Goal: Task Accomplishment & Management: Complete application form

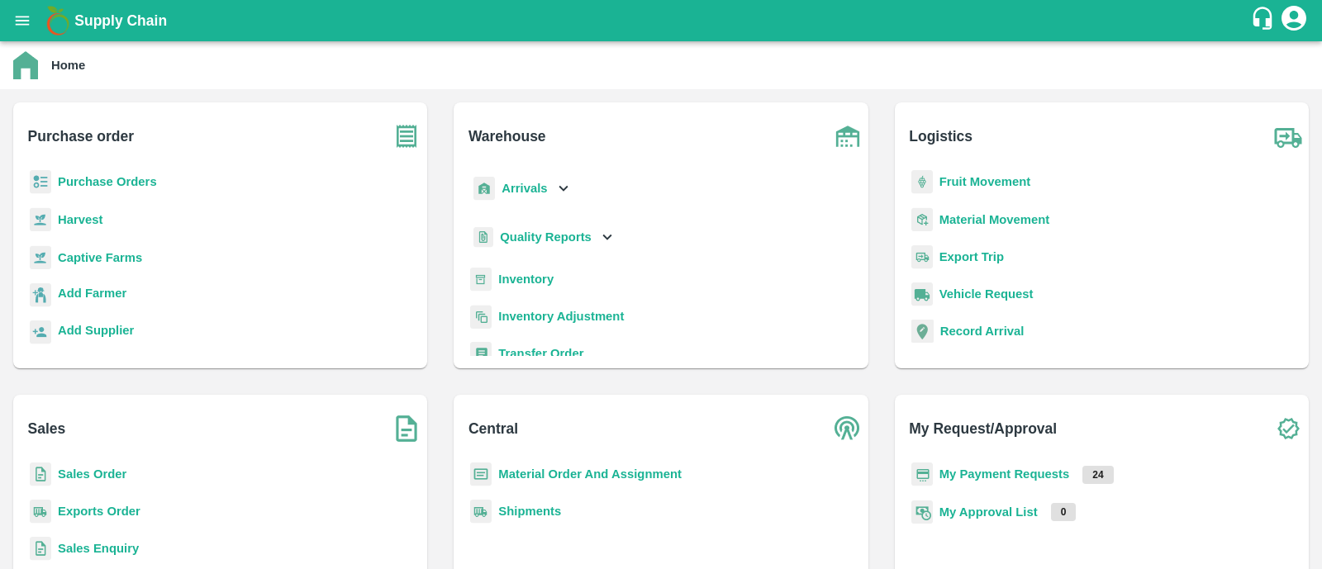
click at [1035, 478] on b "My Payment Requests" at bounding box center [1004, 474] width 131 height 13
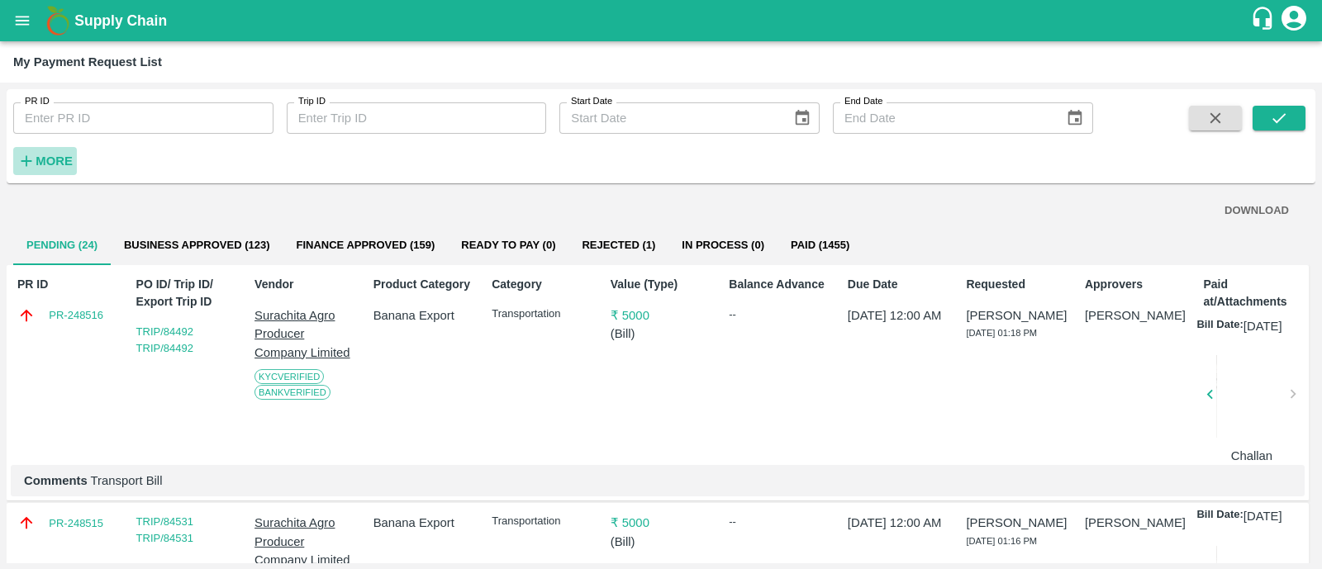
click at [51, 152] on h6 "More" at bounding box center [54, 160] width 37 height 21
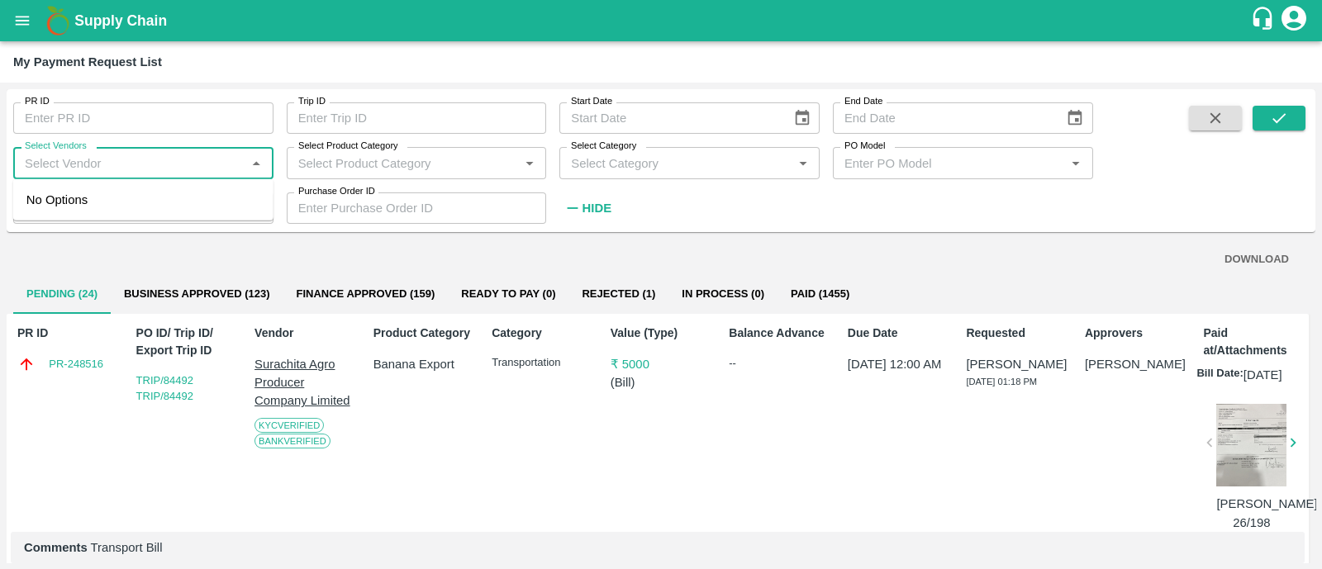
click at [128, 161] on input "Select Vendors" at bounding box center [129, 162] width 223 height 21
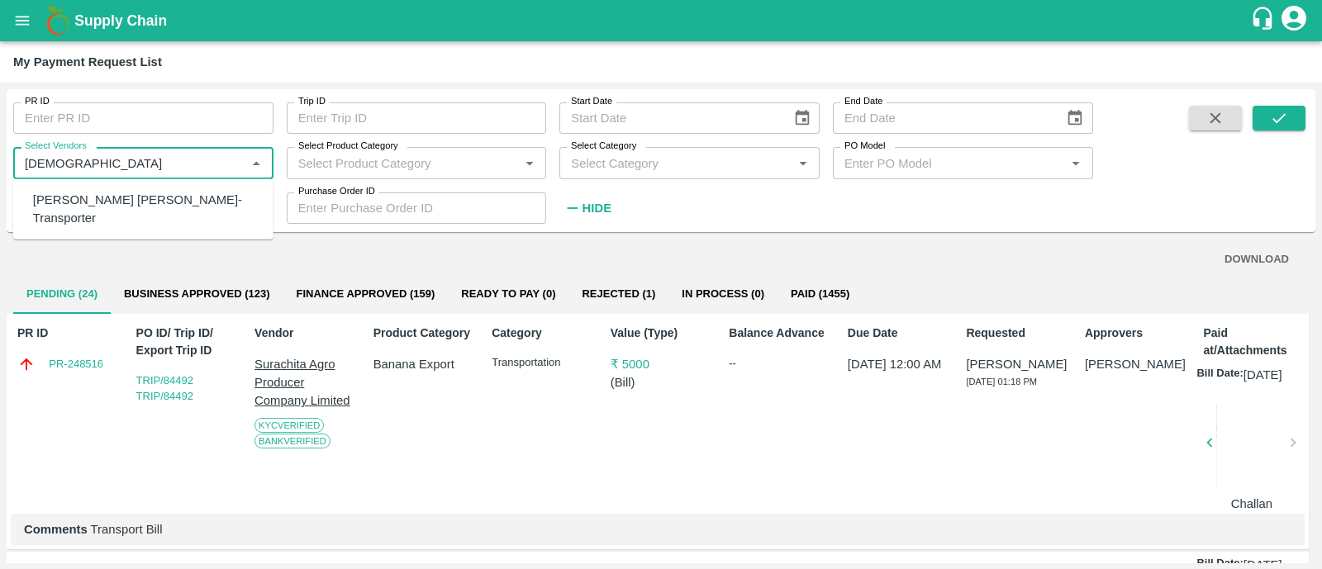
click at [129, 194] on div "Dnyaneshwar Vitthal Godse-Transporter" at bounding box center [146, 209] width 227 height 37
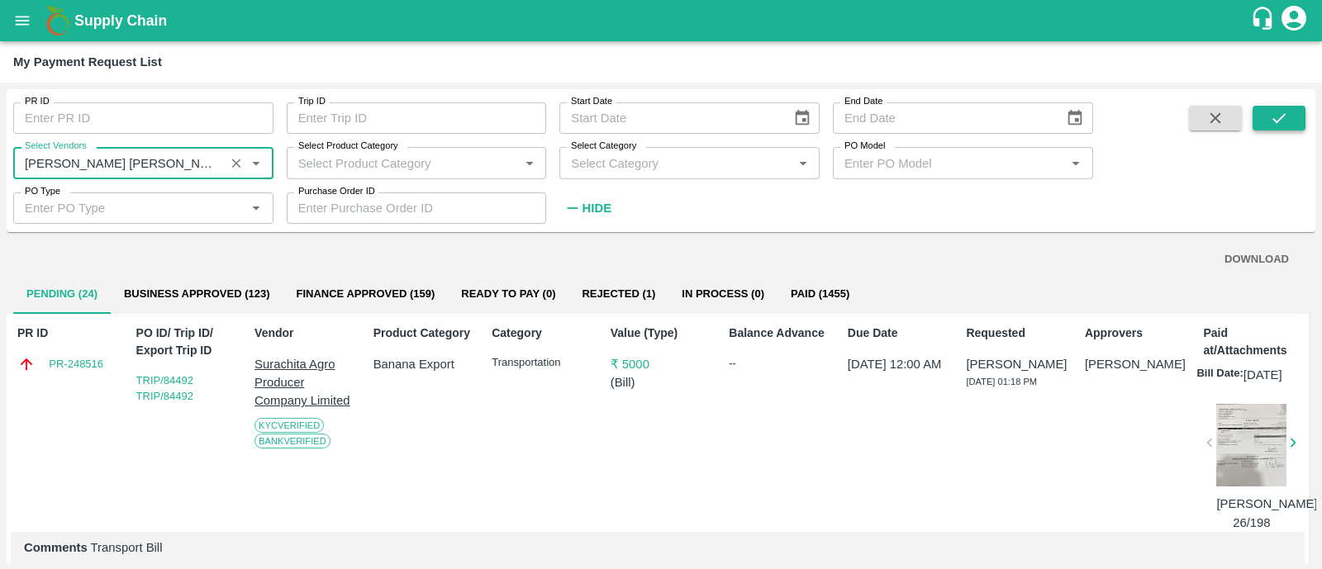
type input "Dnyaneshwar Vitthal Godse-Transporter"
click at [1265, 119] on button "submit" at bounding box center [1279, 118] width 53 height 25
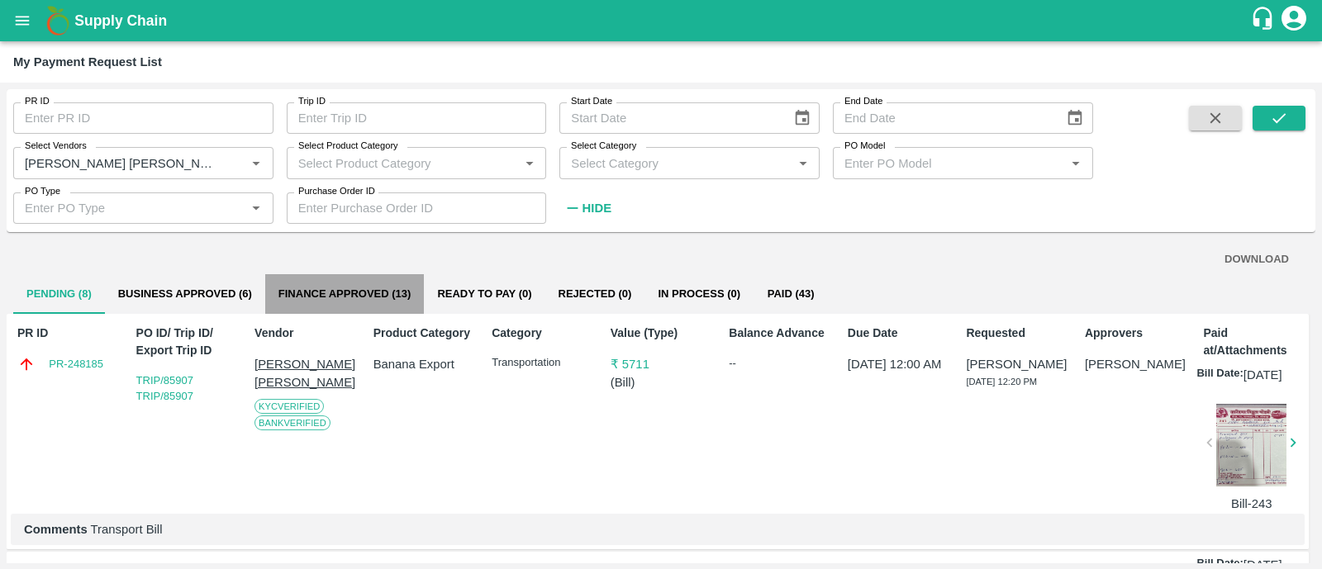
click at [359, 283] on button "Finance Approved (13)" at bounding box center [344, 294] width 159 height 40
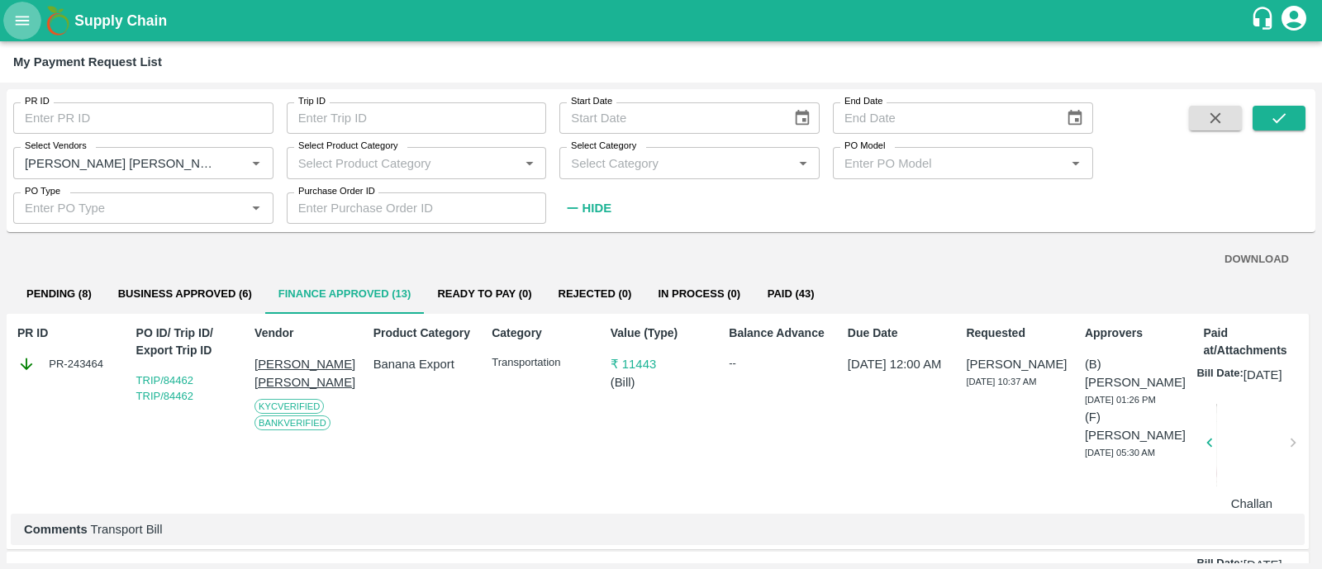
click at [33, 10] on button "open drawer" at bounding box center [22, 21] width 38 height 38
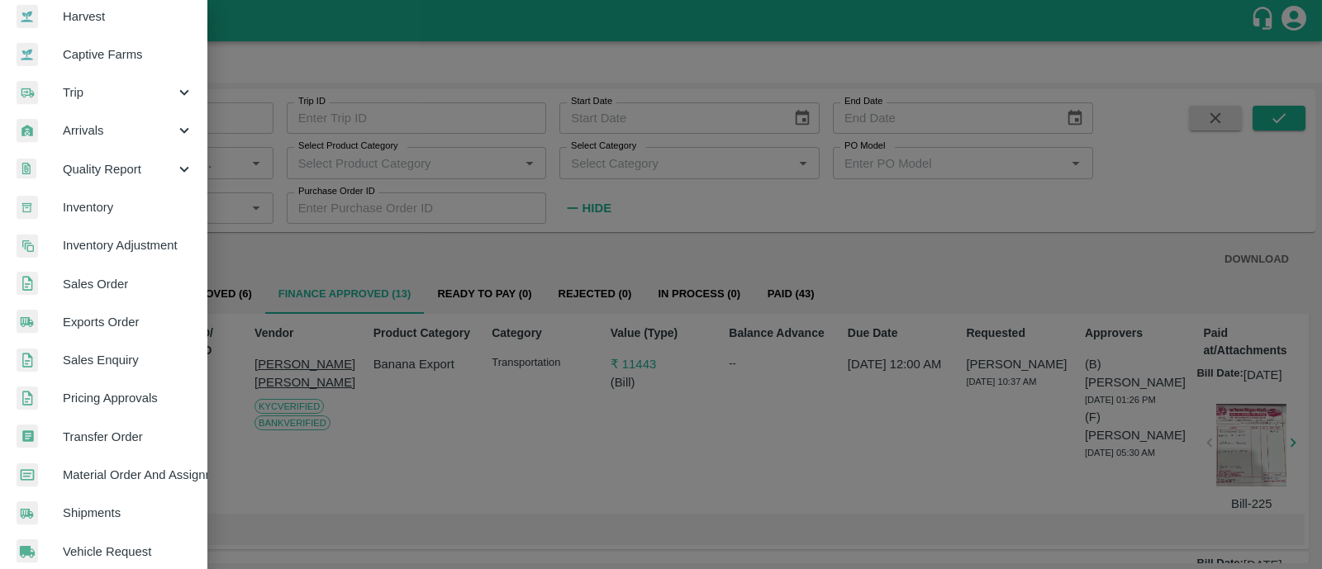
scroll to position [121, 0]
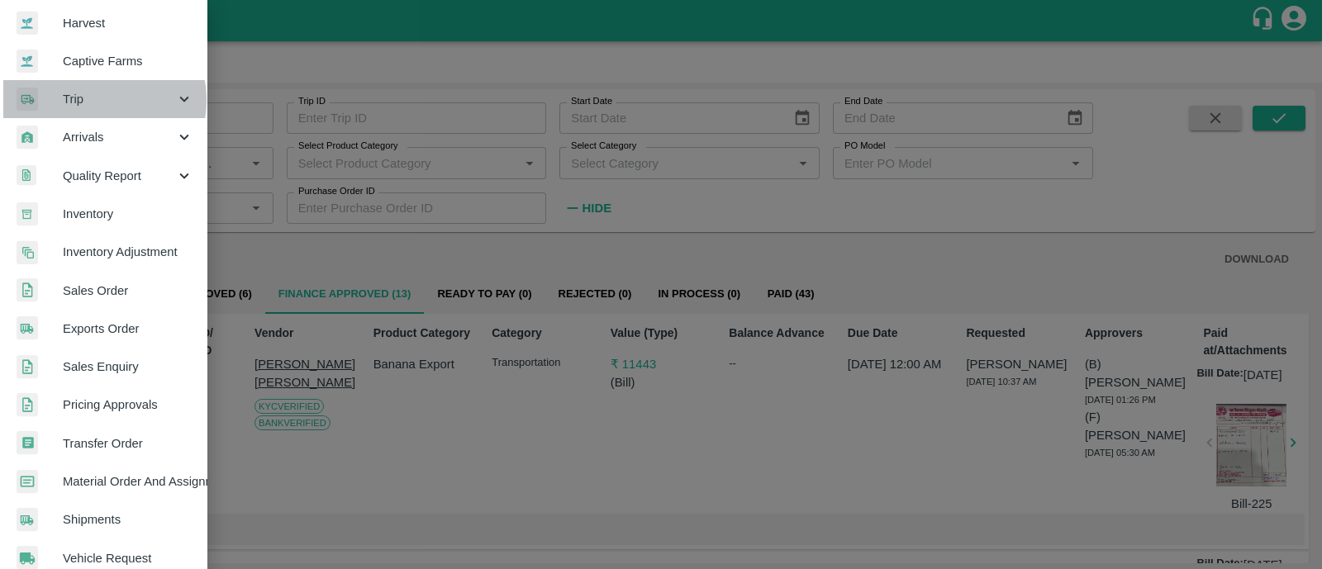
click at [97, 99] on span "Trip" at bounding box center [119, 99] width 112 height 18
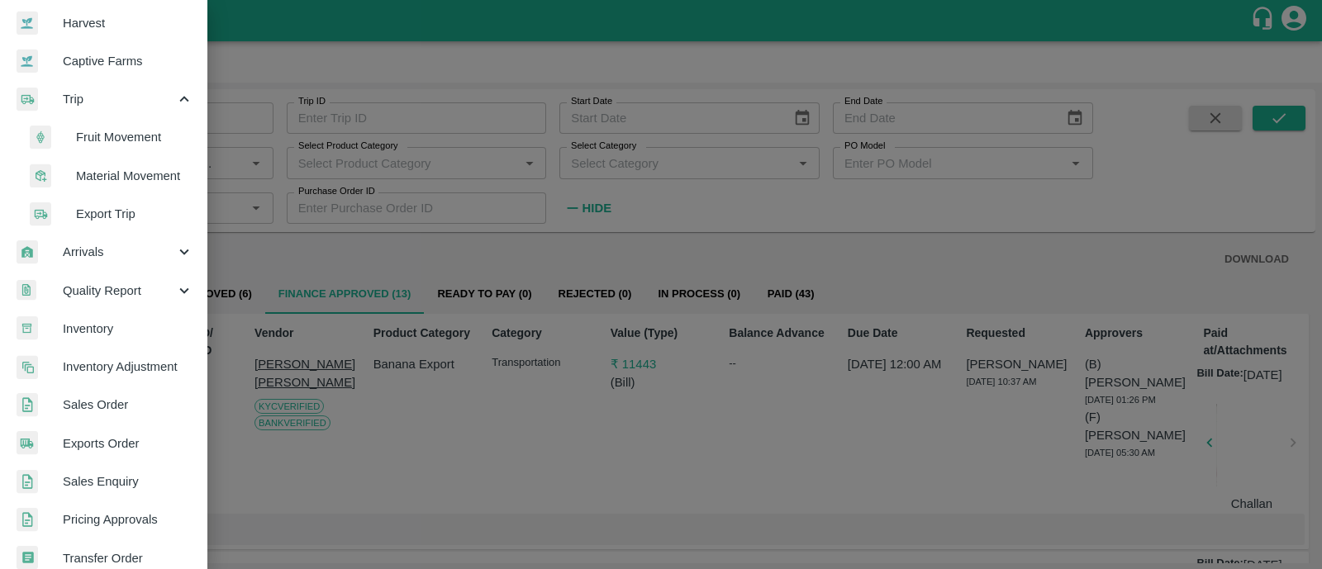
click at [149, 140] on span "Fruit Movement" at bounding box center [134, 137] width 117 height 18
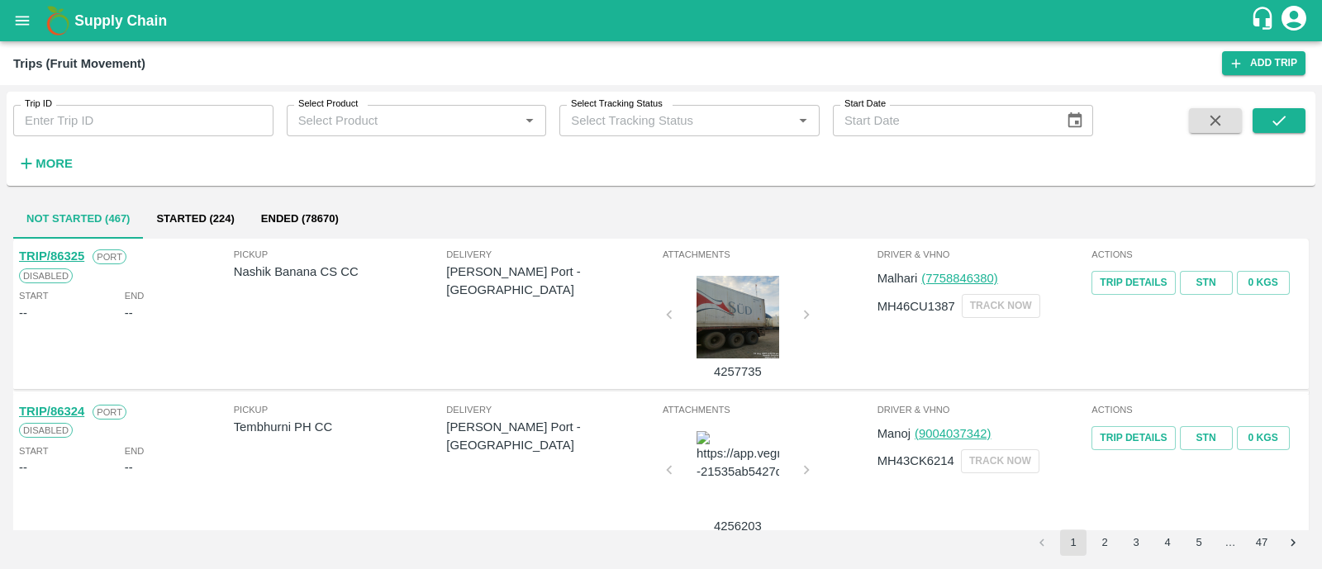
click at [58, 171] on h6 "More" at bounding box center [54, 163] width 37 height 21
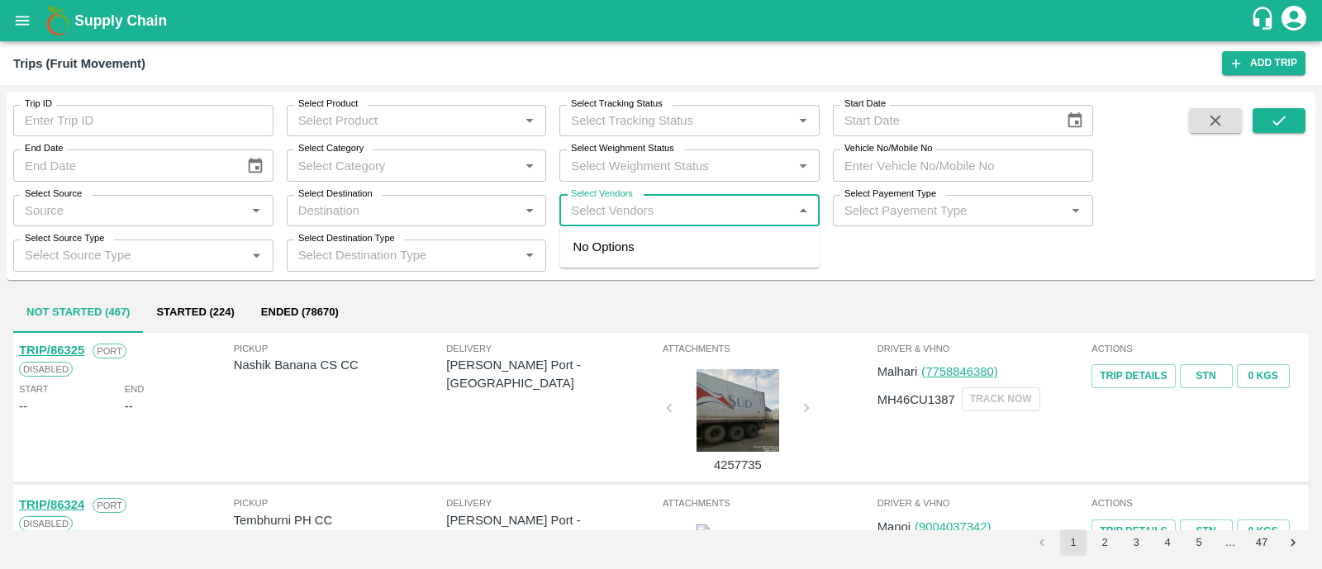
click at [592, 216] on input "Select Vendors" at bounding box center [675, 210] width 223 height 21
type input "godse"
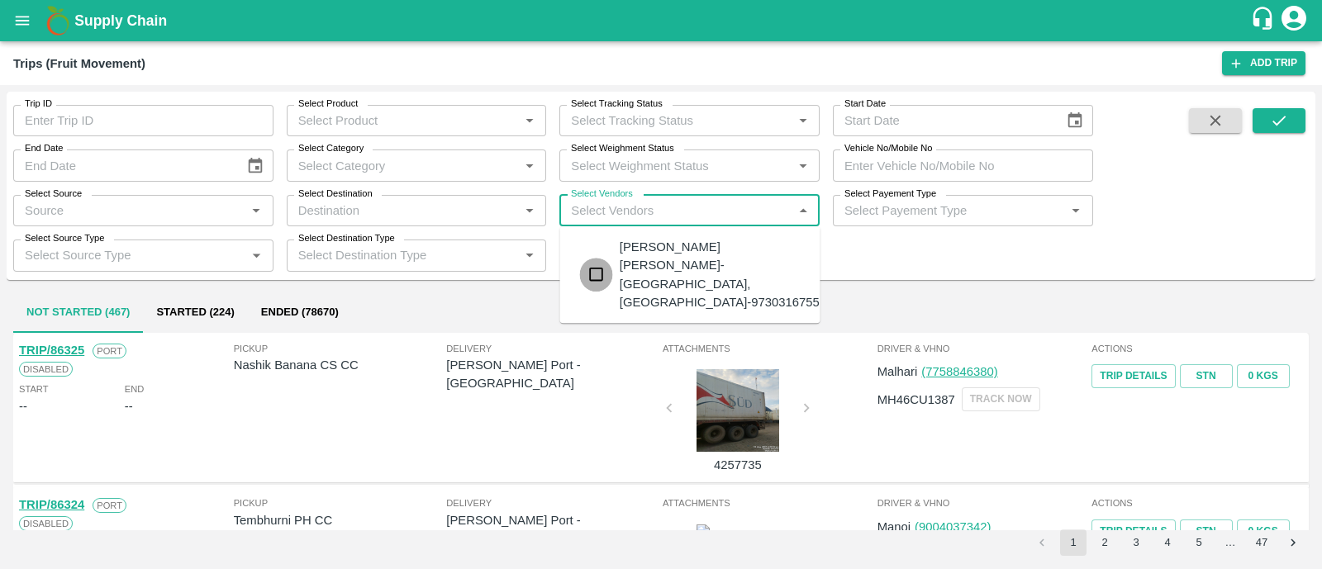
click at [607, 259] on input "checkbox" at bounding box center [596, 275] width 33 height 33
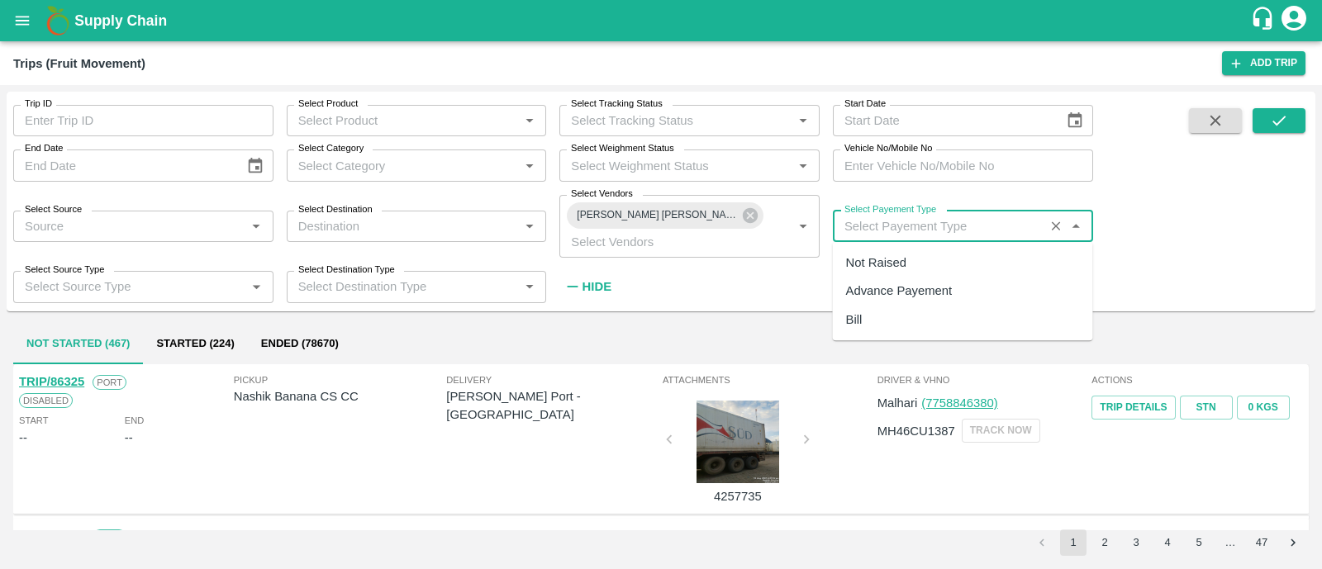
click at [881, 221] on input "Select Payement Type" at bounding box center [939, 226] width 202 height 21
click at [881, 270] on div "Not Raised" at bounding box center [876, 263] width 60 height 18
type input "Not Raised"
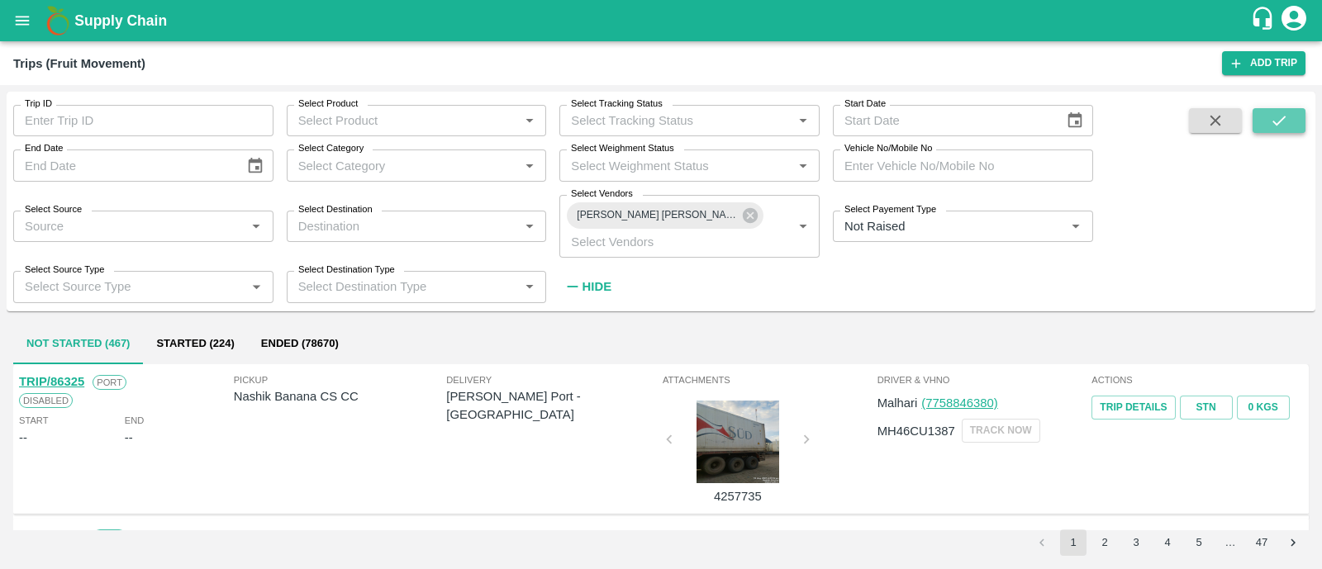
click at [1282, 115] on icon "submit" at bounding box center [1279, 121] width 18 height 18
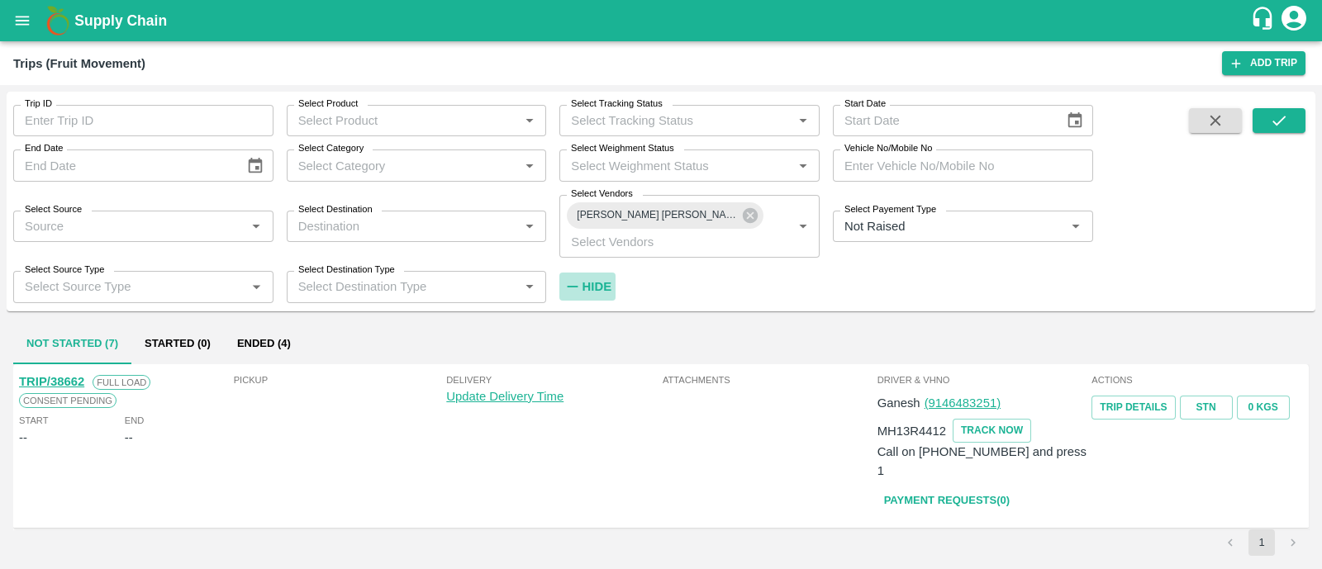
click at [599, 284] on strong "Hide" at bounding box center [597, 286] width 29 height 13
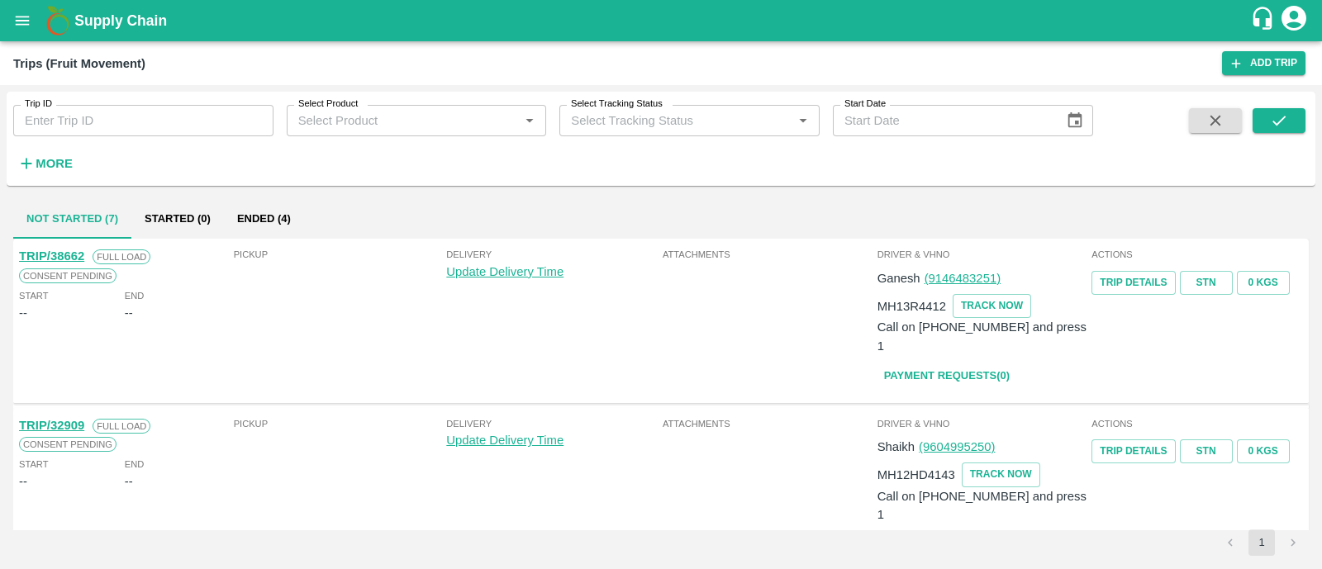
click at [278, 216] on button "Ended (4)" at bounding box center [264, 219] width 80 height 40
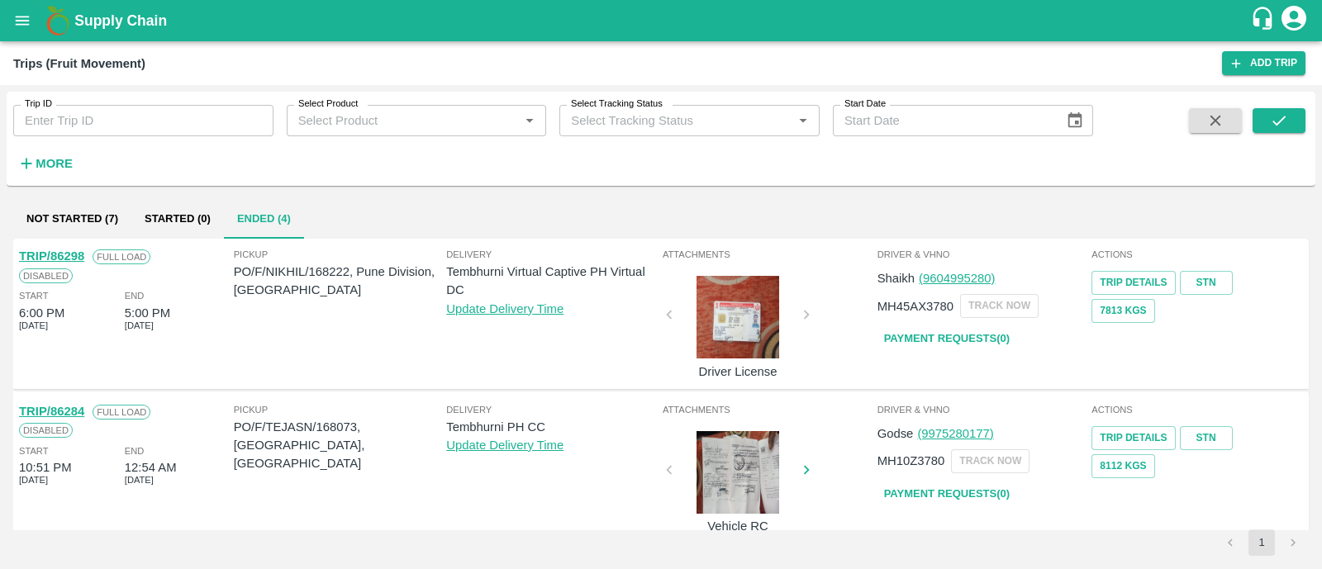
scroll to position [328, 0]
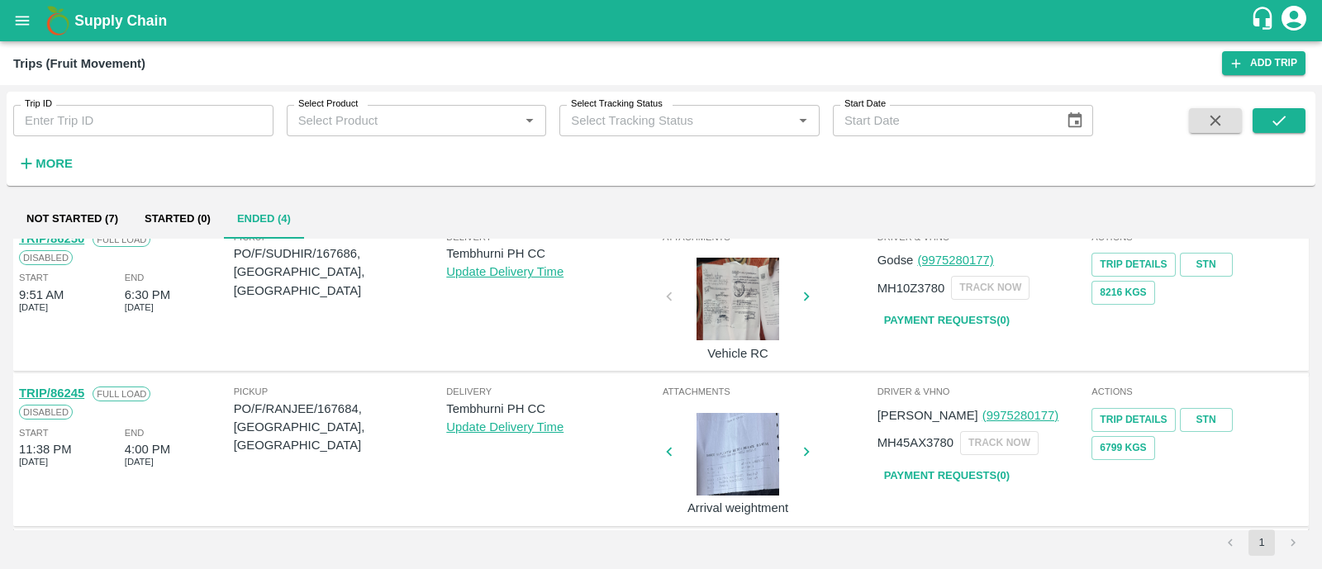
click at [917, 470] on link "Payment Requests( 0 )" at bounding box center [946, 476] width 139 height 29
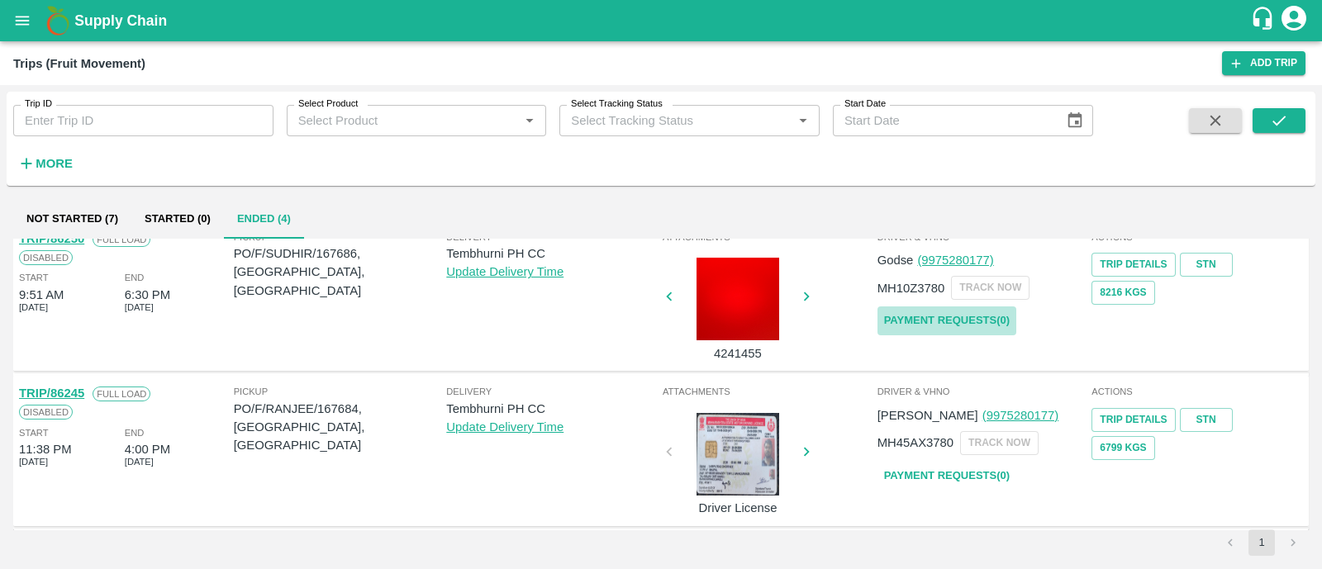
click at [921, 311] on link "Payment Requests( 0 )" at bounding box center [946, 321] width 139 height 29
click at [1285, 121] on icon "submit" at bounding box center [1279, 121] width 18 height 18
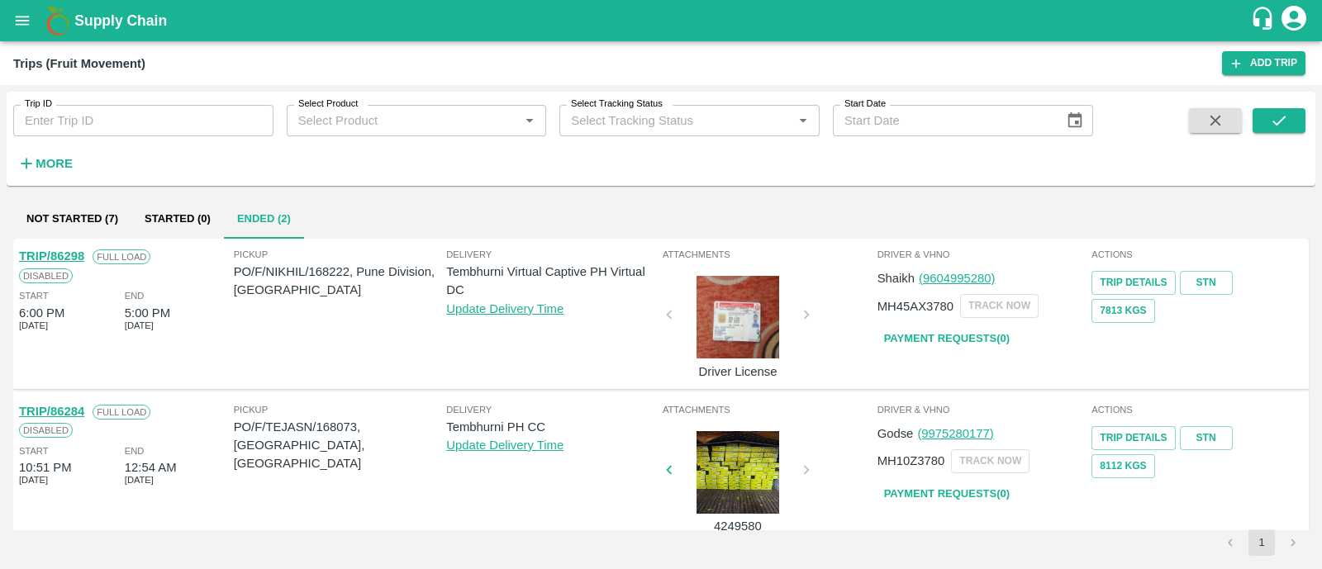
scroll to position [19, 0]
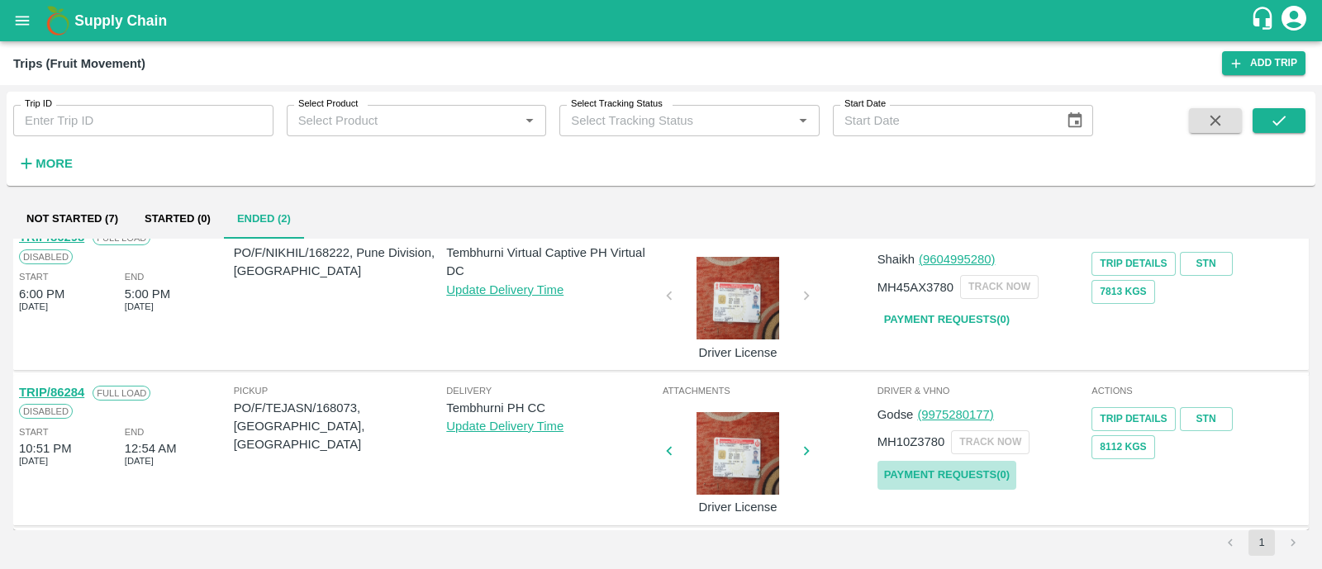
click at [952, 477] on link "Payment Requests( 0 )" at bounding box center [946, 475] width 139 height 29
click at [1272, 118] on icon "submit" at bounding box center [1279, 121] width 18 height 18
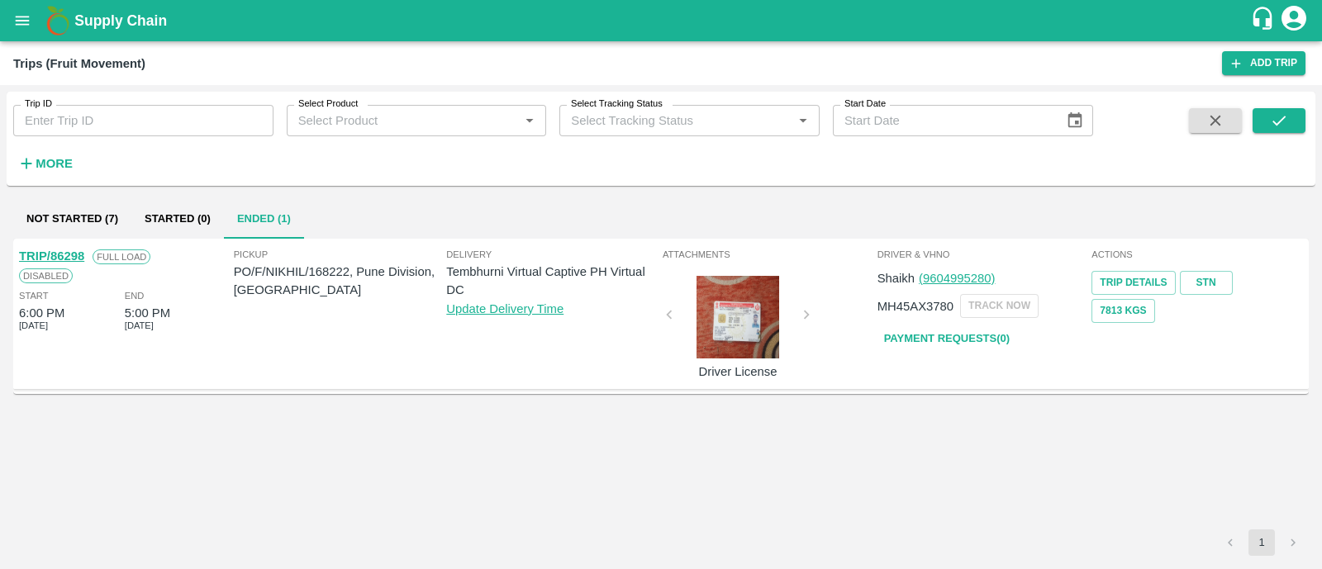
click at [70, 158] on strong "More" at bounding box center [54, 163] width 37 height 13
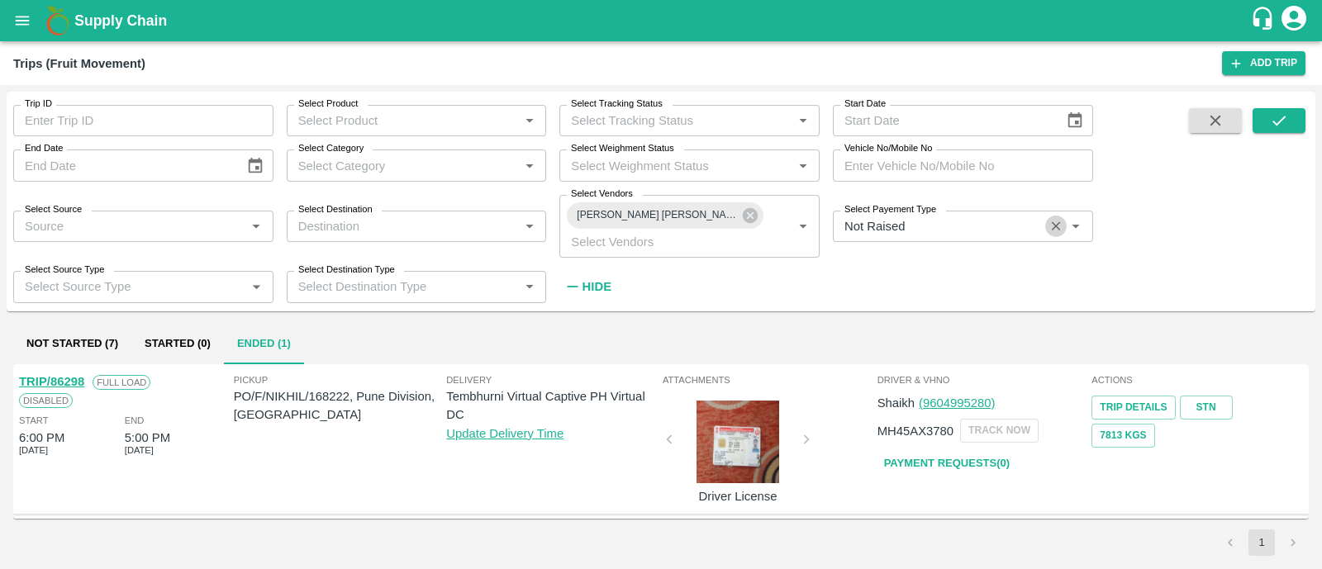
click at [1062, 222] on icon "Clear" at bounding box center [1057, 227] width 16 height 16
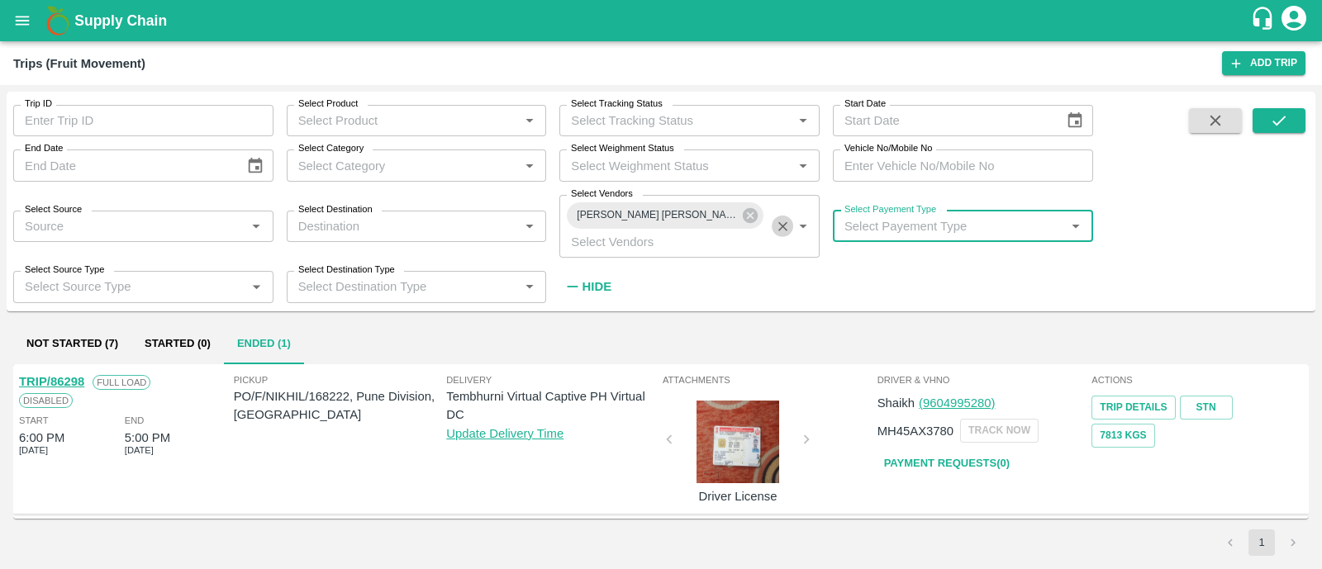
click at [785, 229] on icon "Clear" at bounding box center [783, 227] width 16 height 16
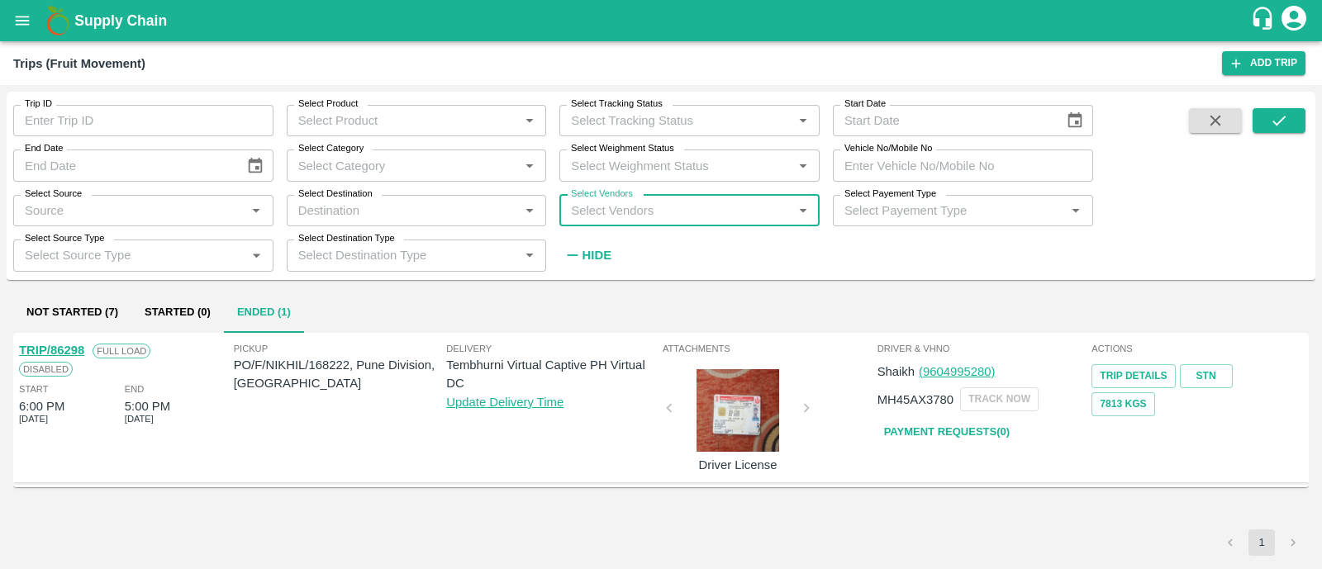
click at [595, 261] on strong "Hide" at bounding box center [597, 255] width 29 height 13
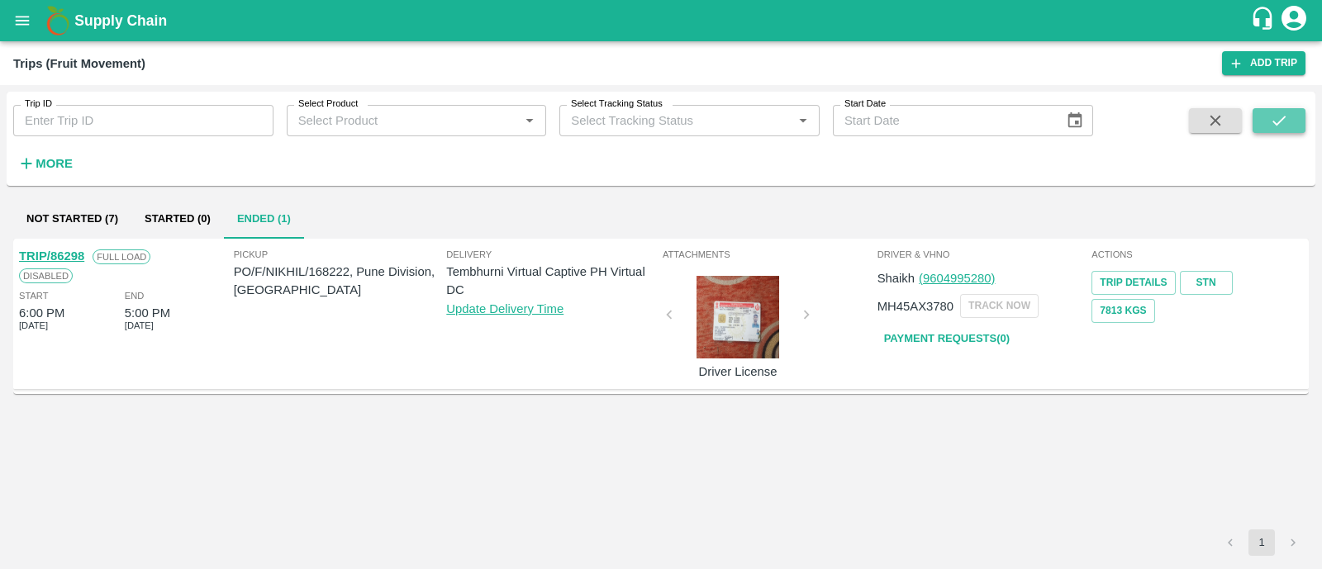
click at [1280, 126] on icon "submit" at bounding box center [1279, 121] width 18 height 18
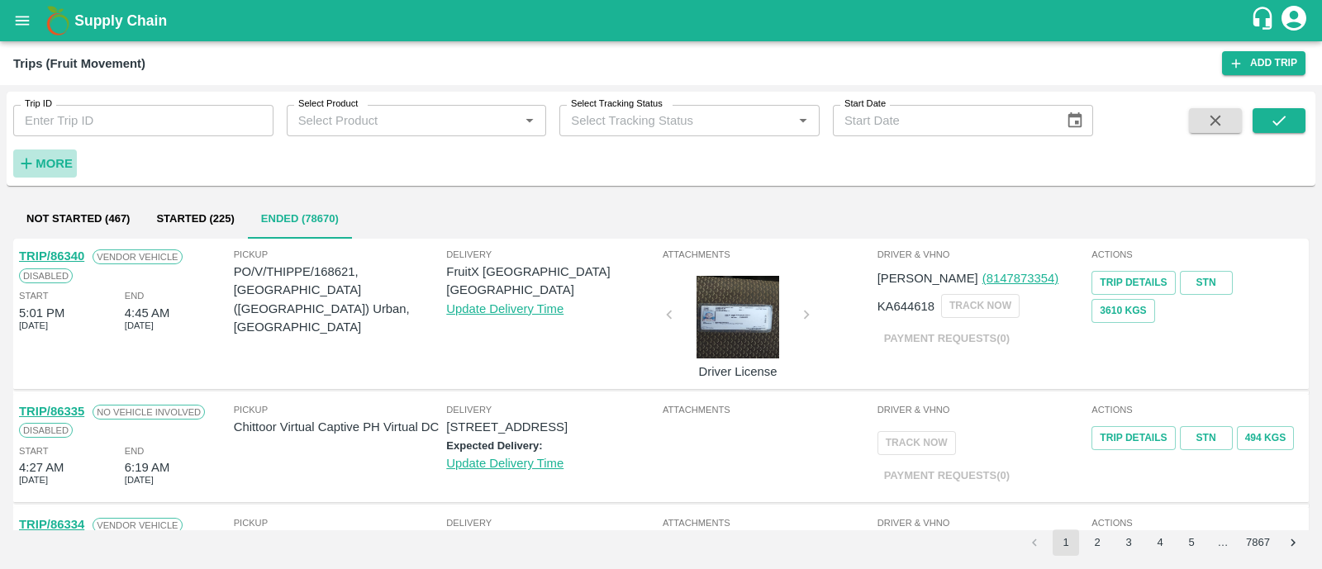
click at [61, 165] on strong "More" at bounding box center [54, 163] width 37 height 13
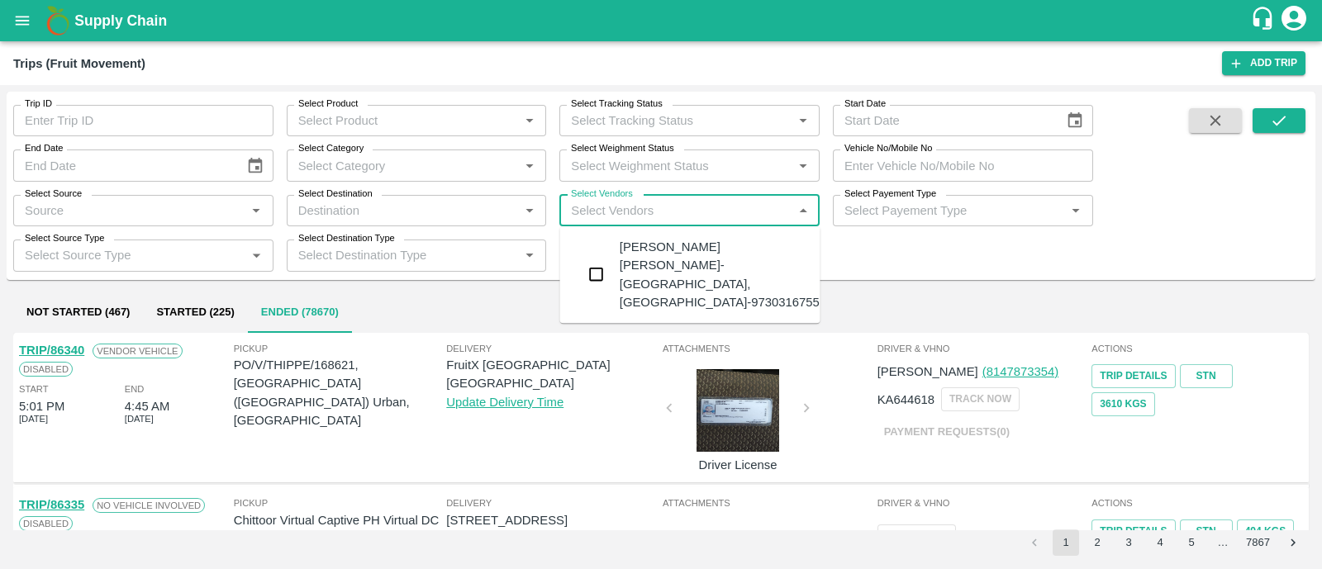
click at [646, 212] on input "Select Vendors" at bounding box center [675, 210] width 223 height 21
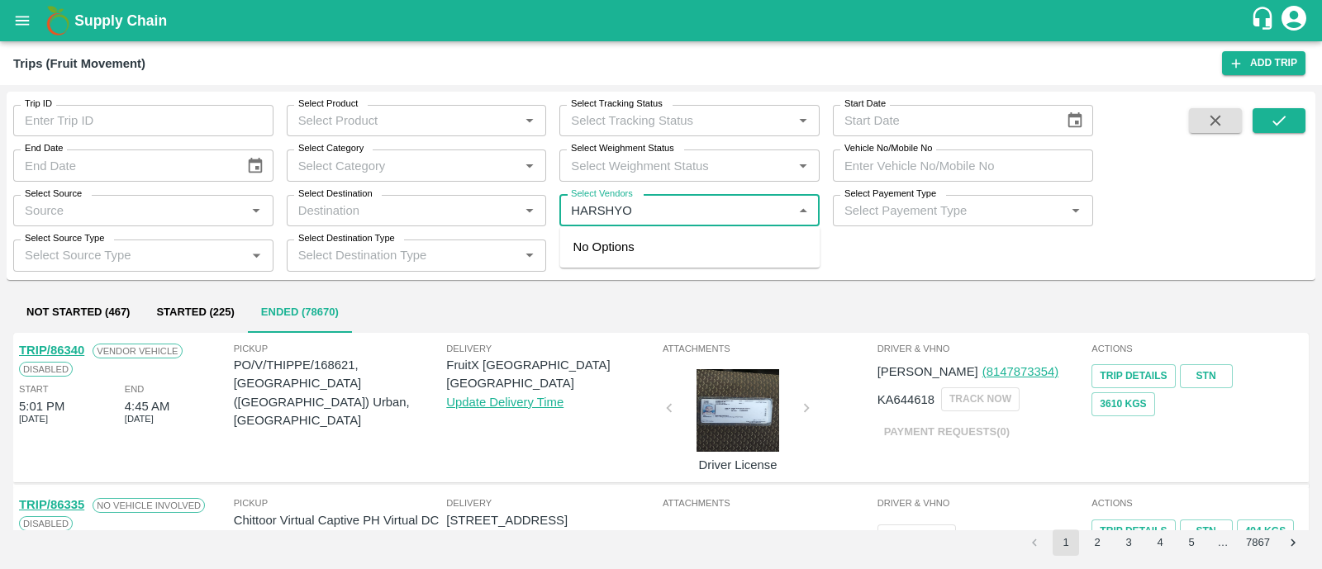
type input "HARSHYOG"
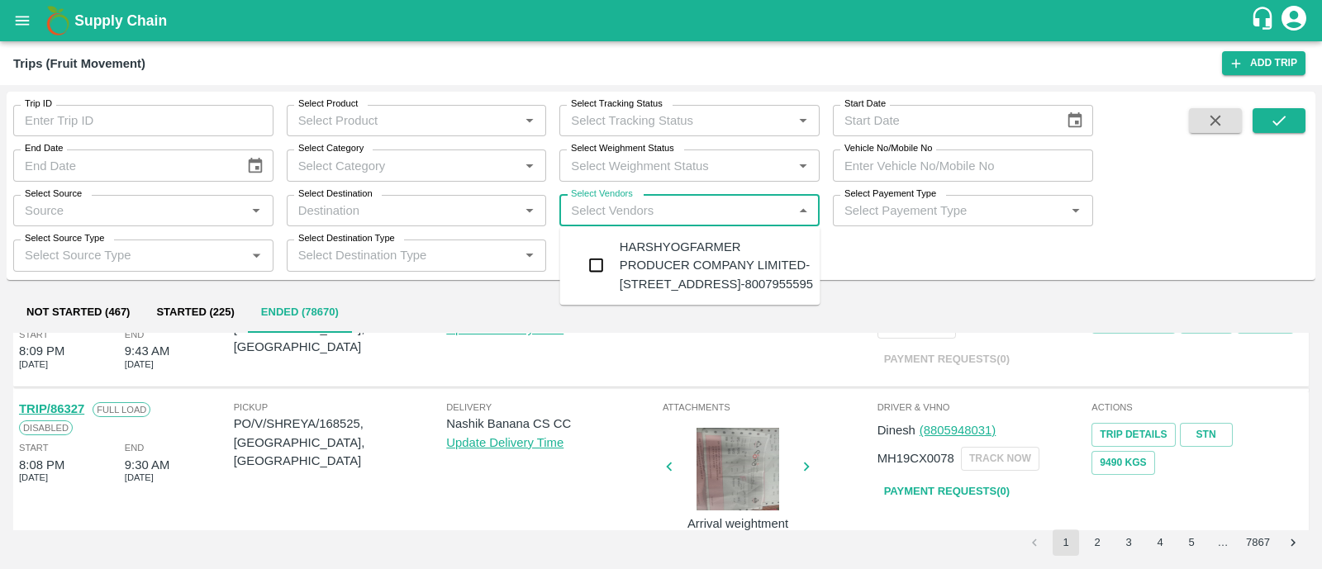
scroll to position [1202, 0]
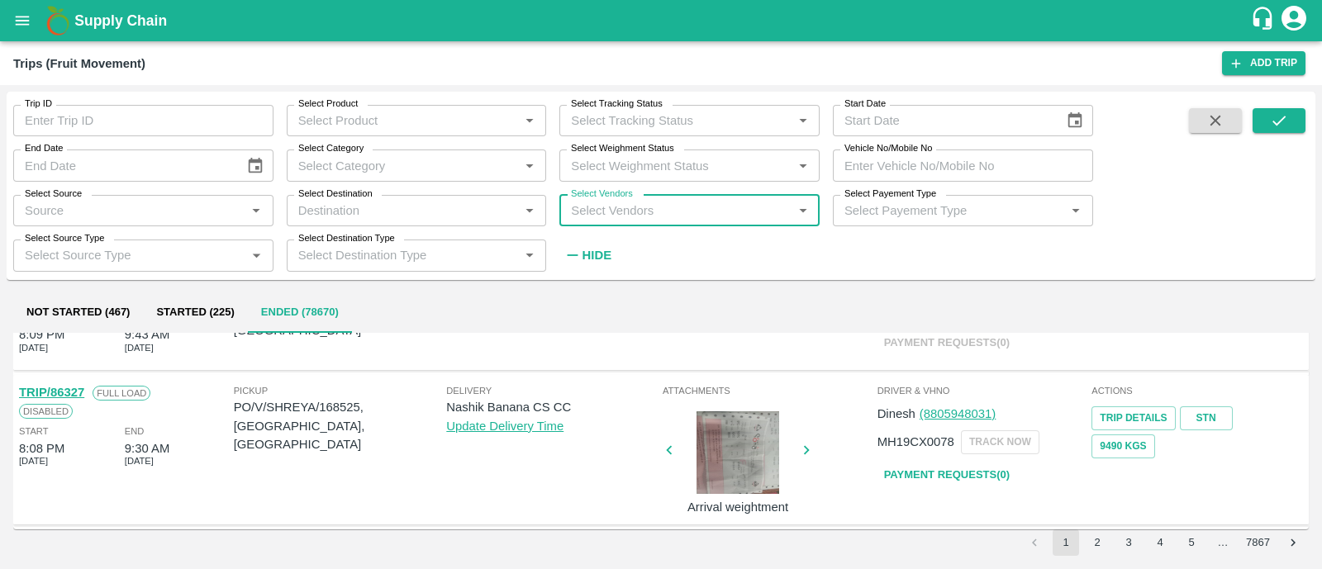
drag, startPoint x: 723, startPoint y: 217, endPoint x: 698, endPoint y: 206, distance: 27.4
click at [698, 206] on input "Select Vendors" at bounding box center [675, 210] width 223 height 21
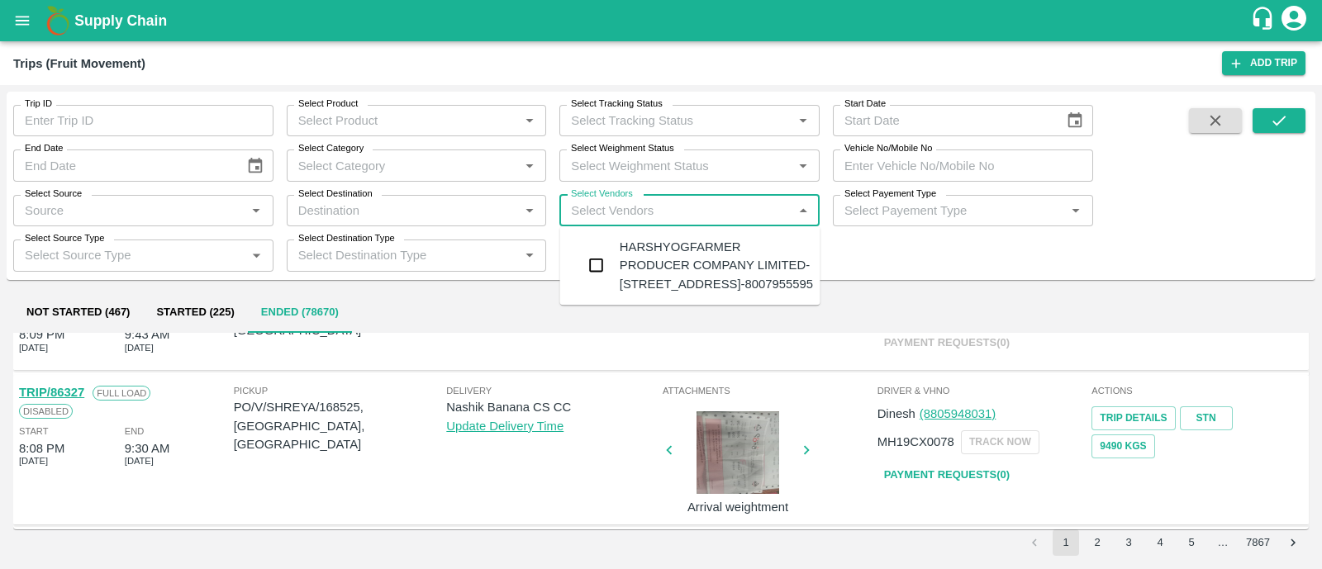
click at [698, 206] on input "Select Vendors" at bounding box center [675, 210] width 223 height 21
type input "HARSH"
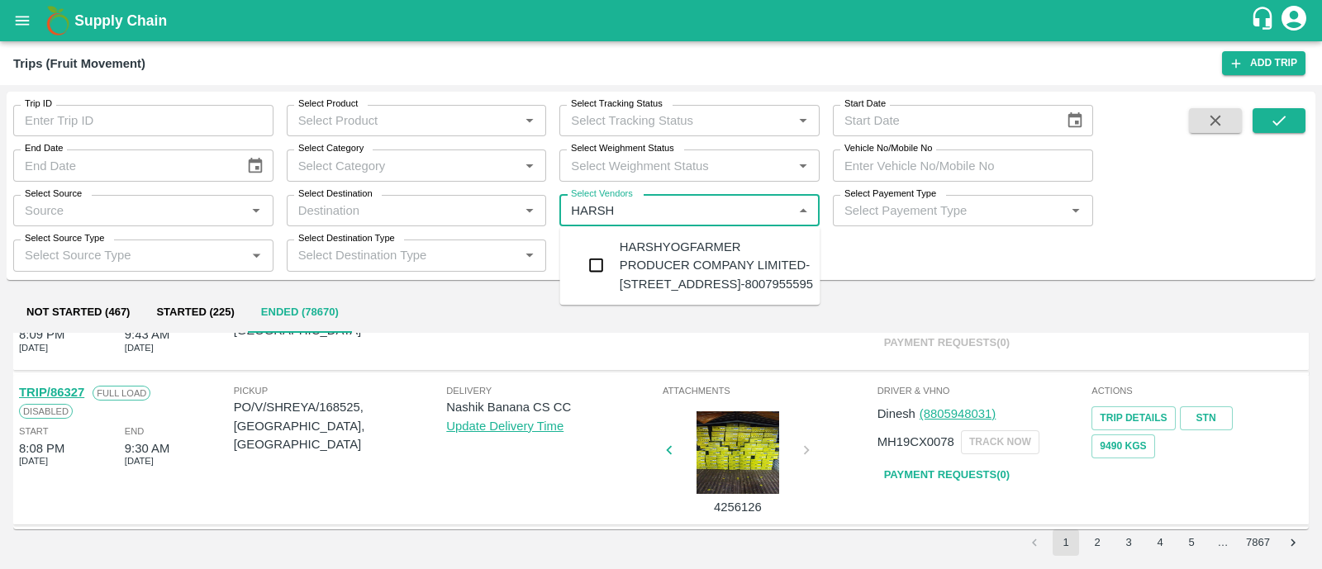
click at [680, 270] on div "HARSHYOGFARMER PRODUCER COMPANY LIMITED-[STREET_ADDRESS]-8007955595" at bounding box center [716, 265] width 193 height 55
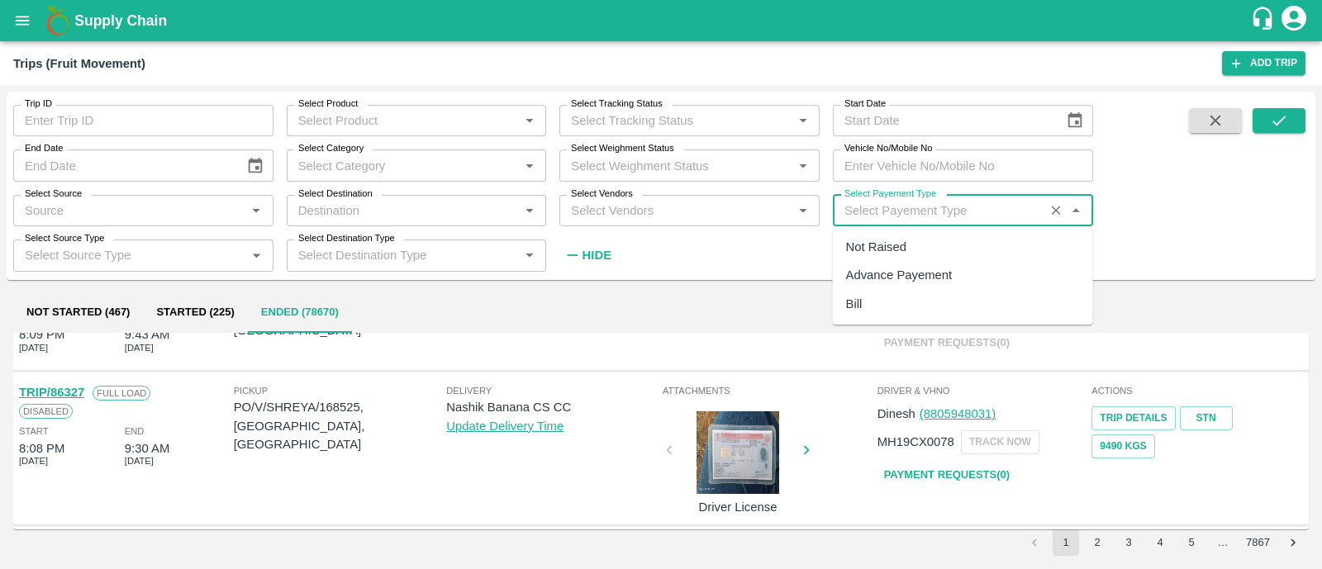
click at [946, 217] on input "Select Payement Type" at bounding box center [939, 210] width 202 height 21
click at [930, 254] on div "Not Raised" at bounding box center [963, 247] width 260 height 28
type input "Not Raised"
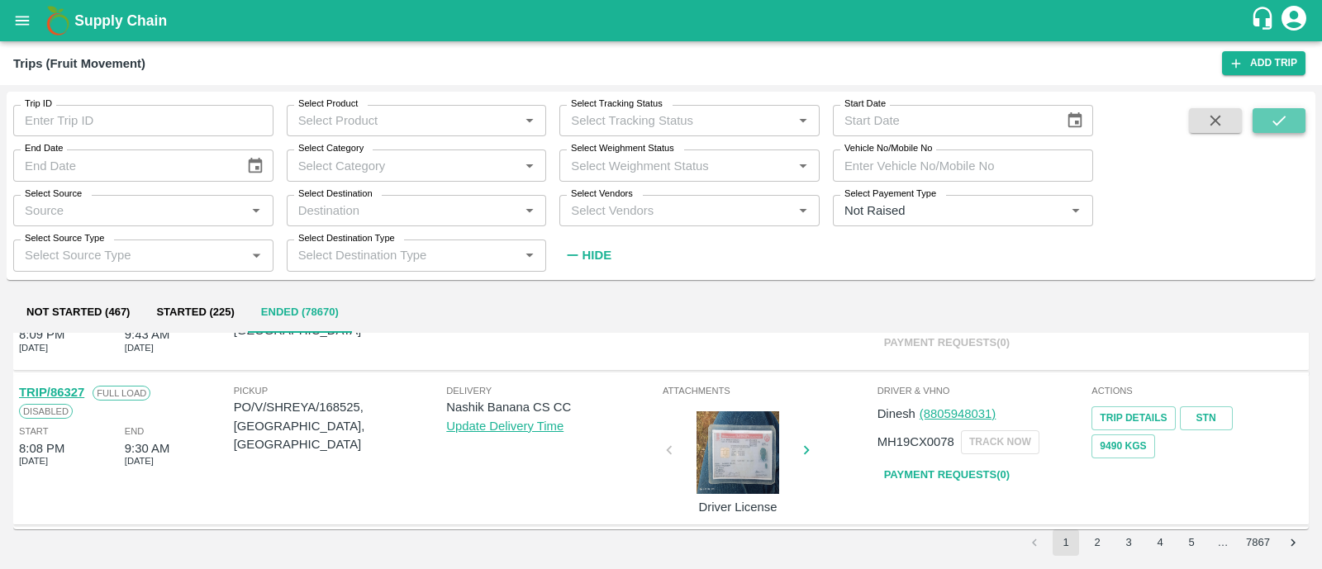
click at [1291, 111] on button "submit" at bounding box center [1279, 120] width 53 height 25
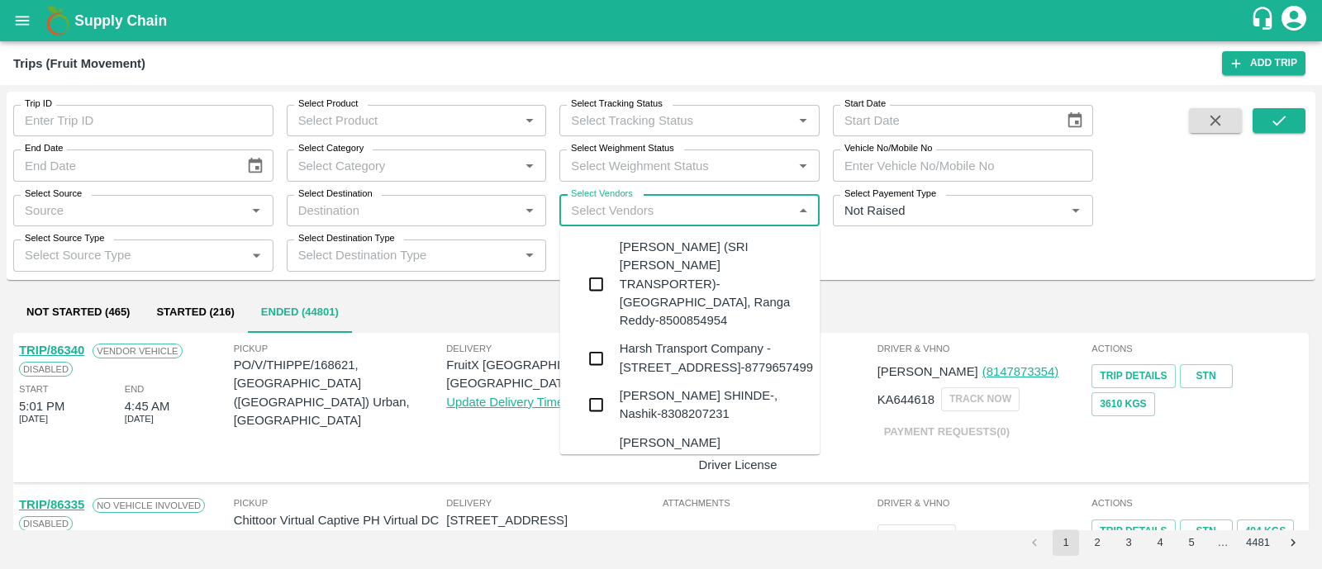
click at [758, 200] on input "Select Vendors" at bounding box center [675, 210] width 223 height 21
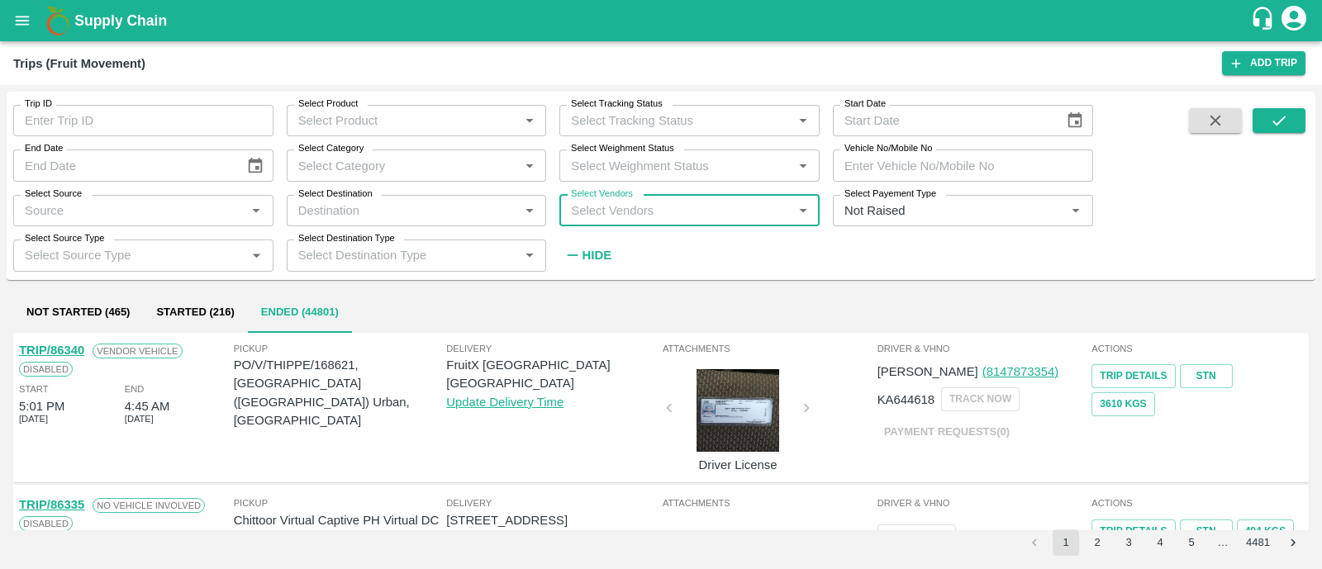
click at [758, 200] on input "Select Vendors" at bounding box center [675, 210] width 223 height 21
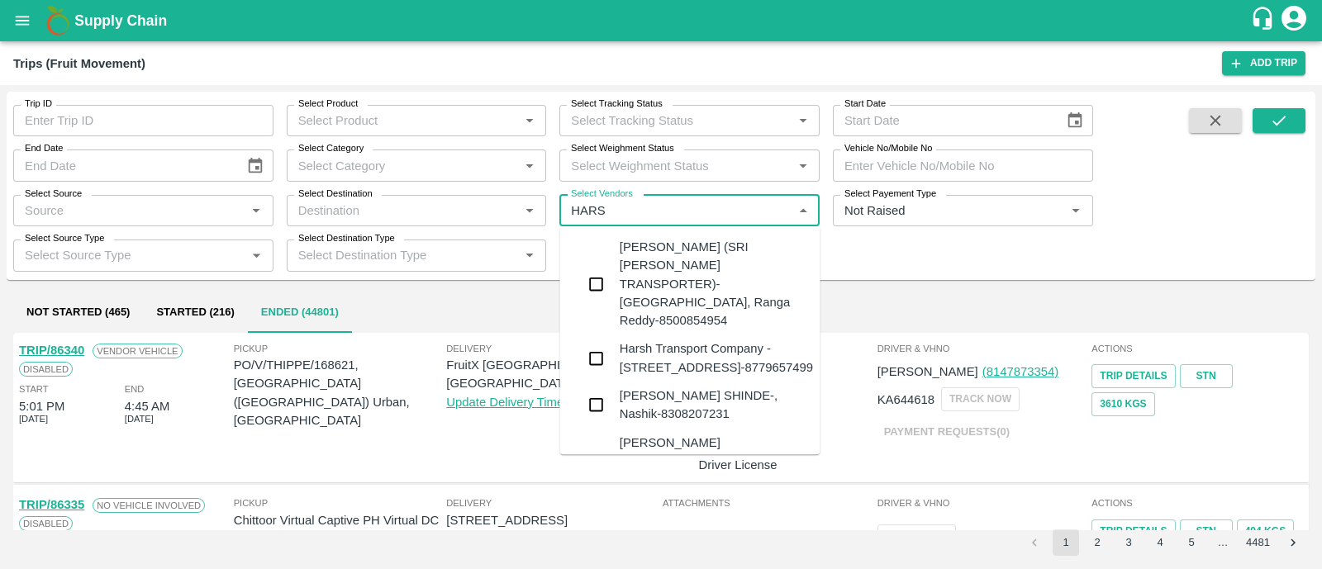
type input "HARSH"
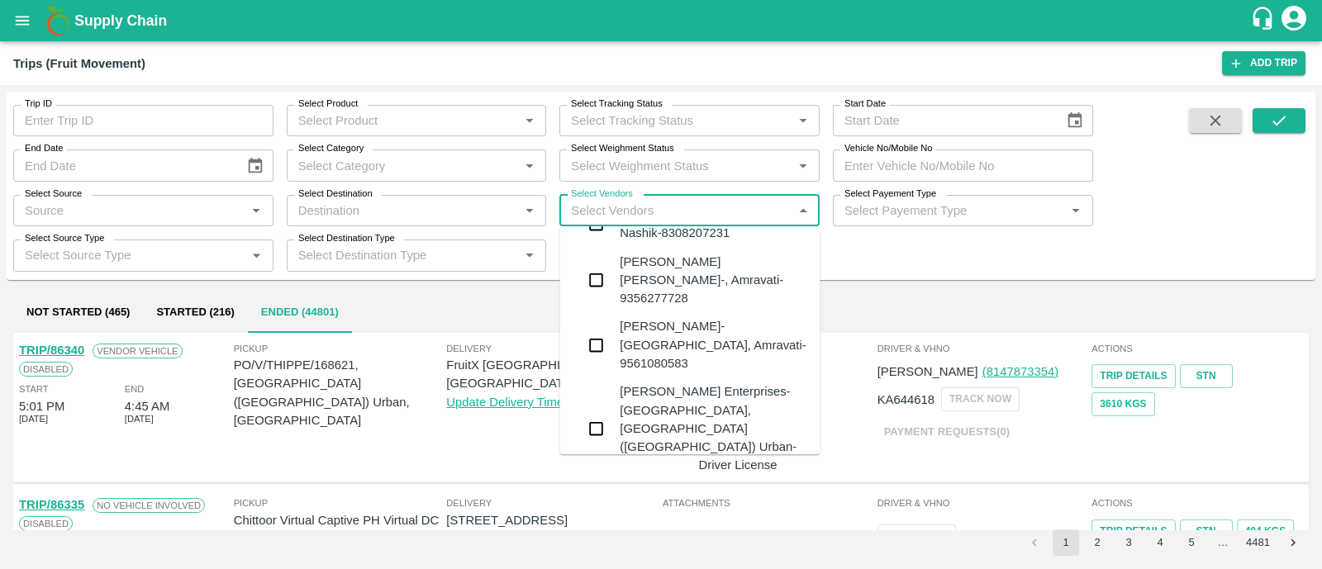
scroll to position [316, 0]
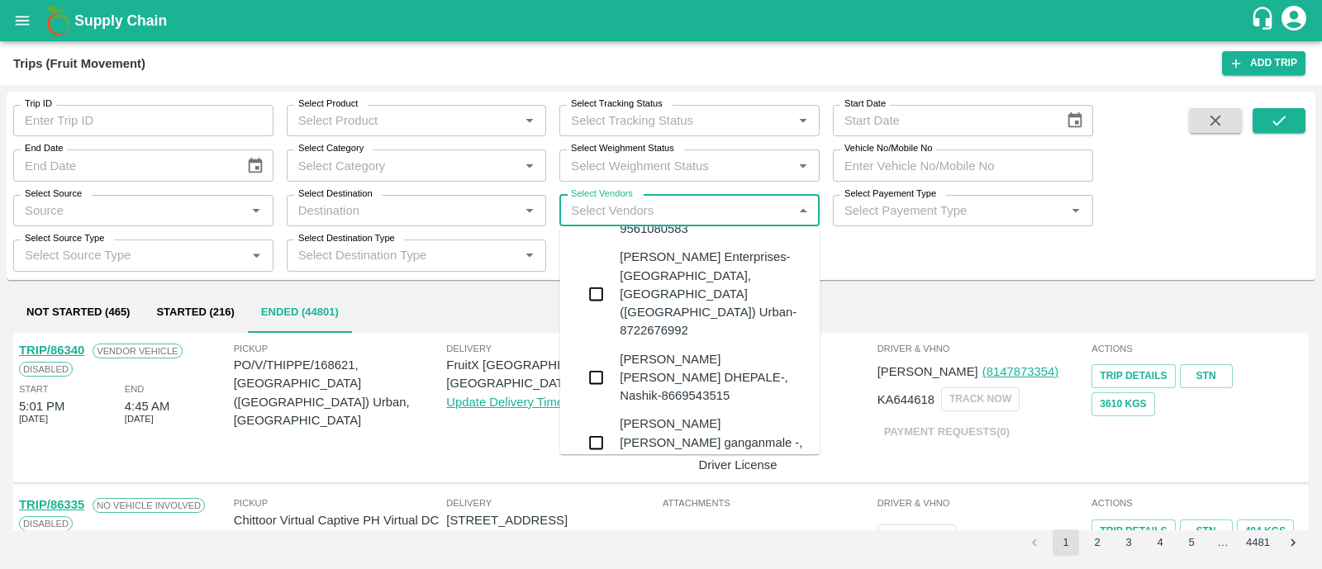
click at [666, 480] on div "HARSHYOGFARMER PRODUCER COMPANY LIMITED-[STREET_ADDRESS]-8007955595" at bounding box center [716, 507] width 193 height 55
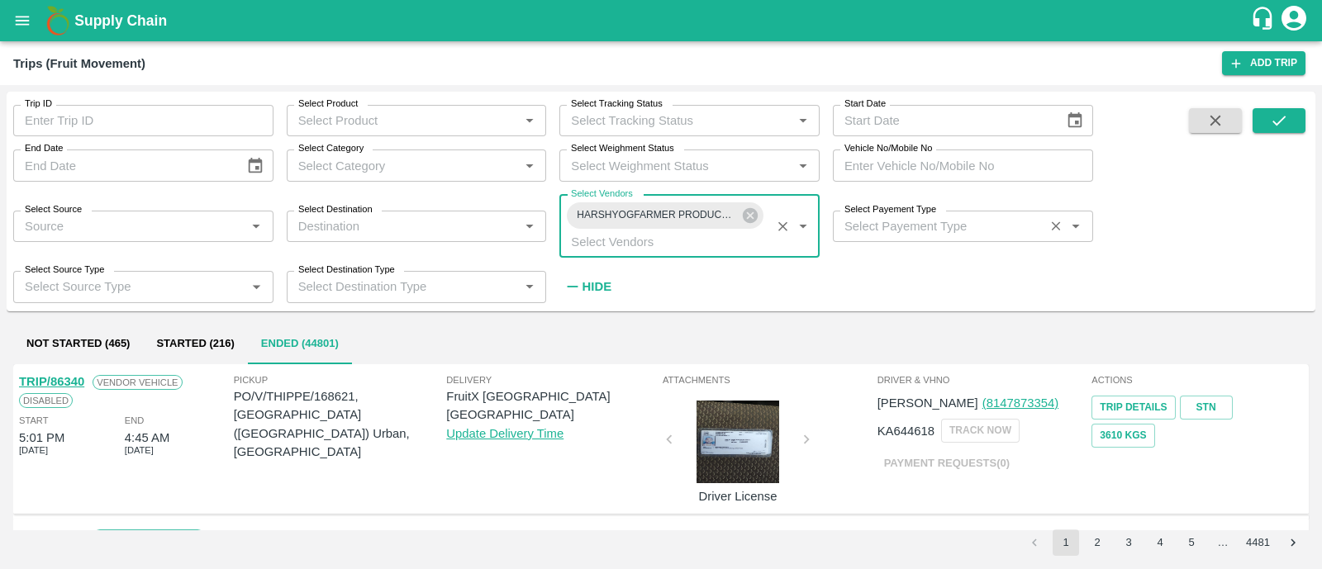
click at [997, 240] on div "Select Payement Type   *" at bounding box center [963, 226] width 260 height 31
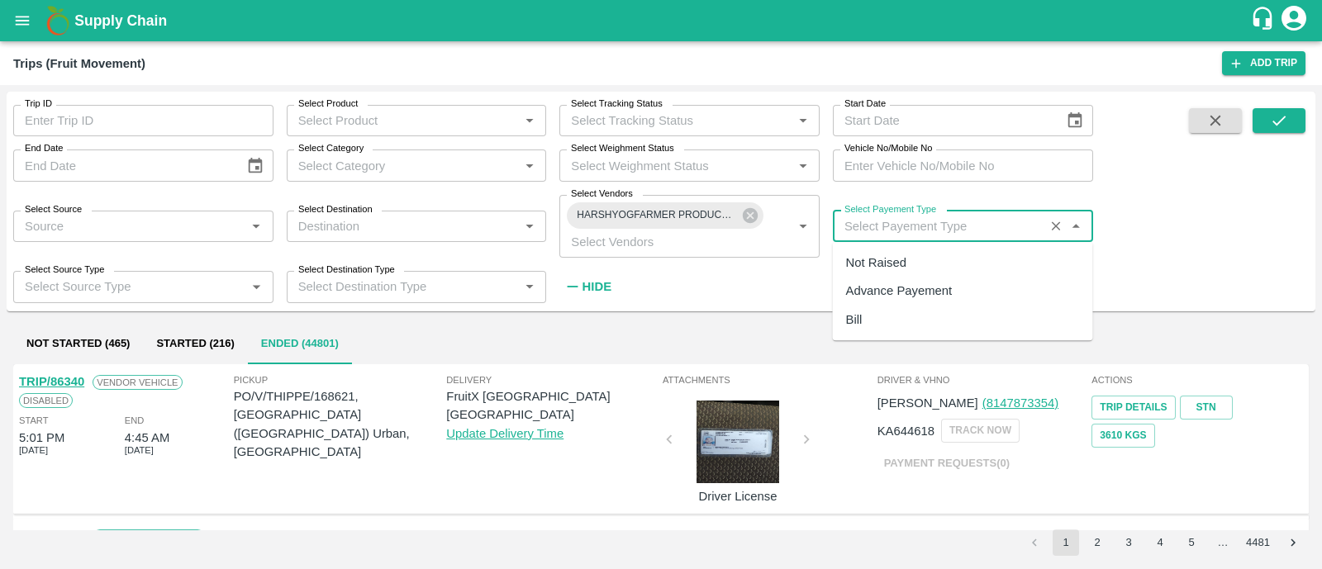
click at [925, 254] on div "Not Raised" at bounding box center [963, 263] width 260 height 28
type input "Not Raised"
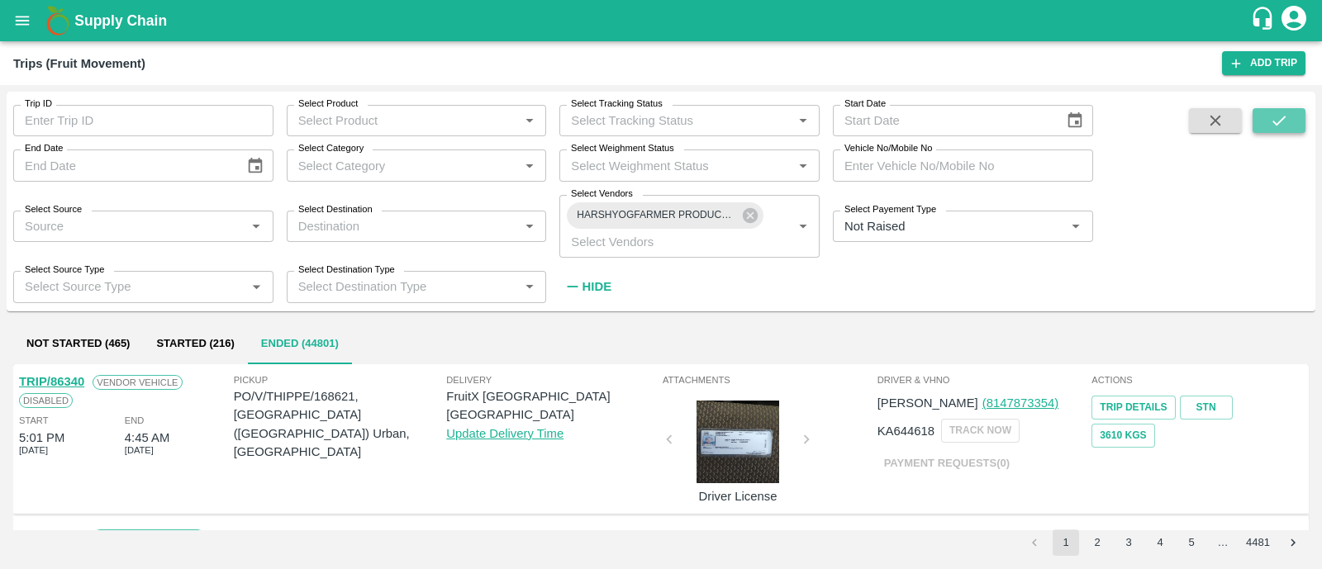
click at [1268, 117] on button "submit" at bounding box center [1279, 120] width 53 height 25
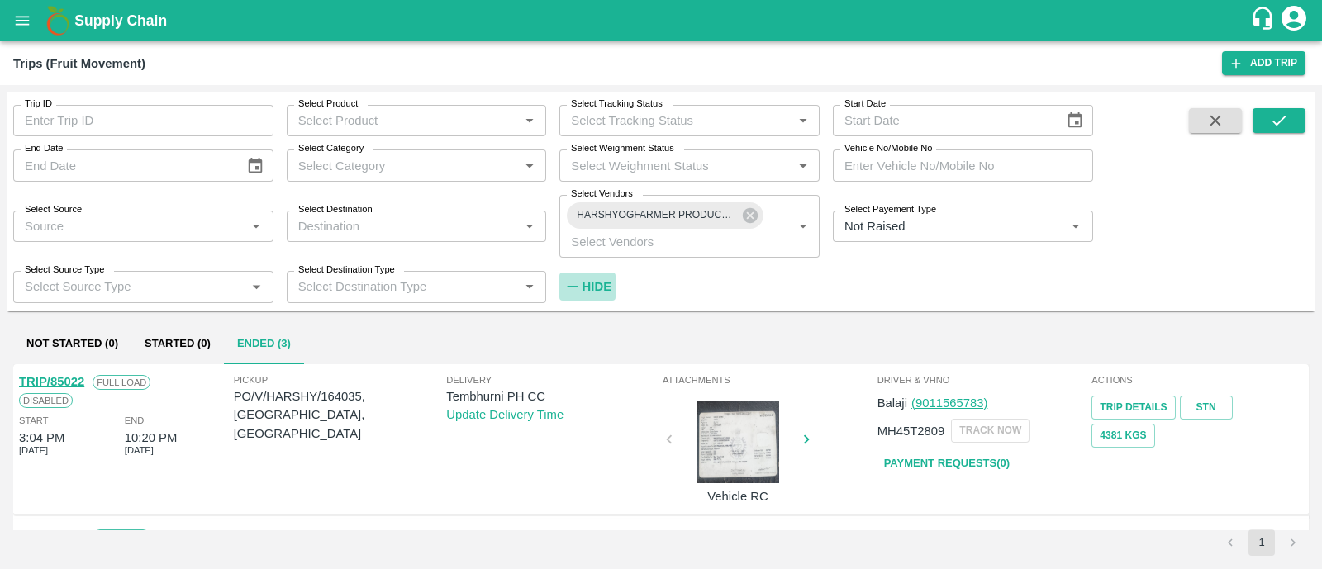
click at [607, 284] on strong "Hide" at bounding box center [597, 286] width 29 height 13
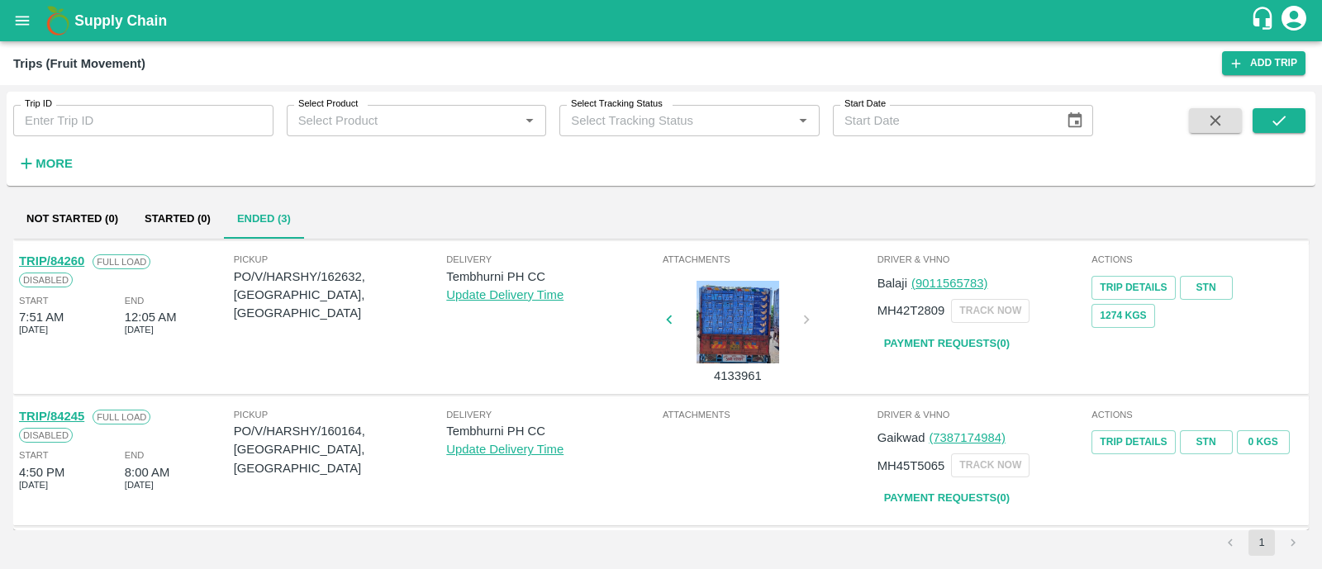
scroll to position [0, 0]
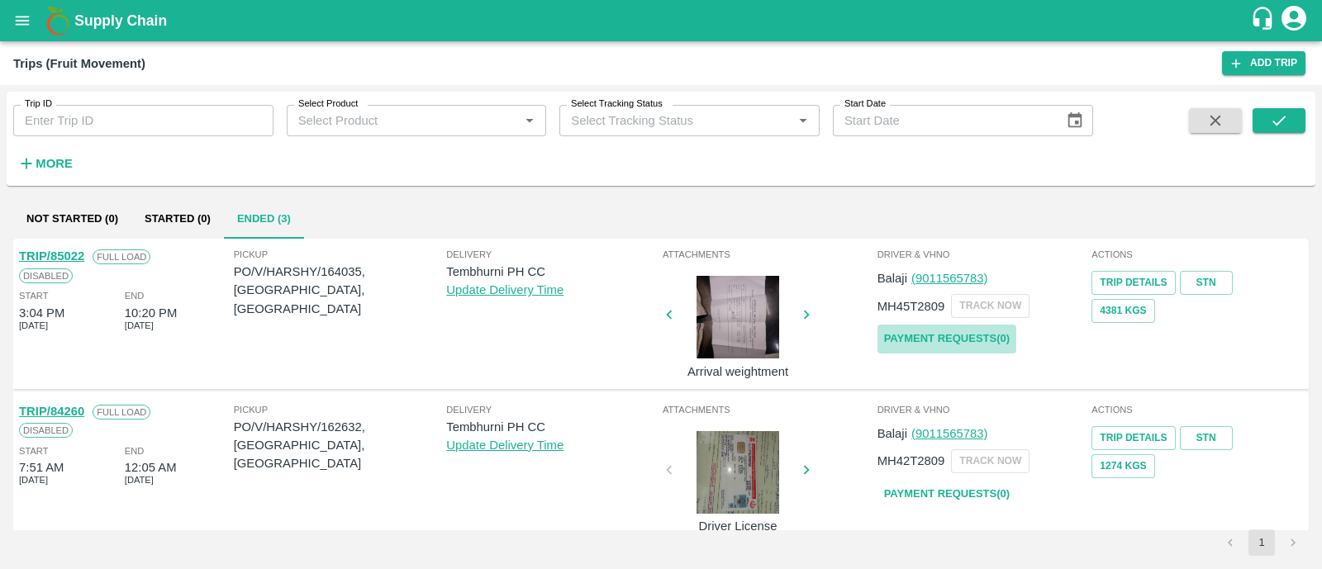
click at [954, 331] on link "Payment Requests( 0 )" at bounding box center [946, 339] width 139 height 29
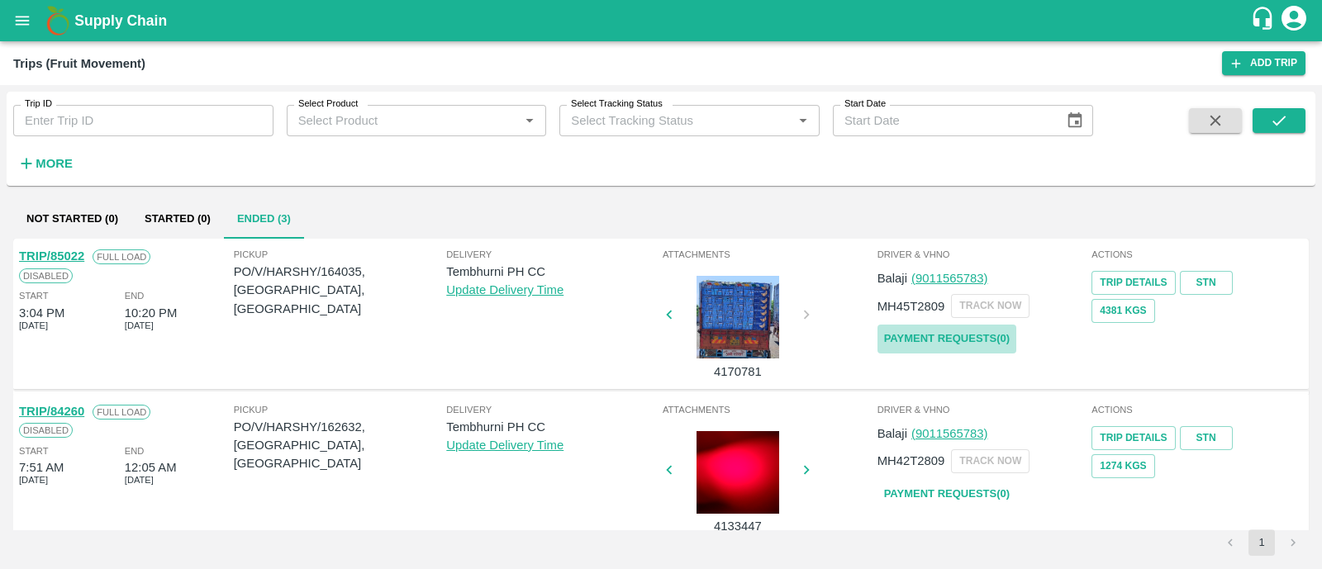
click at [955, 350] on link "Payment Requests( 0 )" at bounding box center [946, 339] width 139 height 29
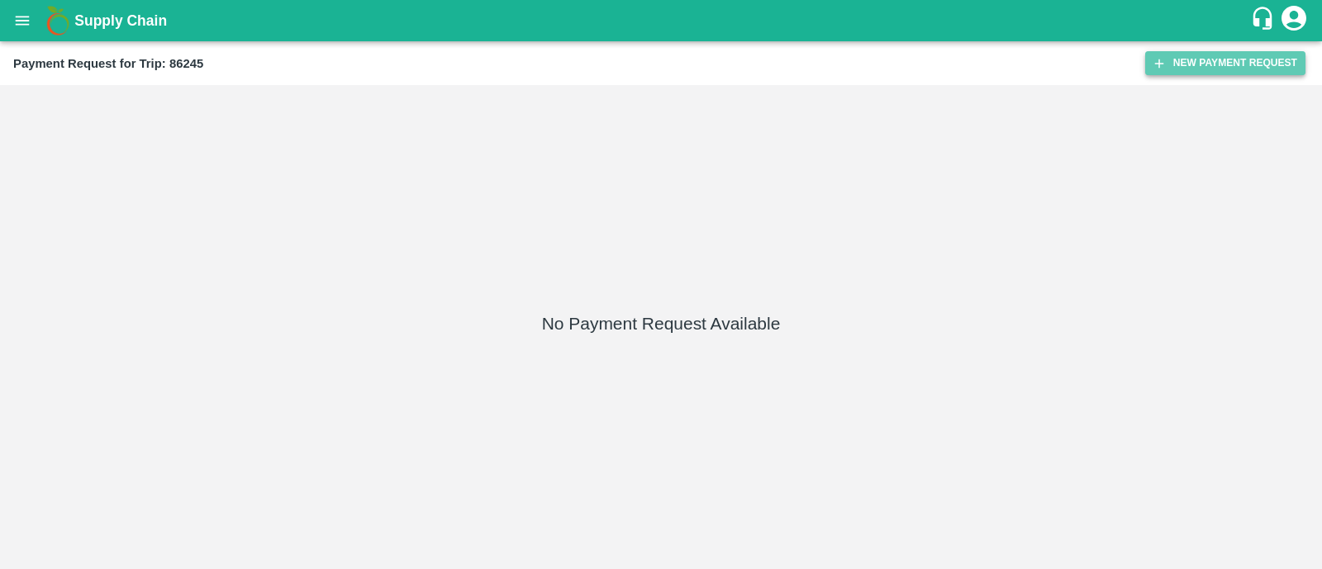
click at [1235, 68] on button "New Payment Request" at bounding box center [1225, 63] width 160 height 24
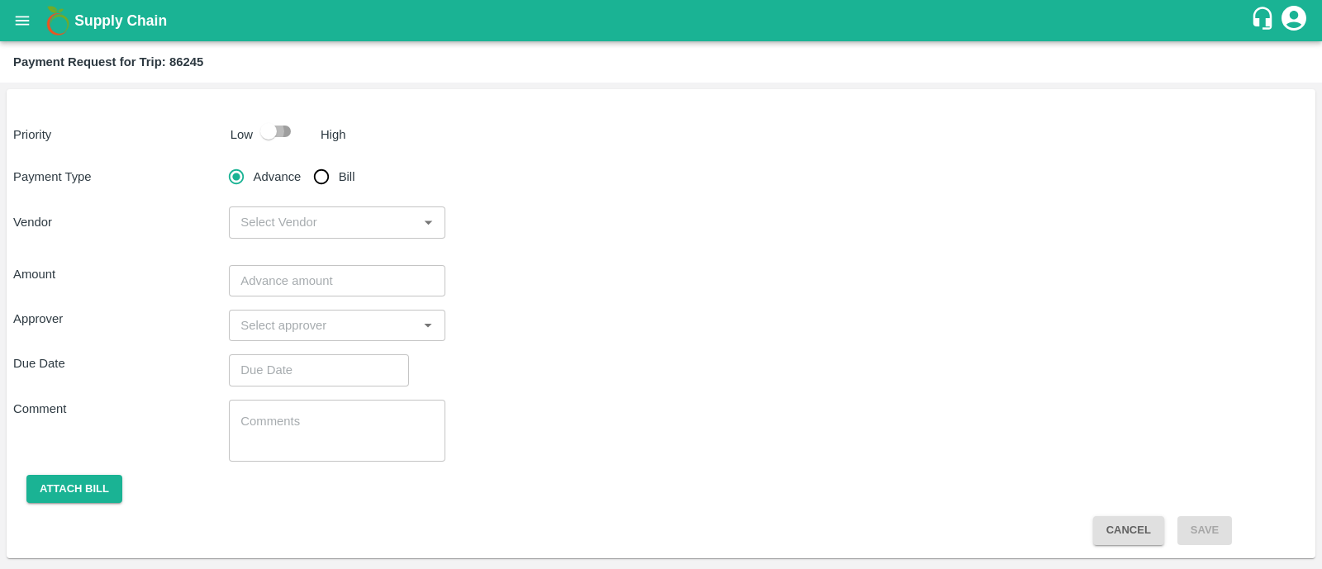
click at [288, 120] on input "checkbox" at bounding box center [268, 131] width 94 height 31
checkbox input "true"
click at [318, 170] on input "Bill" at bounding box center [321, 176] width 33 height 33
radio input "true"
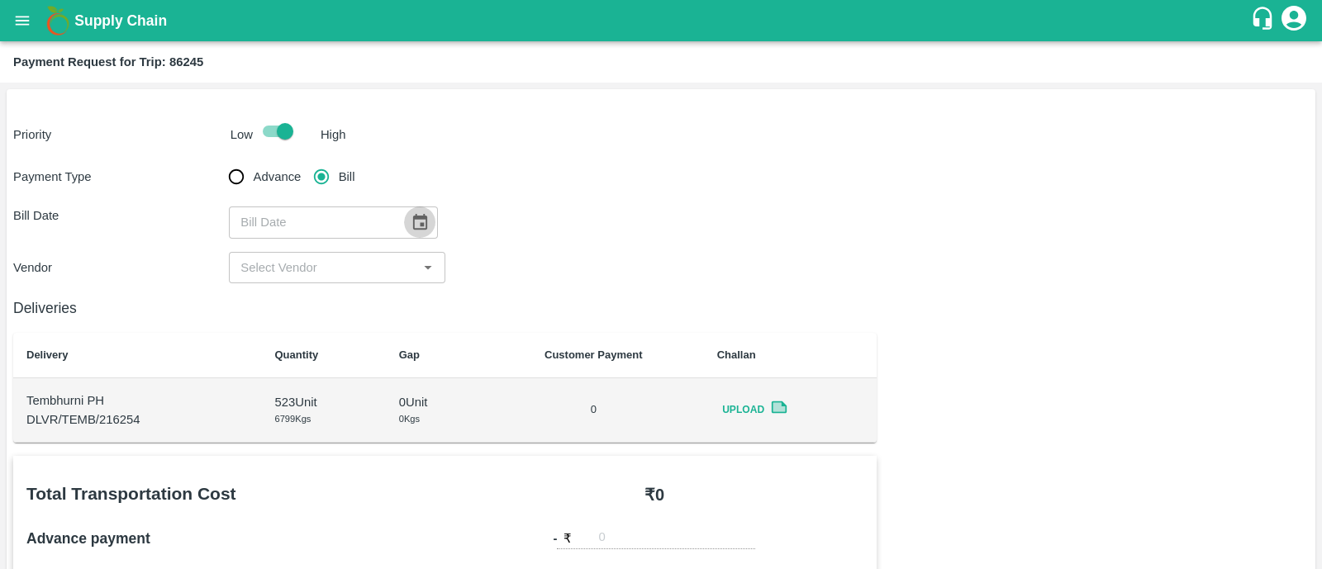
click at [413, 223] on icon "Choose date" at bounding box center [420, 222] width 14 height 16
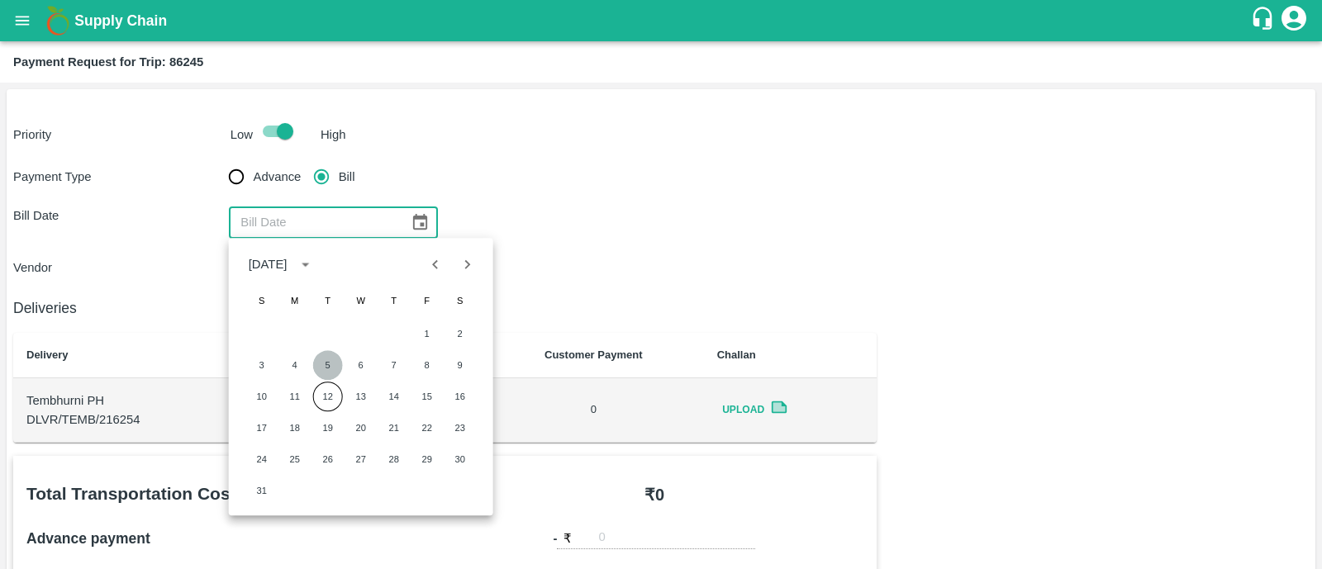
click at [331, 369] on button "5" at bounding box center [328, 365] width 30 height 30
type input "05/08/2025"
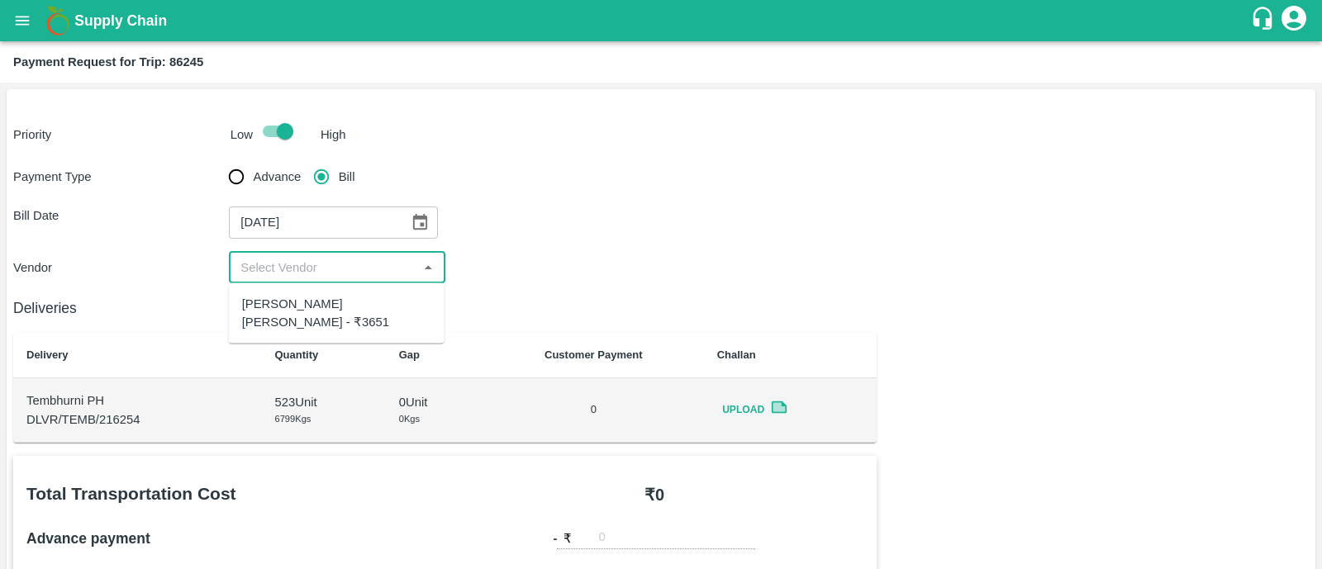
click at [354, 270] on input "input" at bounding box center [323, 267] width 178 height 21
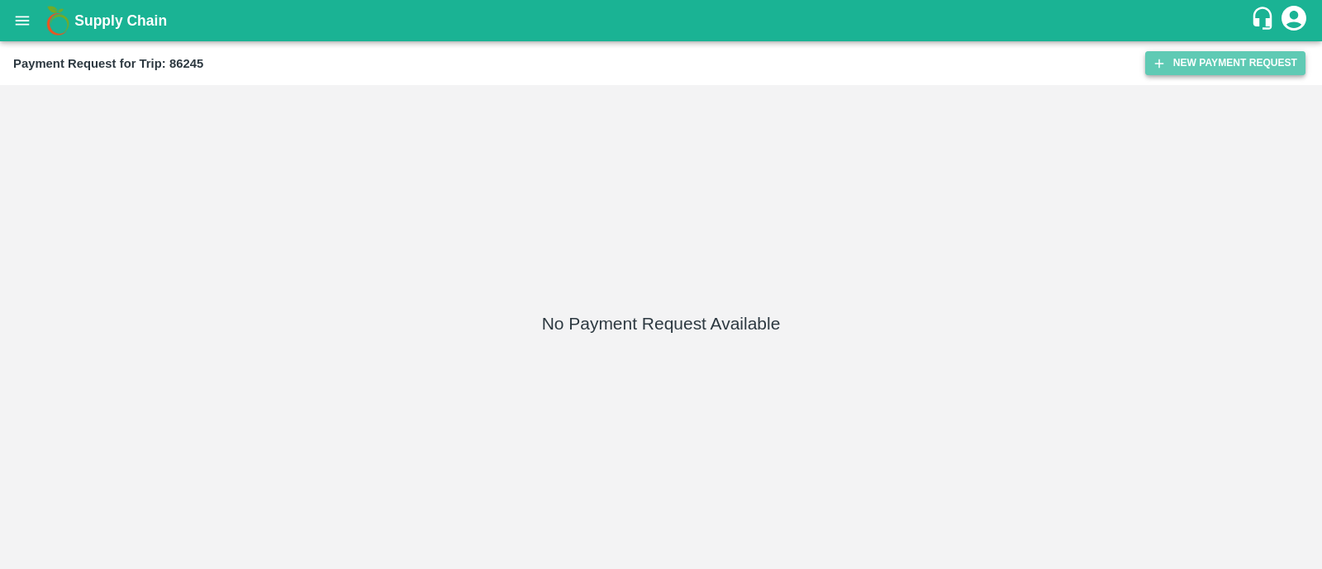
click at [1248, 63] on button "New Payment Request" at bounding box center [1225, 63] width 160 height 24
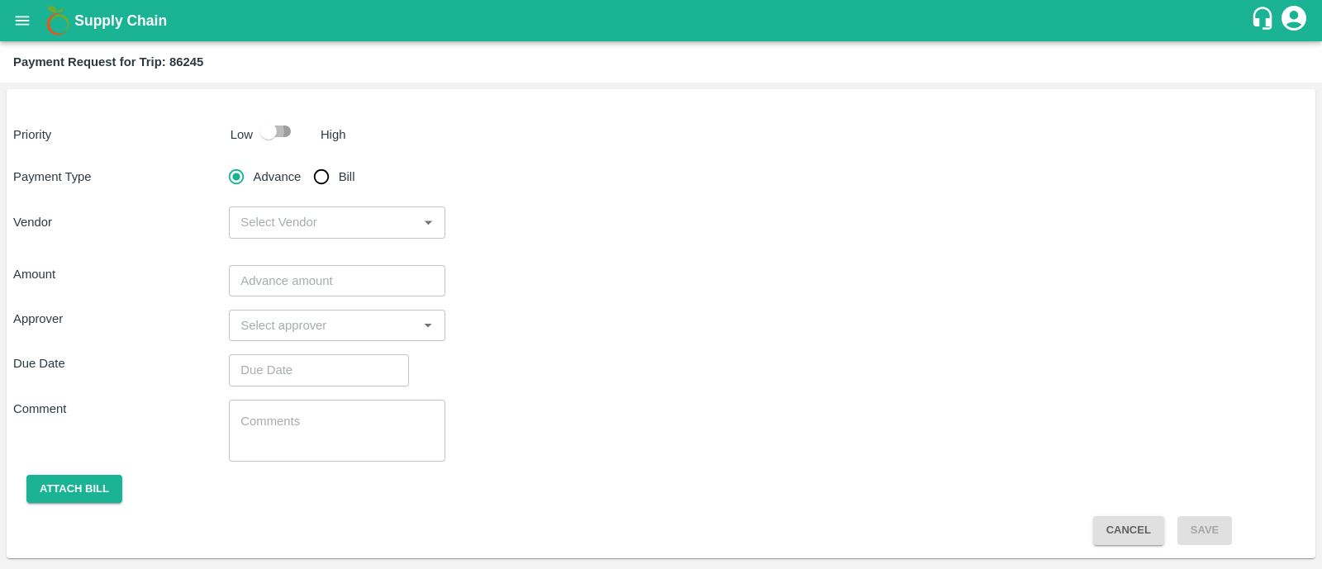
click at [283, 130] on input "checkbox" at bounding box center [268, 131] width 94 height 31
checkbox input "true"
click at [313, 175] on input "Bill" at bounding box center [321, 176] width 33 height 33
radio input "true"
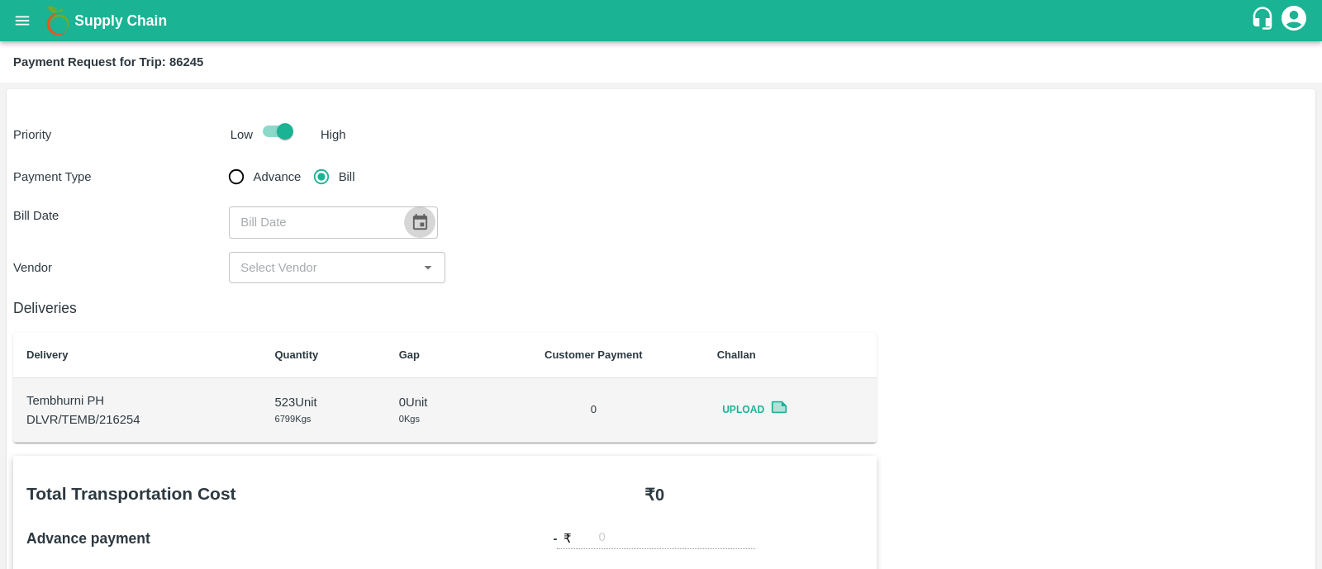
click at [417, 228] on icon "Choose date" at bounding box center [420, 222] width 14 height 16
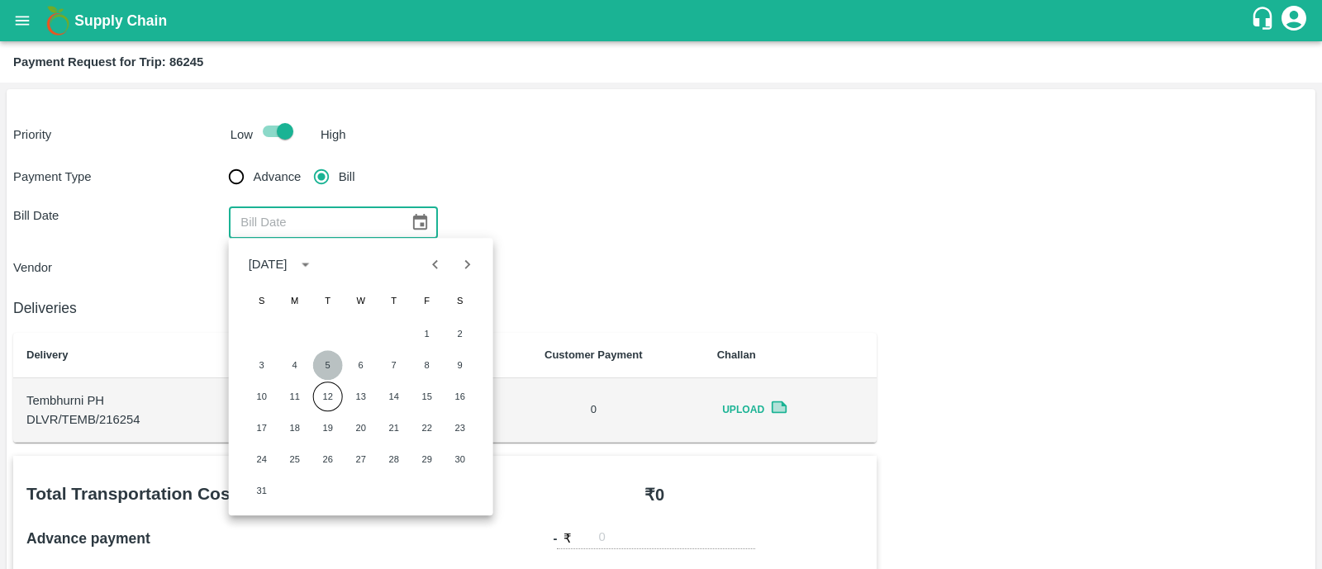
click at [331, 365] on button "5" at bounding box center [328, 365] width 30 height 30
type input "05/08/2025"
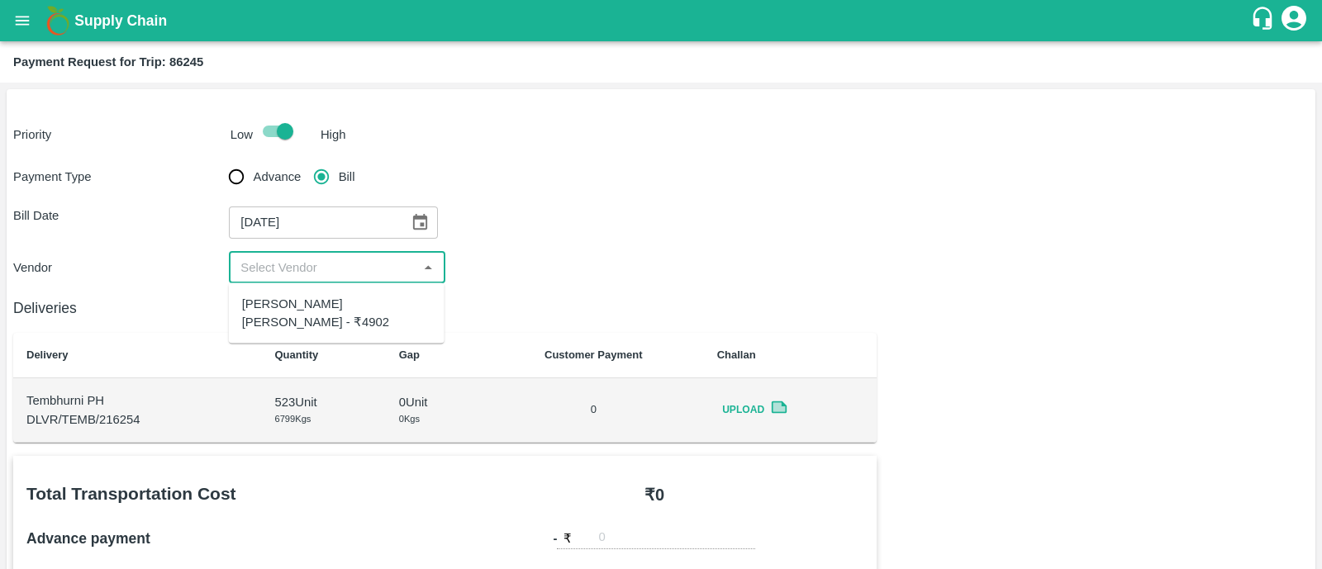
click at [327, 262] on input "input" at bounding box center [323, 267] width 178 height 21
click at [322, 307] on div "Dnyaneshwar Vitthal Godse - ₹4902" at bounding box center [336, 313] width 189 height 37
type input "Dnyaneshwar Vitthal Godse - ₹4902"
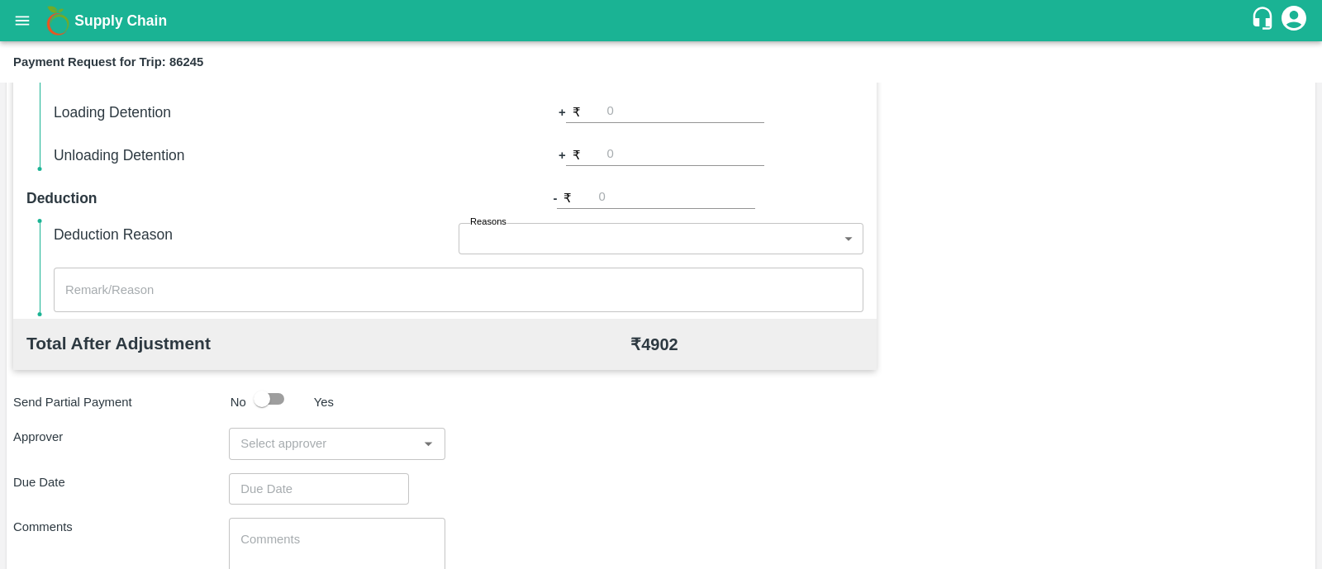
scroll to position [602, 0]
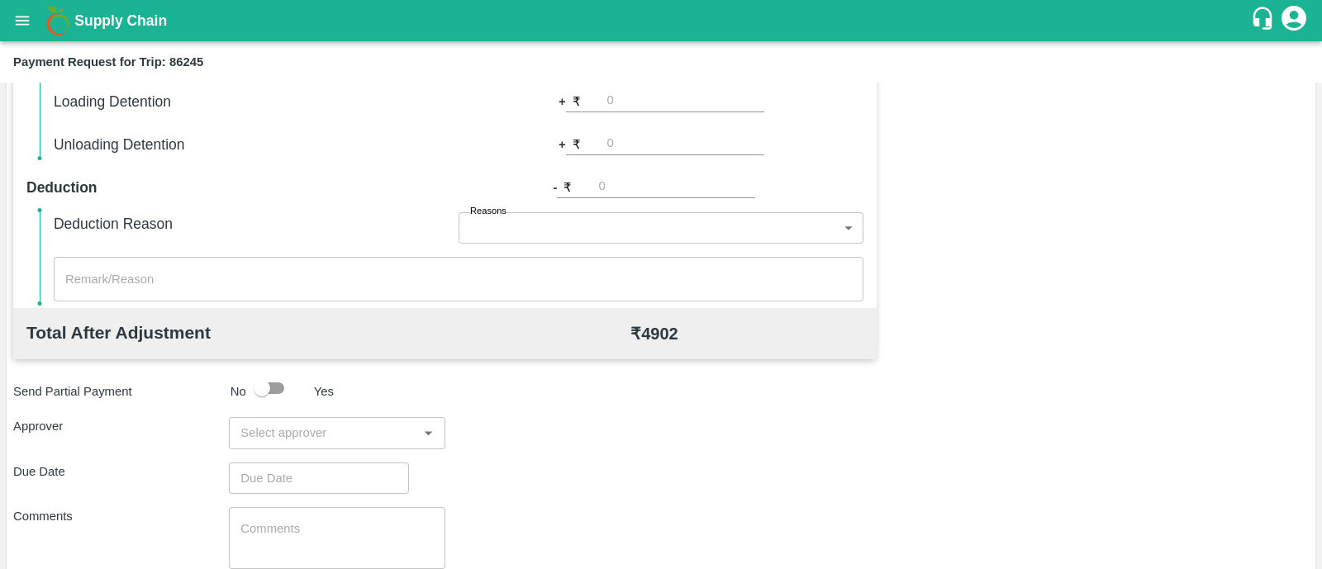
click at [316, 433] on input "input" at bounding box center [323, 432] width 178 height 21
type input "prasad"
click at [325, 432] on input "input" at bounding box center [323, 432] width 178 height 21
type input "prasad"
click at [330, 461] on div "[PERSON_NAME]" at bounding box center [337, 476] width 216 height 43
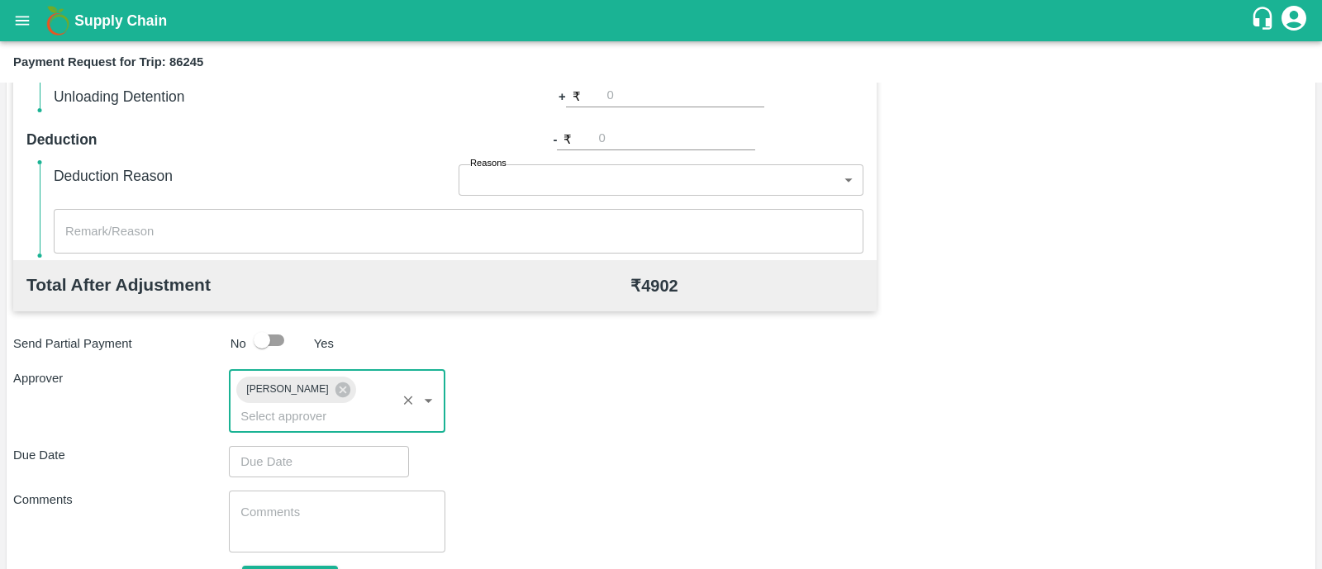
scroll to position [652, 0]
type input "DD/MM/YYYY hh:mm aa"
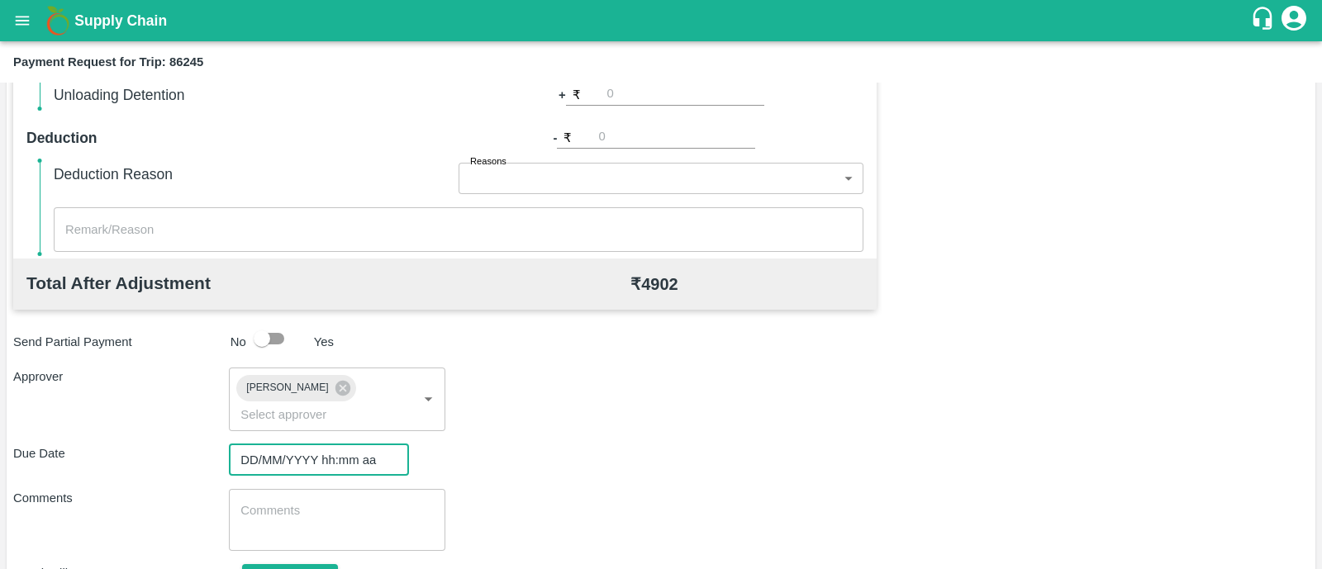
click at [308, 445] on input "DD/MM/YYYY hh:mm aa" at bounding box center [313, 460] width 169 height 31
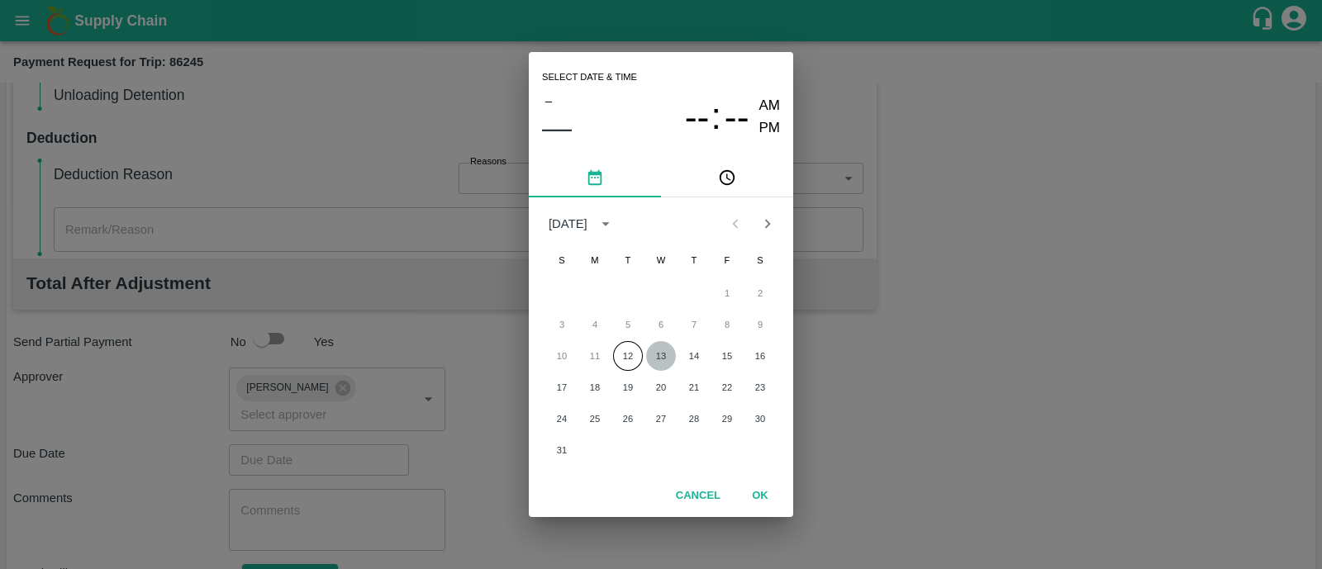
click at [667, 355] on button "13" at bounding box center [661, 356] width 30 height 30
type input "[DATE] 12:00 AM"
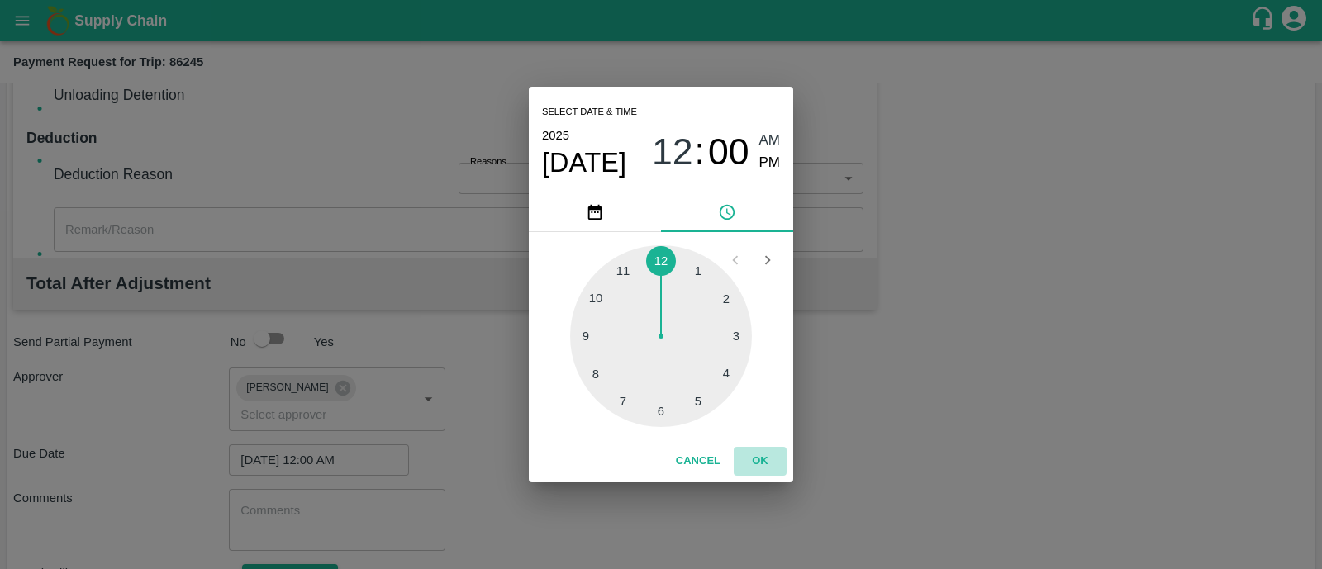
click at [774, 469] on button "OK" at bounding box center [760, 461] width 53 height 29
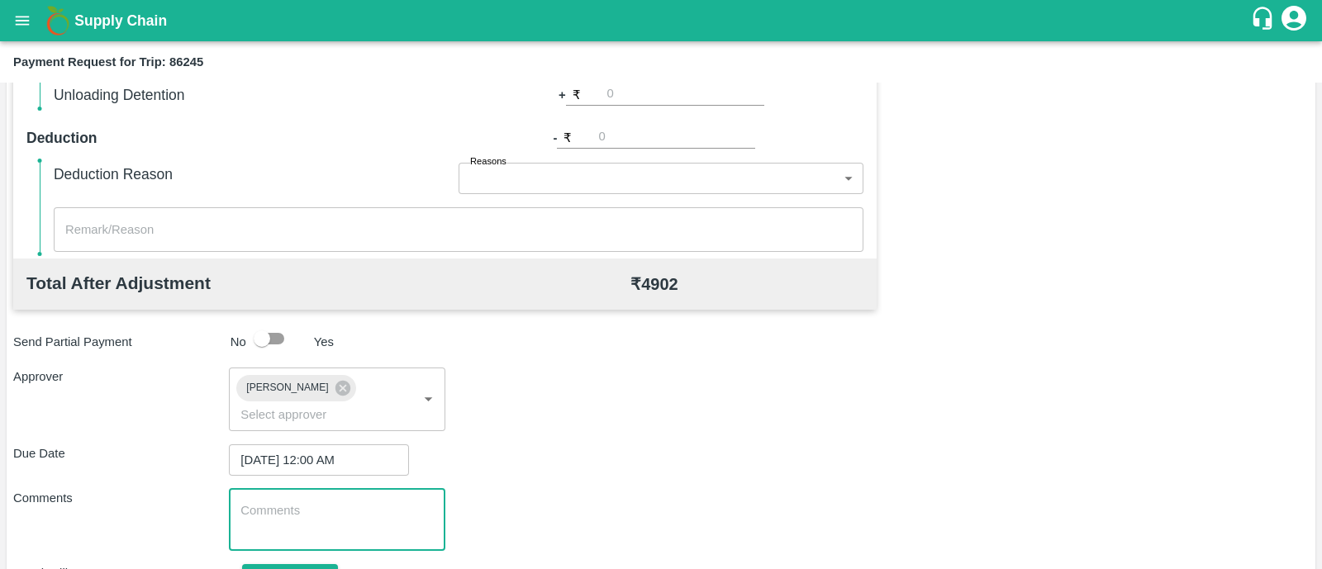
click at [324, 502] on textarea at bounding box center [336, 519] width 193 height 35
paste textarea "VEG-01559"
type textarea "V"
type textarea "Transport Bill"
click at [316, 564] on button "Attach bill" at bounding box center [290, 578] width 96 height 29
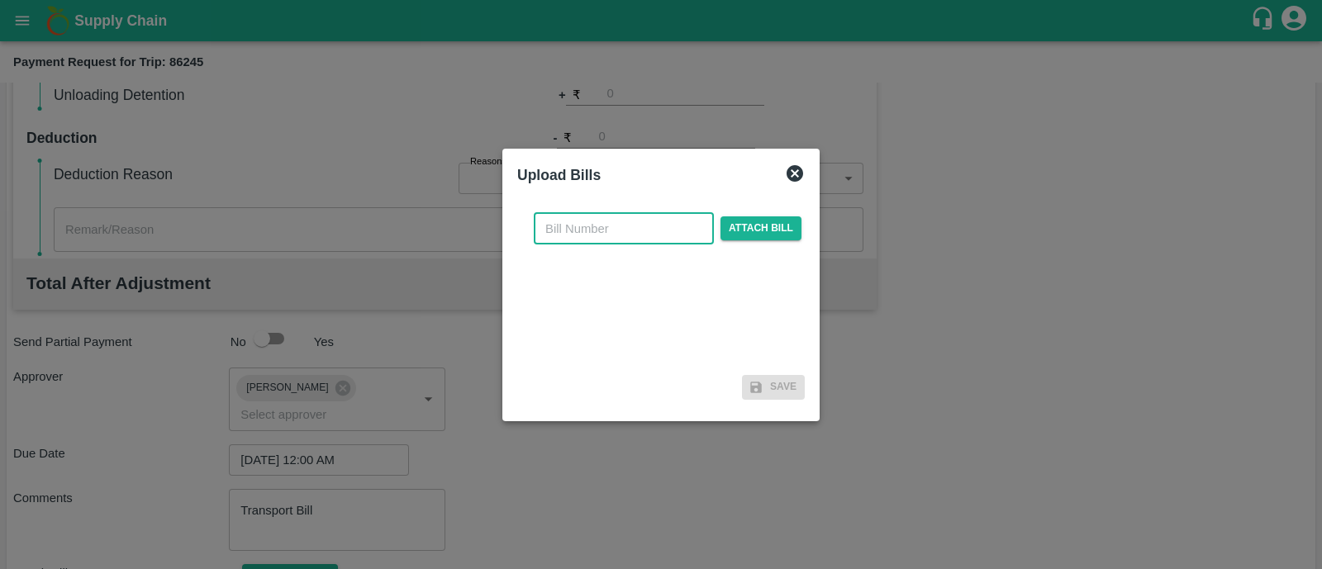
click at [605, 231] on input "text" at bounding box center [624, 228] width 180 height 31
type input "245"
click at [781, 235] on span "Attach bill" at bounding box center [760, 228] width 81 height 24
click at [0, 0] on input "Attach bill" at bounding box center [0, 0] width 0 height 0
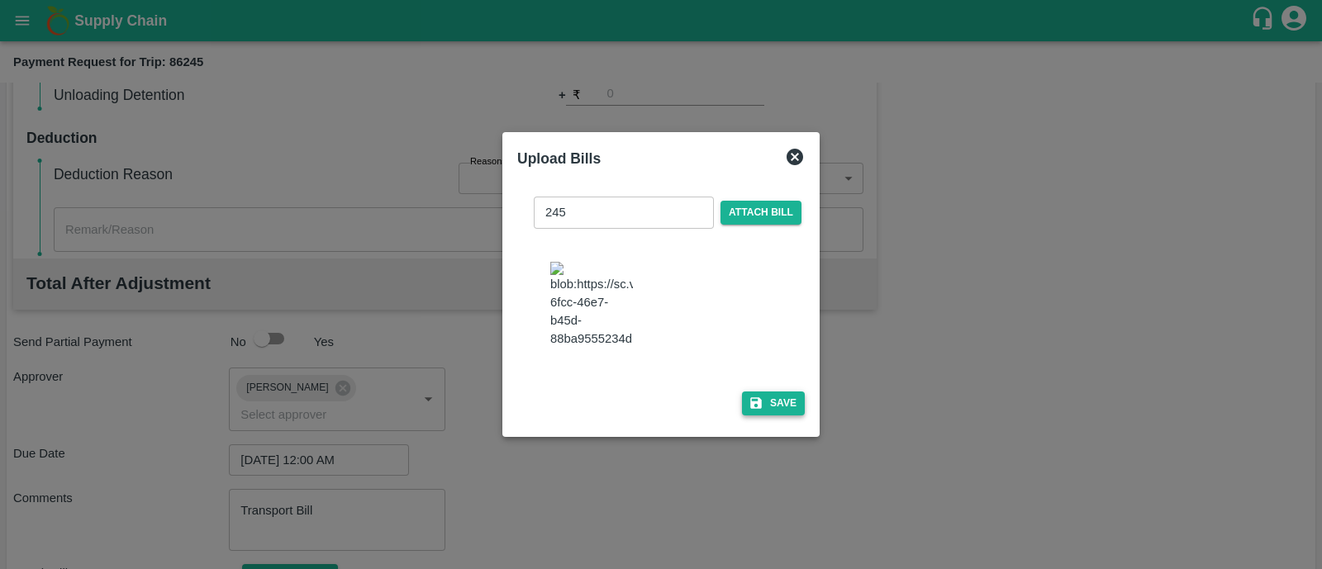
click at [782, 416] on button "Save" at bounding box center [773, 404] width 63 height 24
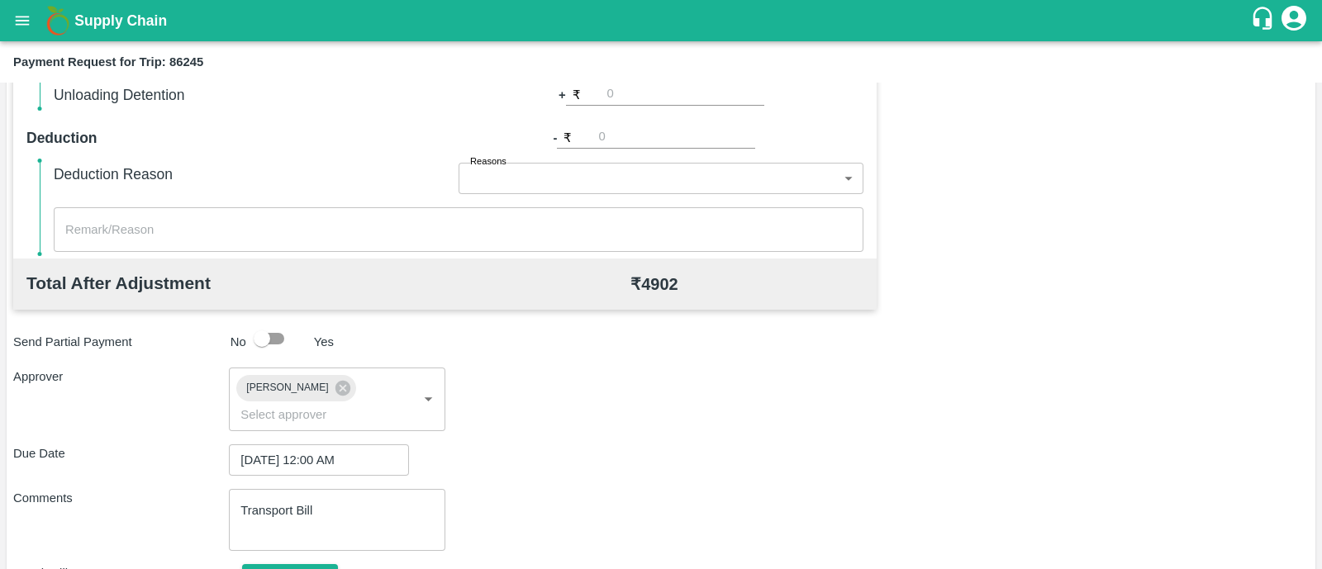
scroll to position [825, 0]
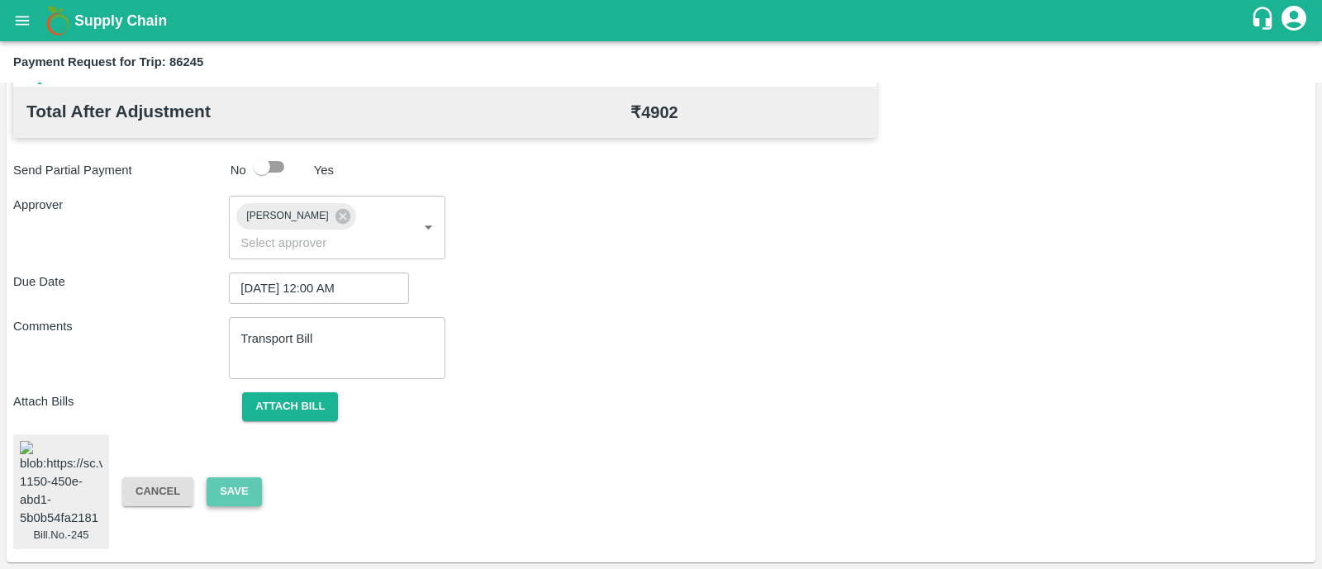
click at [240, 478] on button "Save" at bounding box center [234, 492] width 55 height 29
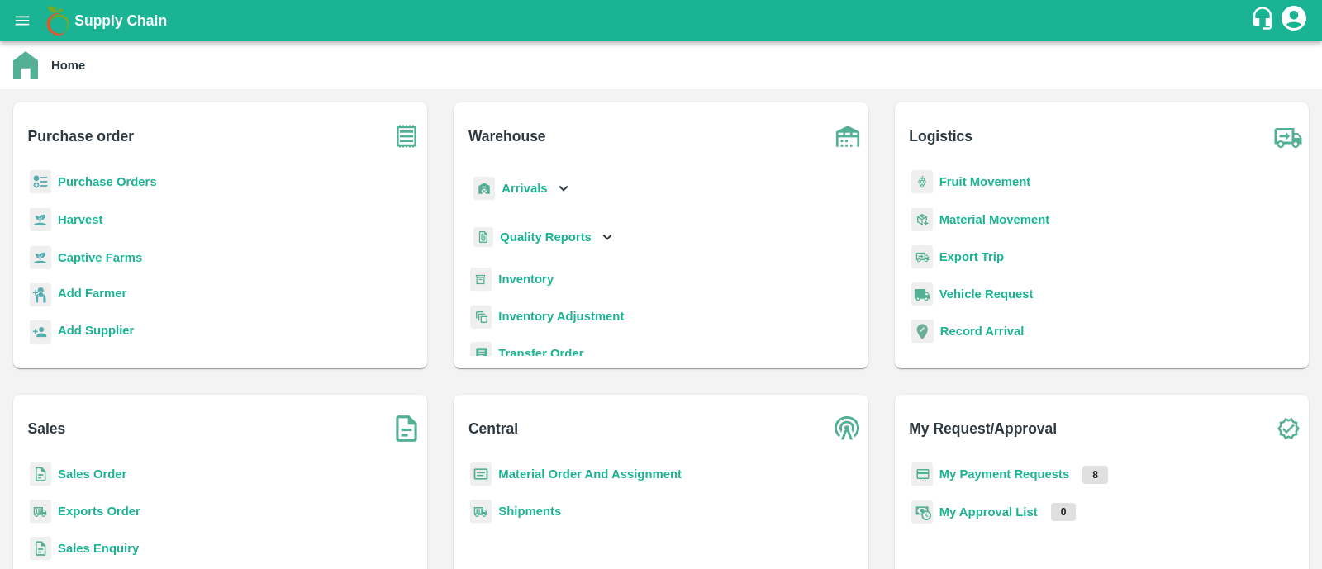
click at [963, 179] on b "Fruit Movement" at bounding box center [985, 181] width 92 height 13
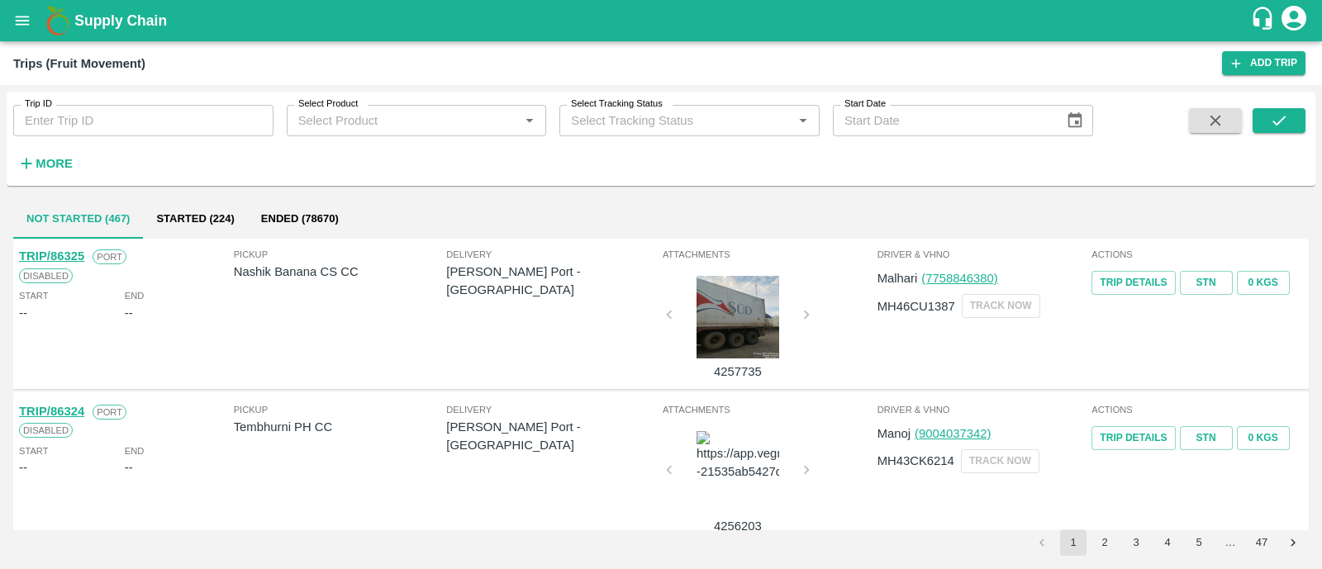
click at [163, 132] on input "Trip ID" at bounding box center [143, 120] width 260 height 31
type input "86245"
click at [1293, 118] on button "submit" at bounding box center [1279, 120] width 53 height 25
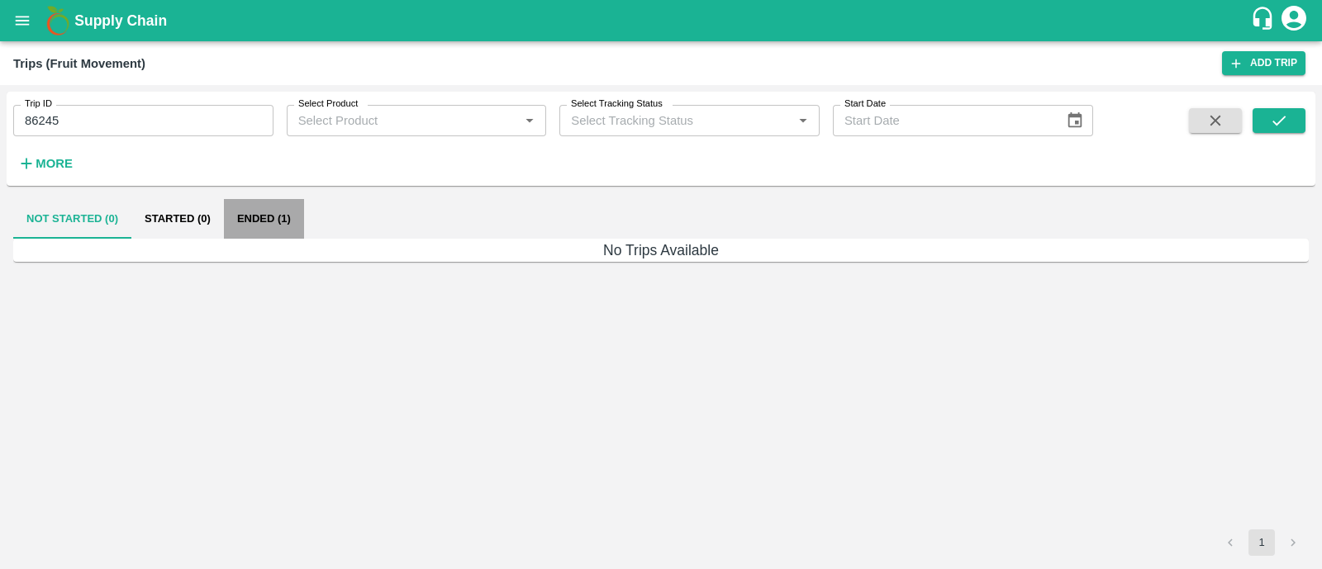
click at [290, 210] on button "Ended (1)" at bounding box center [264, 219] width 80 height 40
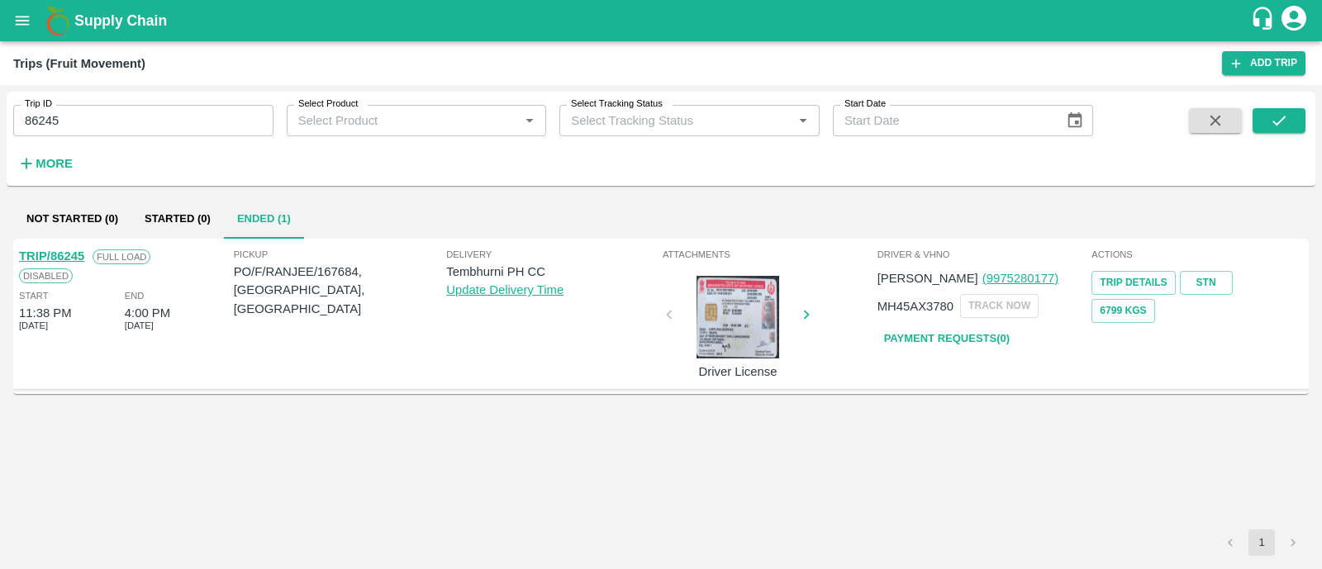
click at [72, 258] on link "TRIP/86245" at bounding box center [51, 256] width 65 height 13
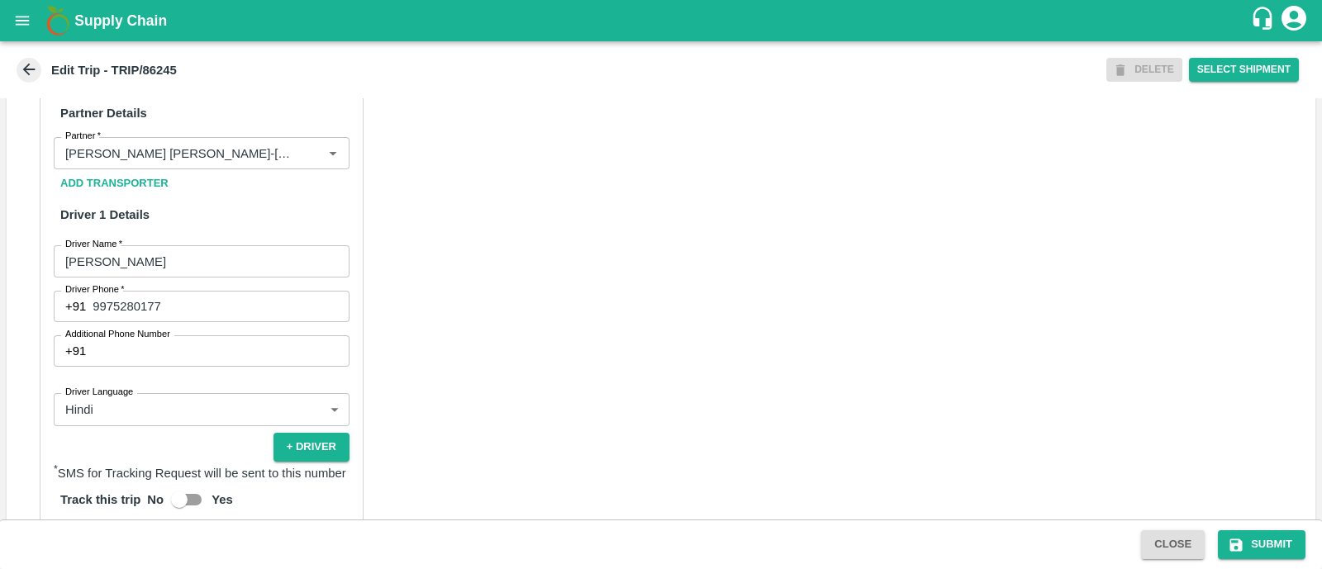
scroll to position [1172, 0]
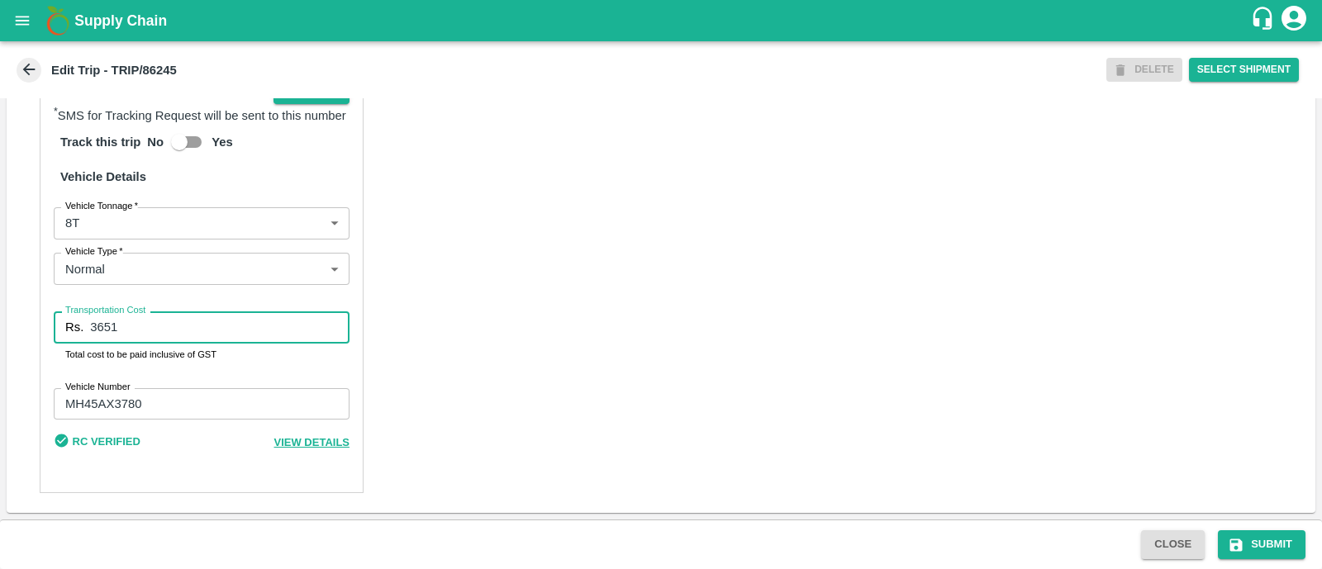
drag, startPoint x: 131, startPoint y: 322, endPoint x: 55, endPoint y: 324, distance: 75.2
click at [55, 324] on div "Rs. 3651 Transportation Cost" at bounding box center [202, 326] width 296 height 31
type input "4902"
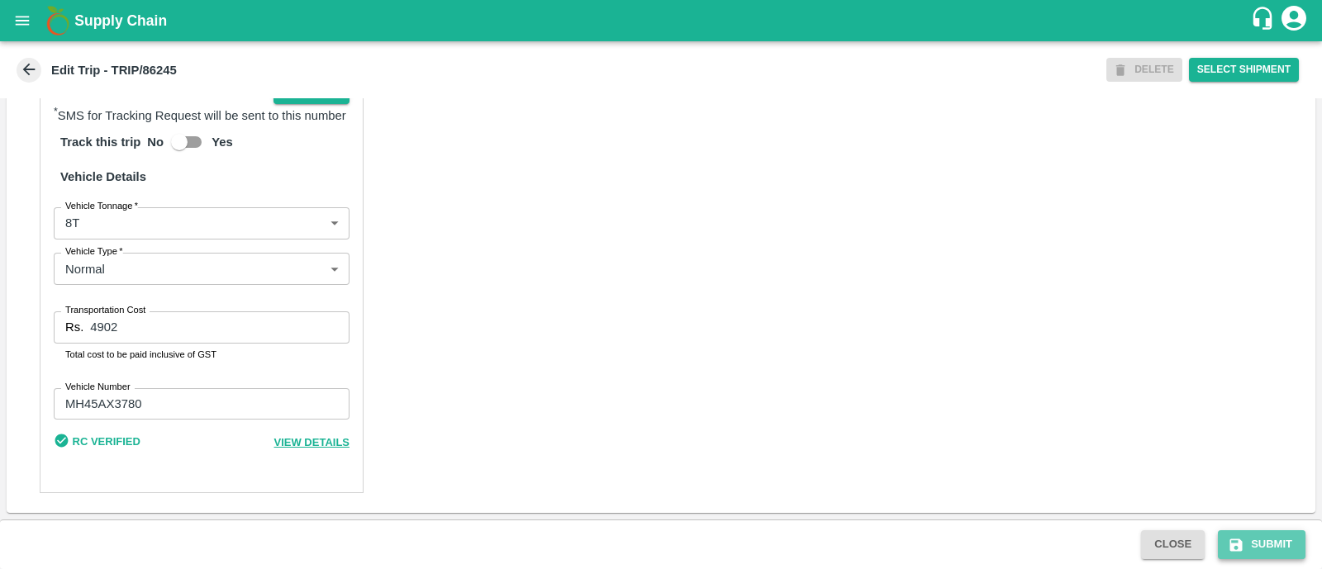
click at [1241, 541] on icon "submit" at bounding box center [1236, 545] width 12 height 12
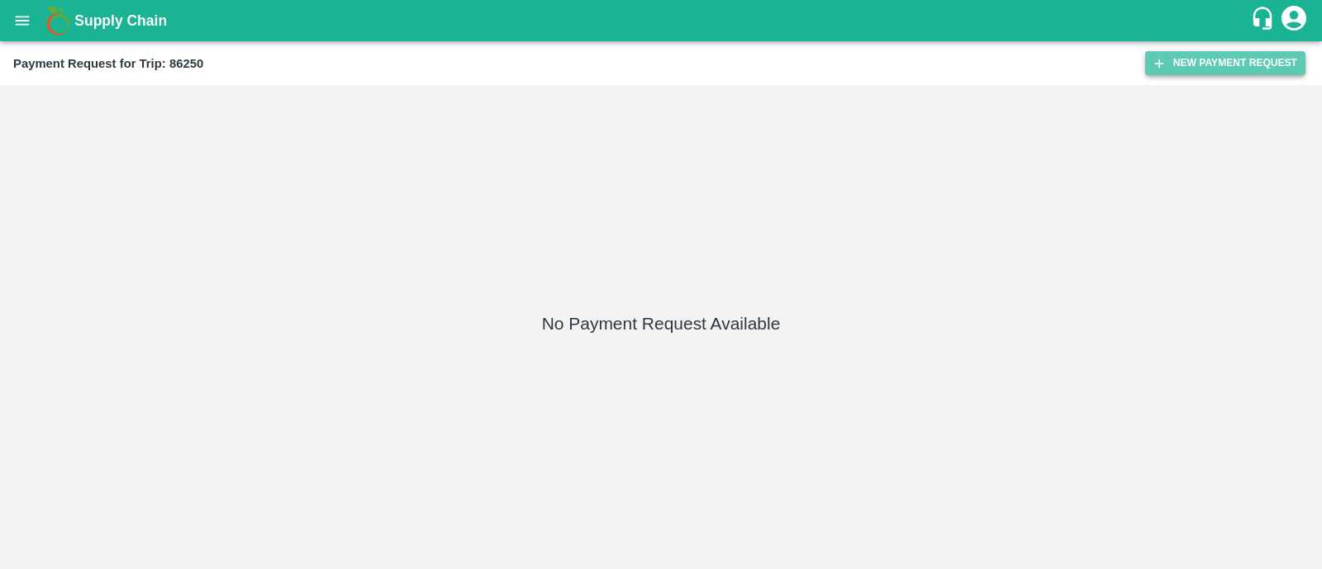
click at [1223, 62] on button "New Payment Request" at bounding box center [1225, 63] width 160 height 24
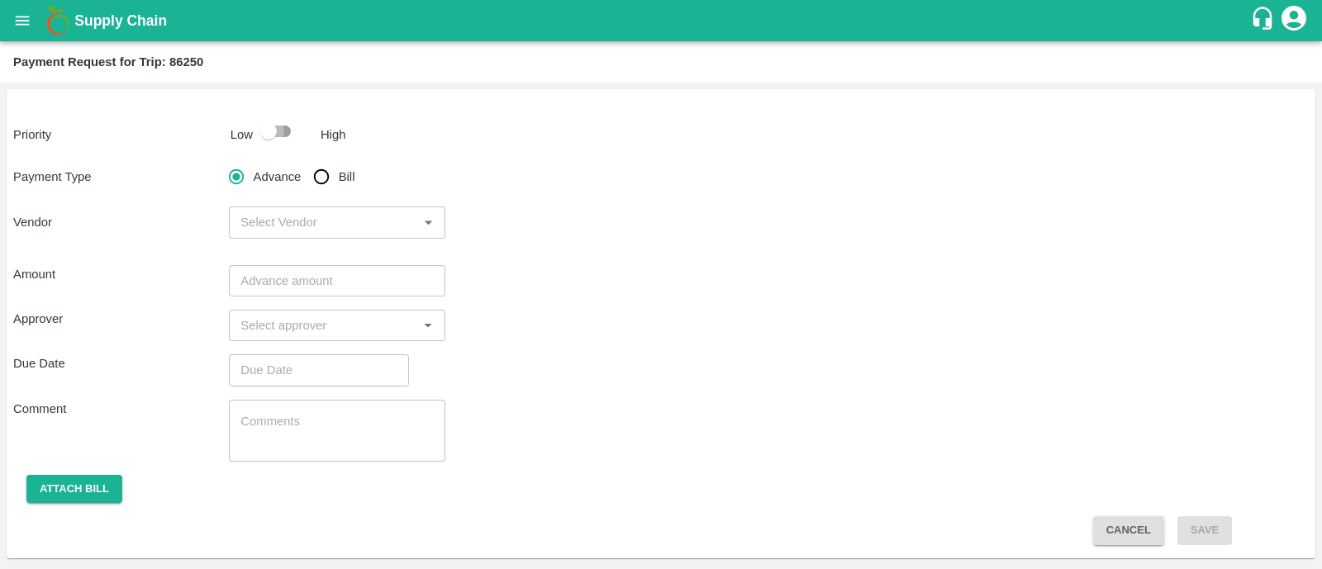
click at [286, 136] on input "checkbox" at bounding box center [268, 131] width 94 height 31
checkbox input "true"
click at [320, 174] on input "Bill" at bounding box center [321, 176] width 33 height 33
radio input "true"
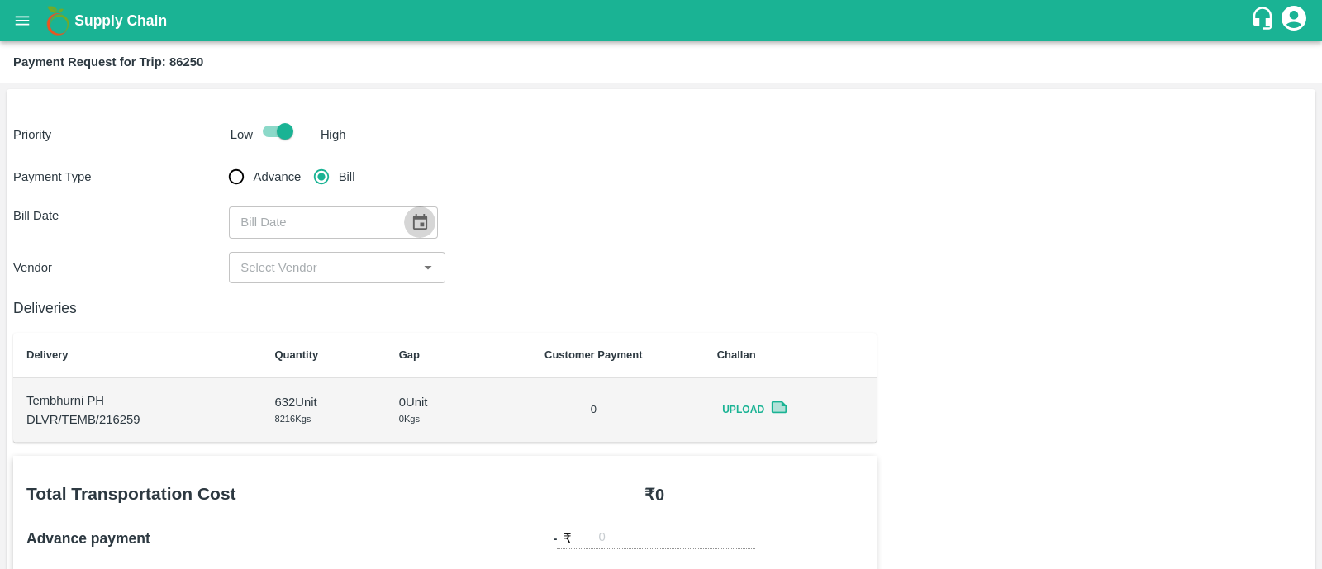
click at [417, 217] on icon "Choose date" at bounding box center [420, 222] width 14 height 16
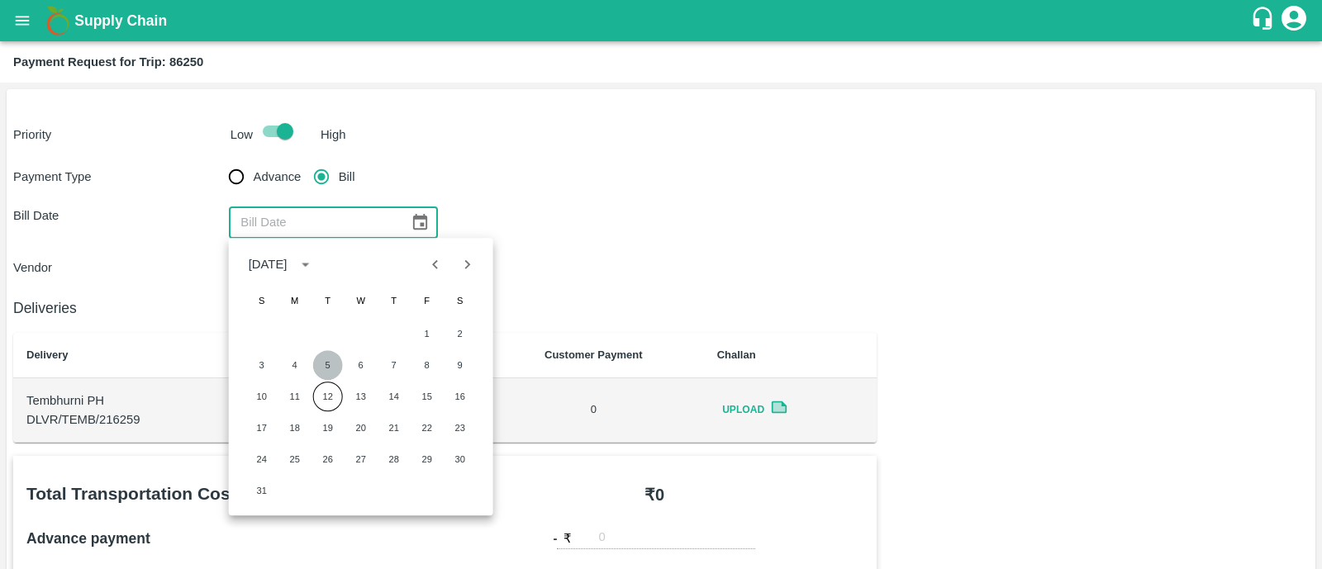
click at [330, 369] on button "5" at bounding box center [328, 365] width 30 height 30
type input "05/08/2025"
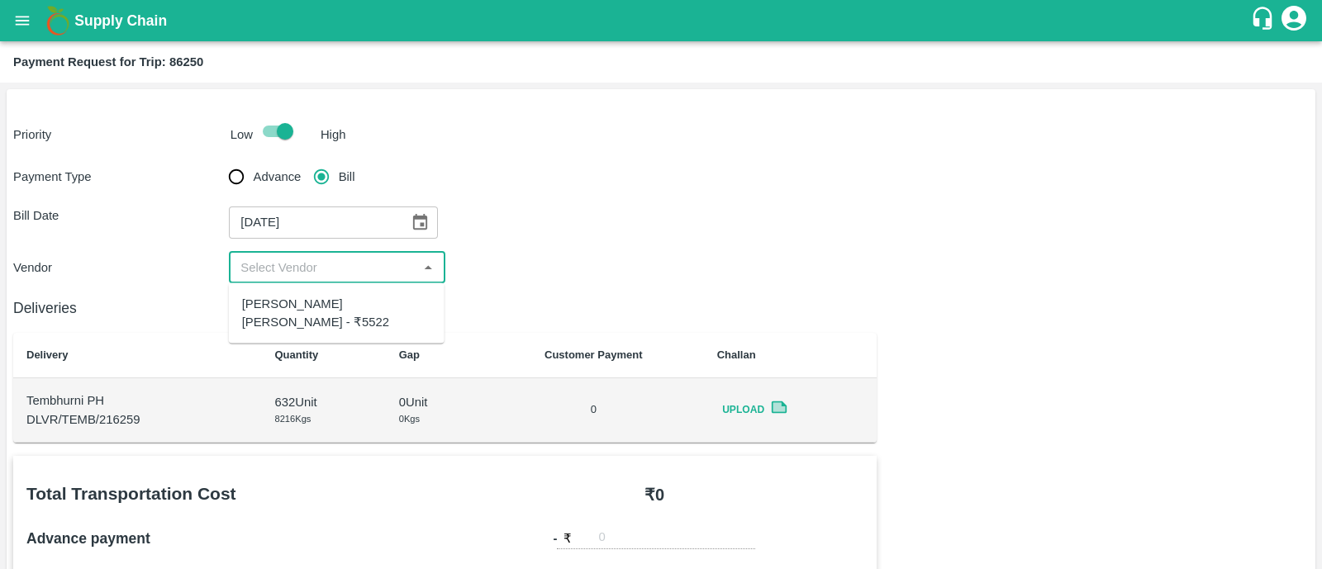
click at [331, 269] on input "input" at bounding box center [323, 267] width 178 height 21
click at [321, 307] on div "Dnyaneshwar Vitthal Godse - ₹5522" at bounding box center [336, 313] width 189 height 37
type input "Dnyaneshwar Vitthal Godse - ₹5522"
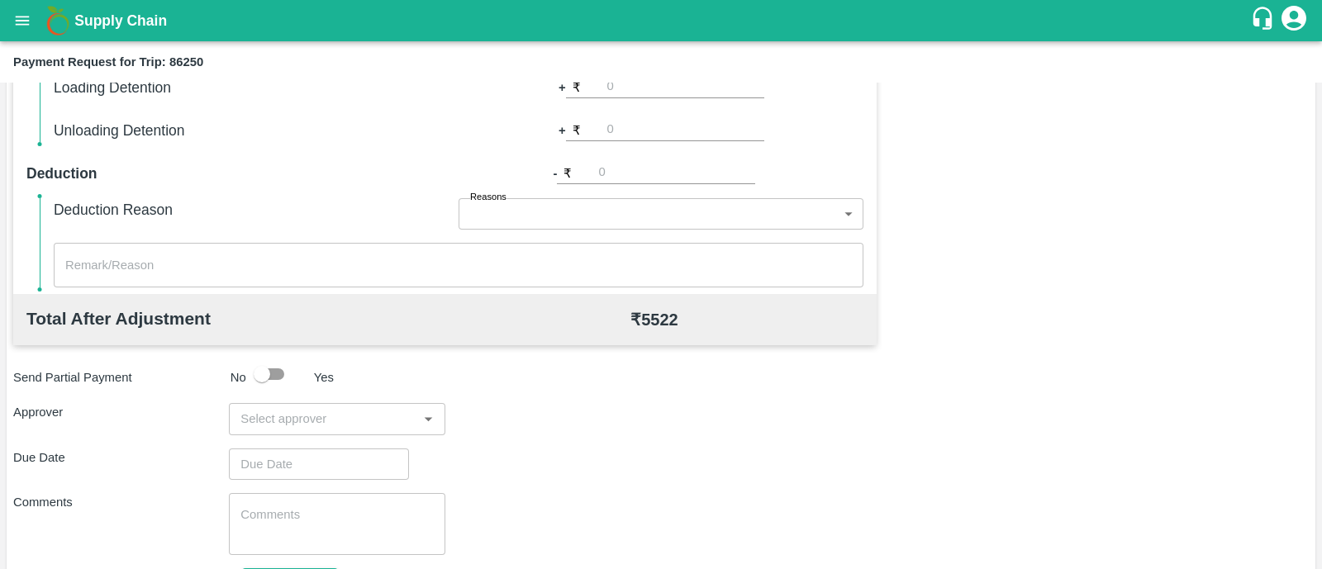
scroll to position [705, 0]
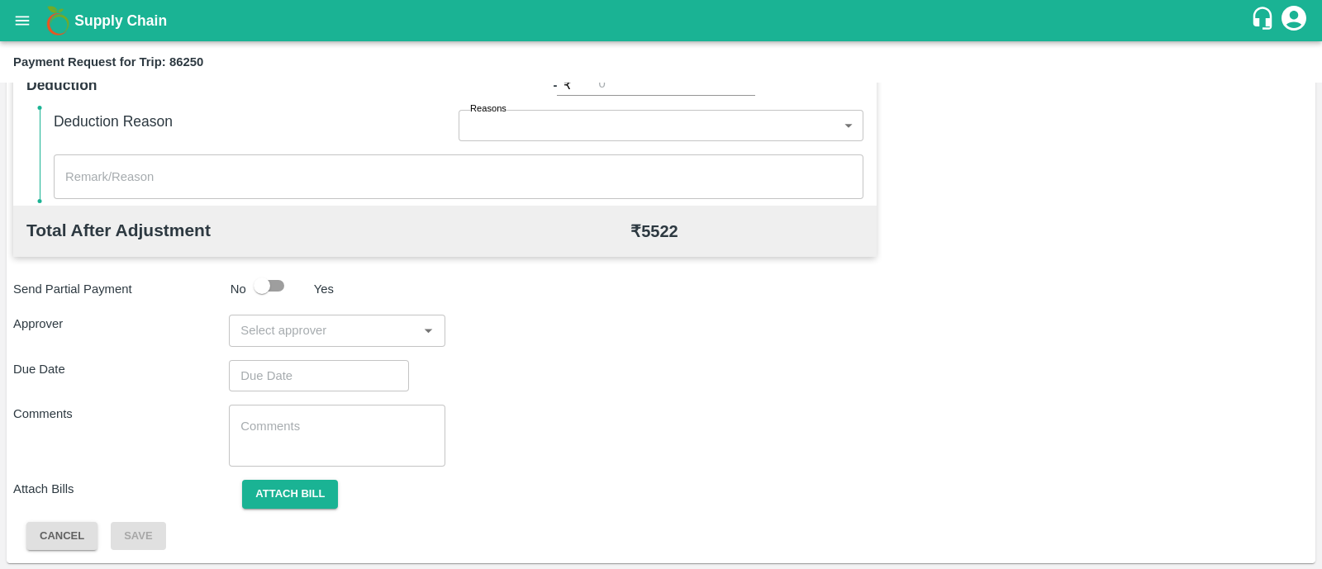
click at [302, 331] on input "input" at bounding box center [323, 330] width 178 height 21
type input "prasad"
click at [306, 364] on div "[PERSON_NAME]" at bounding box center [337, 373] width 216 height 43
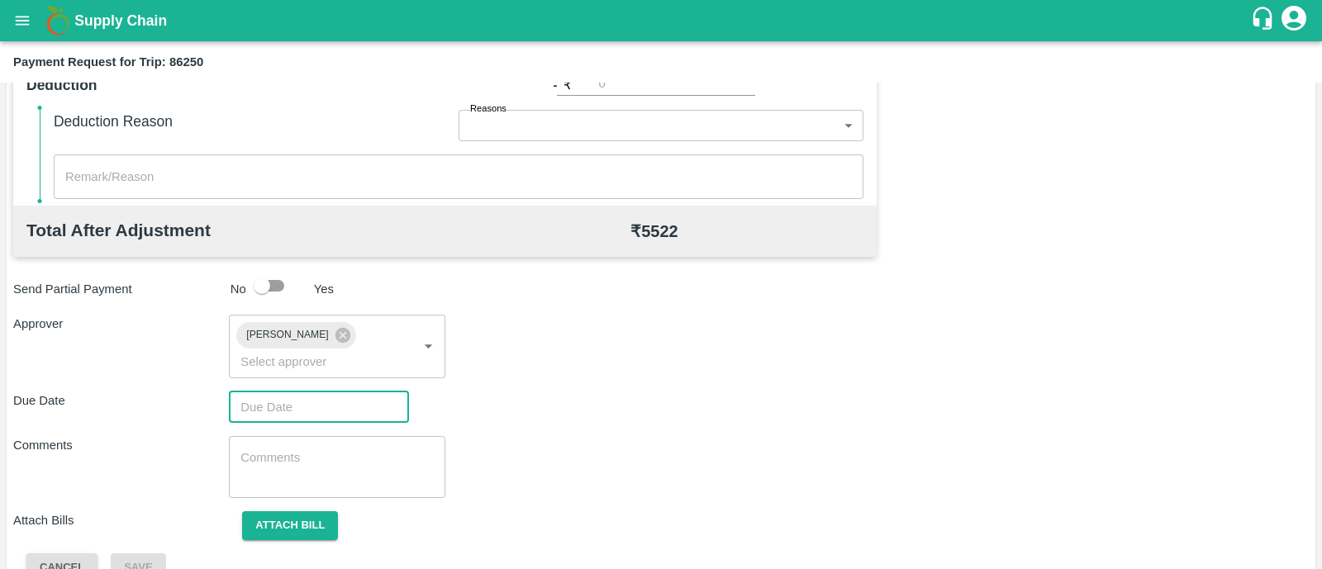
type input "DD/MM/YYYY hh:mm aa"
click at [297, 392] on input "DD/MM/YYYY hh:mm aa" at bounding box center [313, 407] width 169 height 31
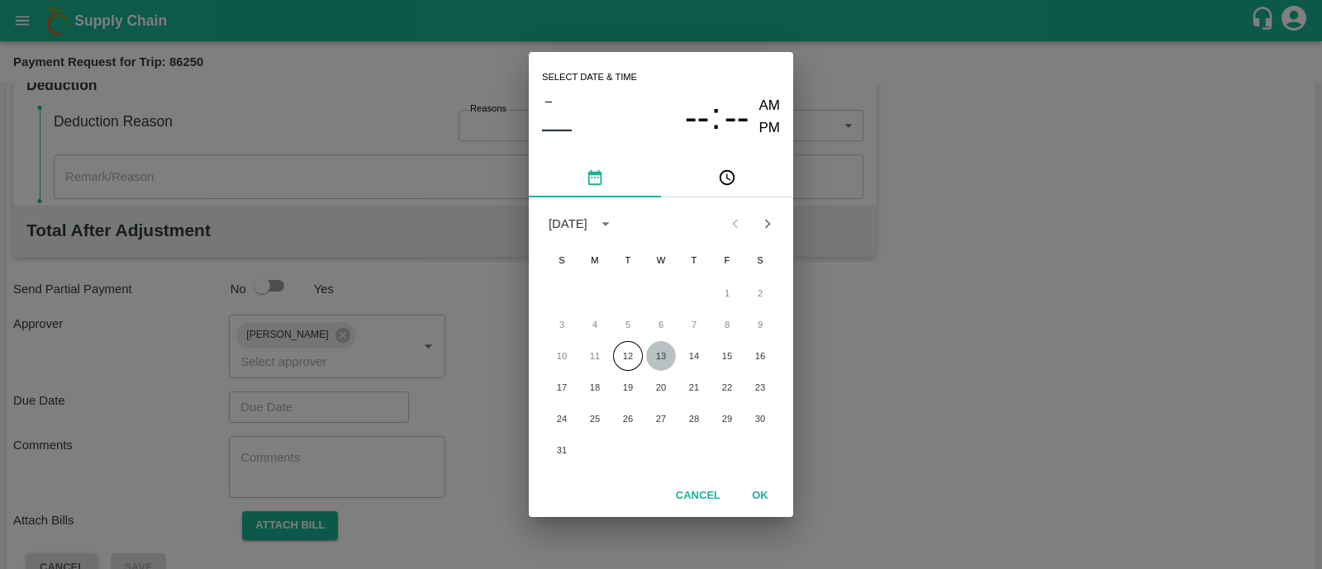
click at [661, 351] on button "13" at bounding box center [661, 356] width 30 height 30
type input "[DATE] 12:00 AM"
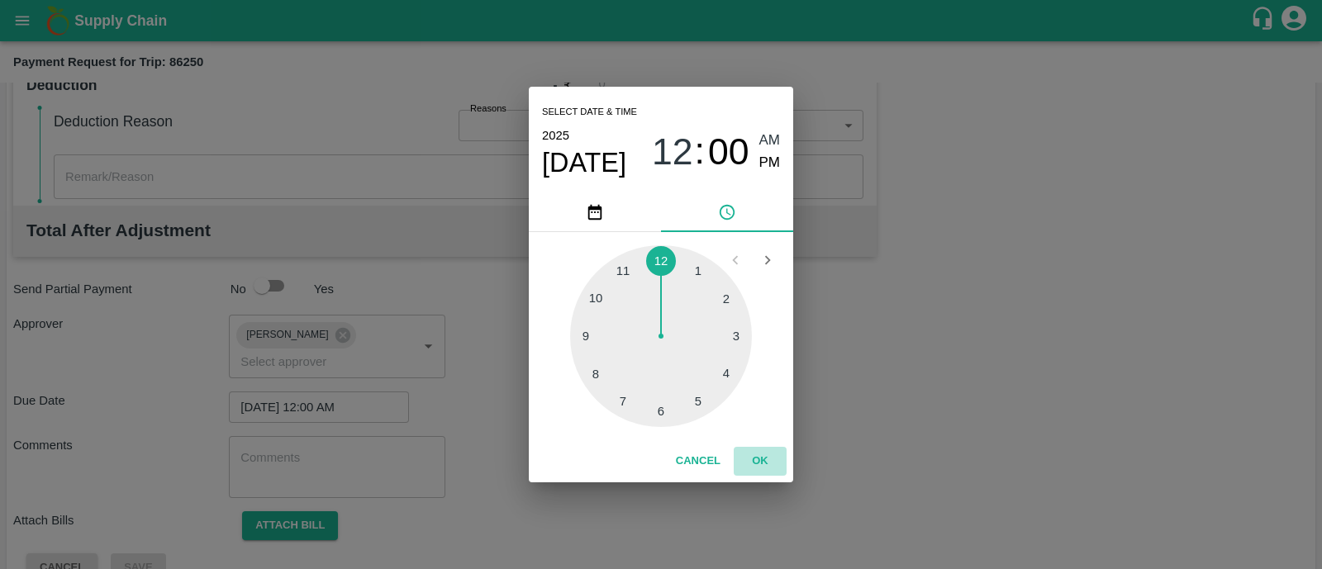
click at [760, 460] on button "OK" at bounding box center [760, 461] width 53 height 29
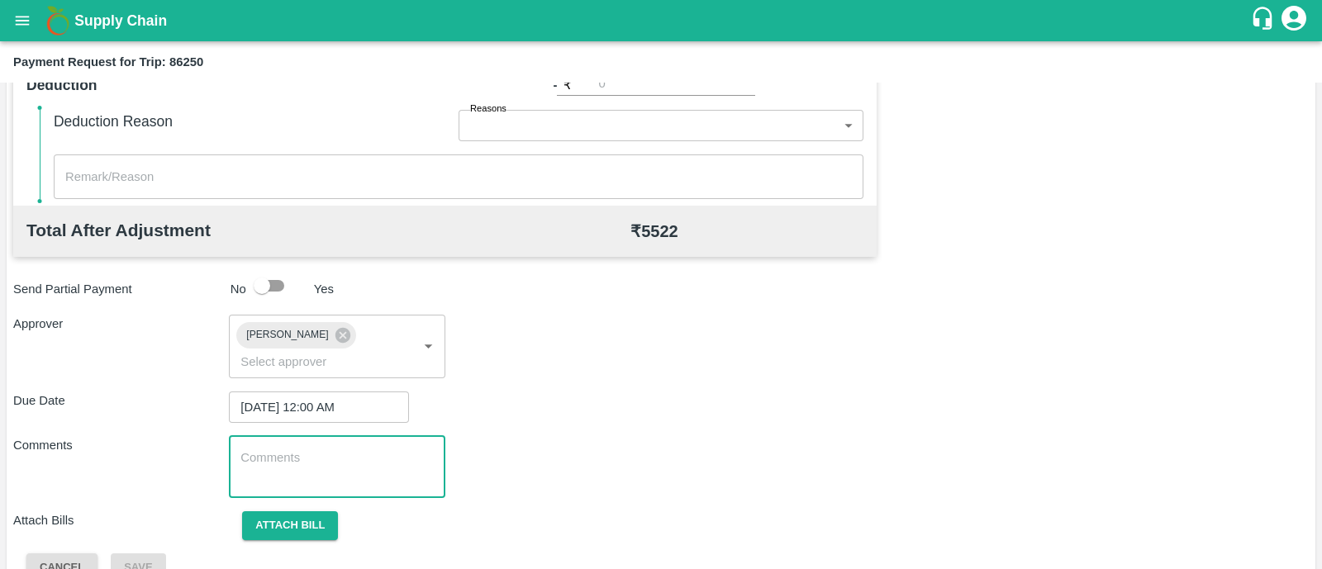
click at [335, 456] on textarea at bounding box center [336, 466] width 193 height 35
paste textarea "Transport Bill"
type textarea "Transport Bill"
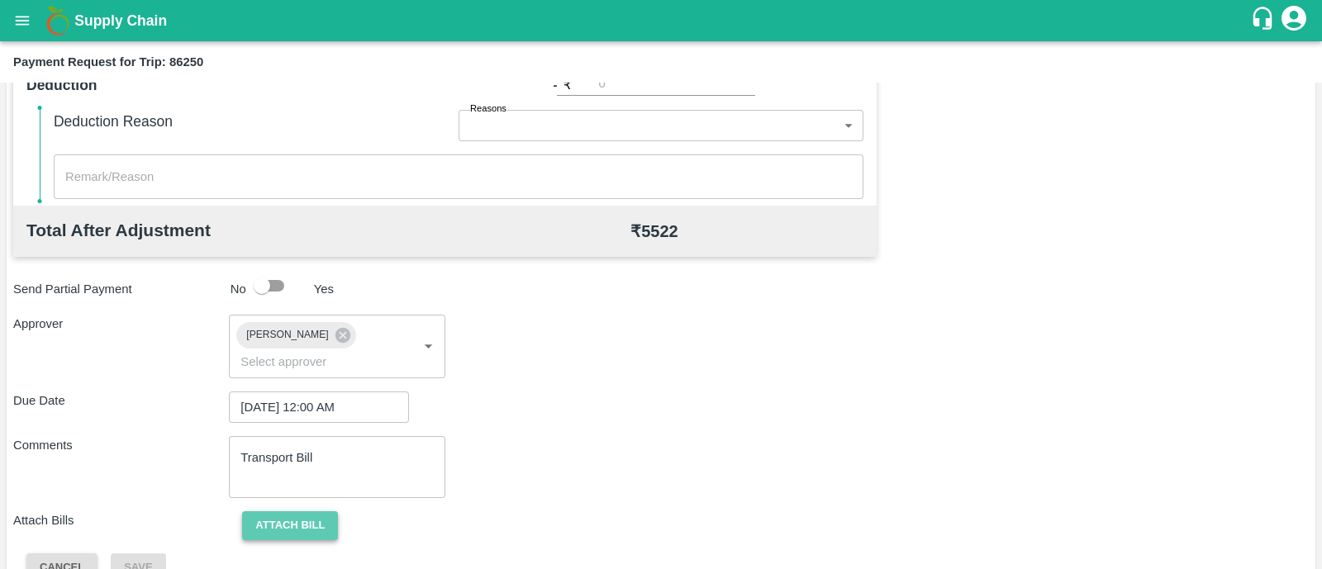
click at [302, 511] on button "Attach bill" at bounding box center [290, 525] width 96 height 29
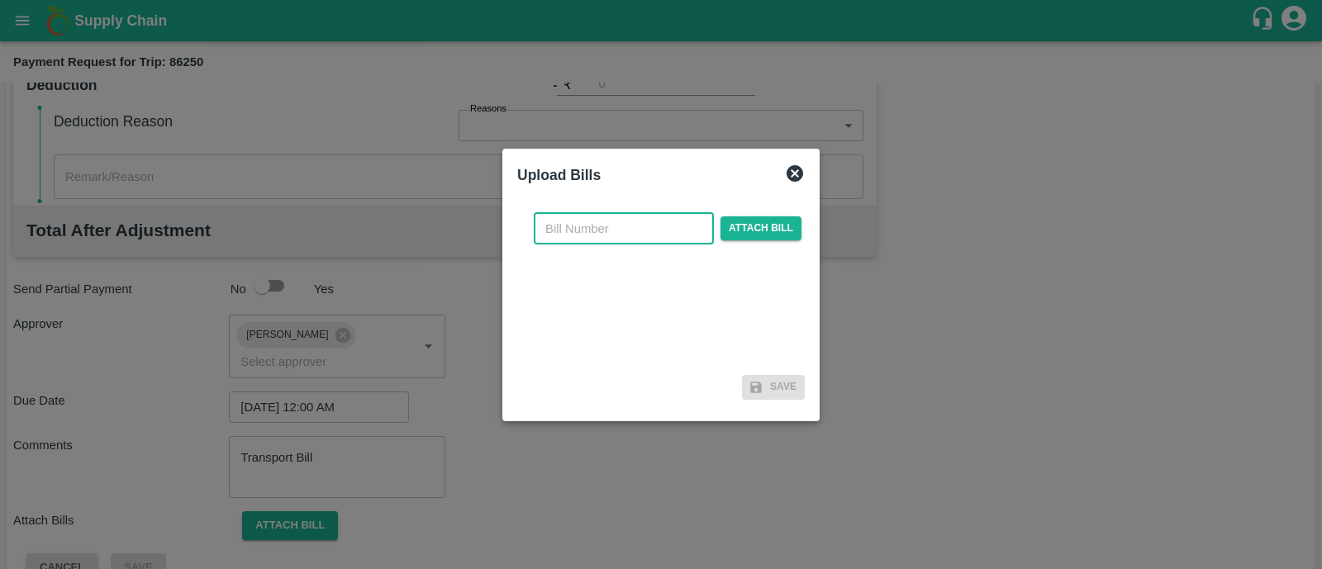
click at [636, 231] on input "text" at bounding box center [624, 228] width 180 height 31
type input "246"
click at [729, 231] on span "Attach bill" at bounding box center [760, 228] width 81 height 24
click at [0, 0] on input "Attach bill" at bounding box center [0, 0] width 0 height 0
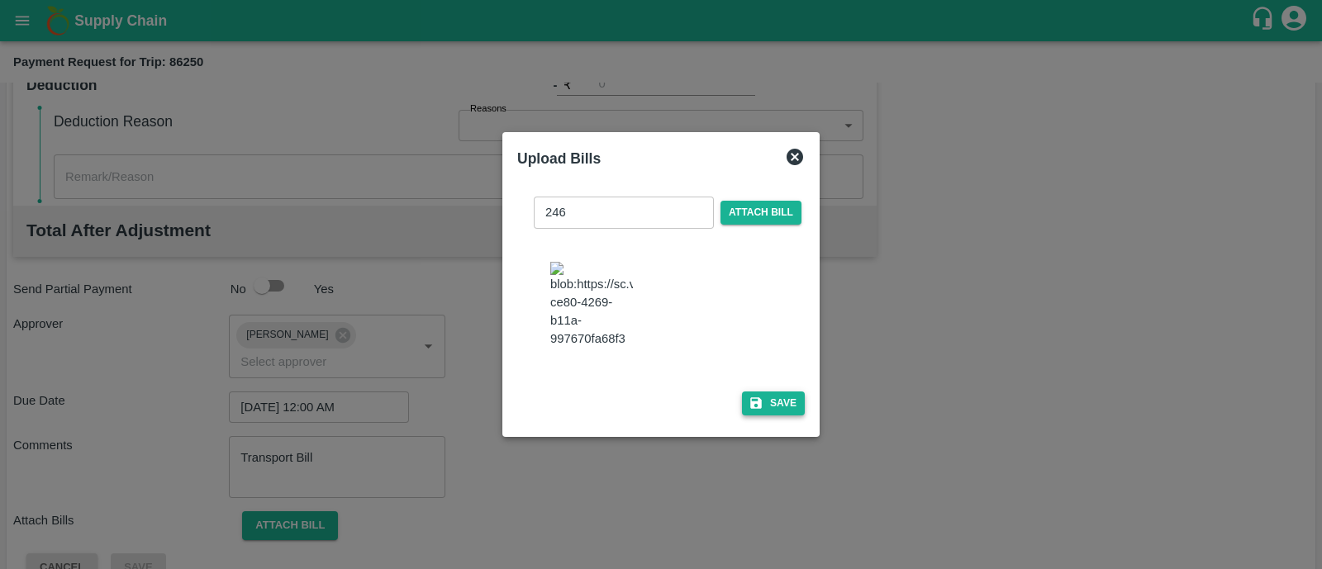
click at [773, 414] on button "Save" at bounding box center [773, 404] width 63 height 24
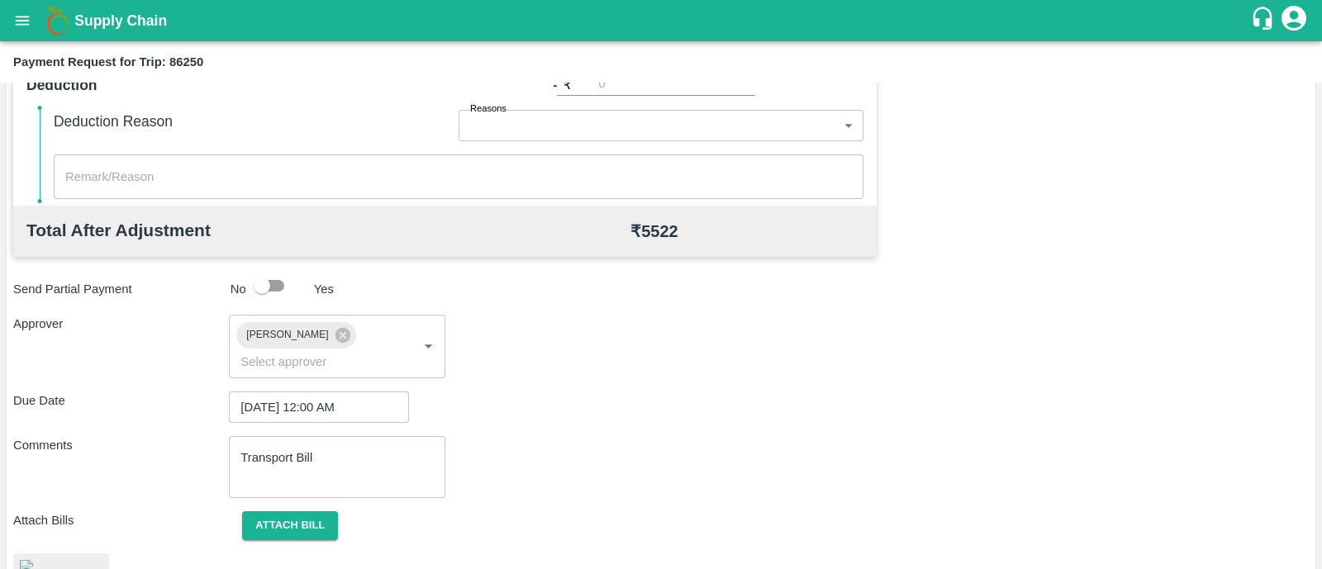
scroll to position [820, 0]
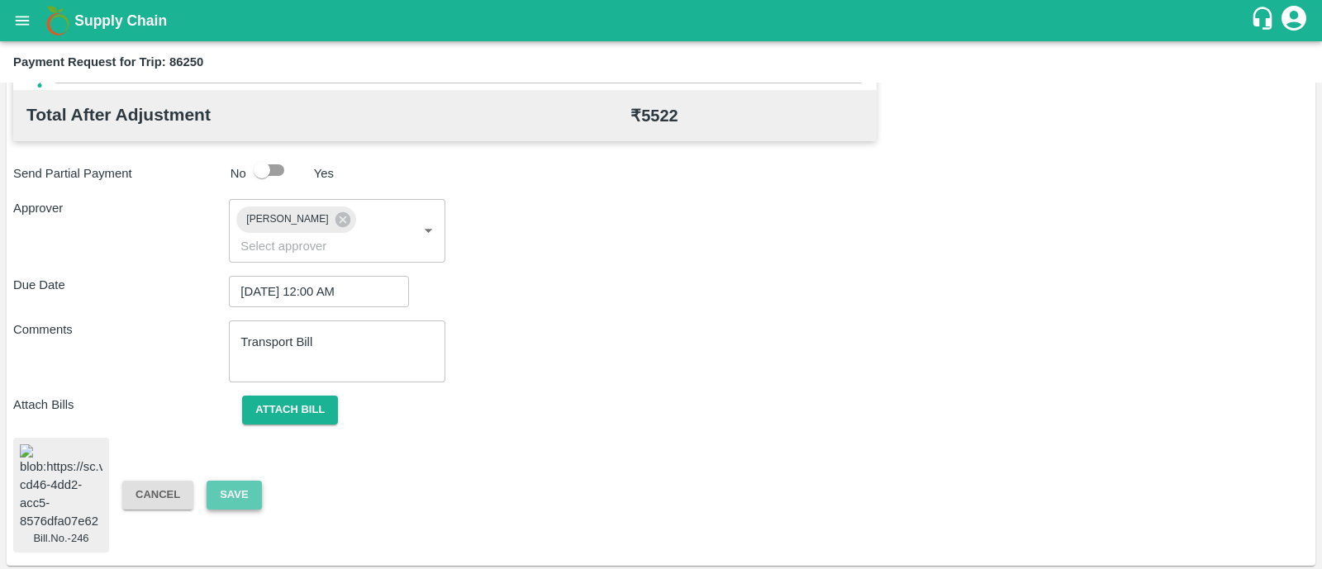
click at [249, 483] on button "Save" at bounding box center [234, 495] width 55 height 29
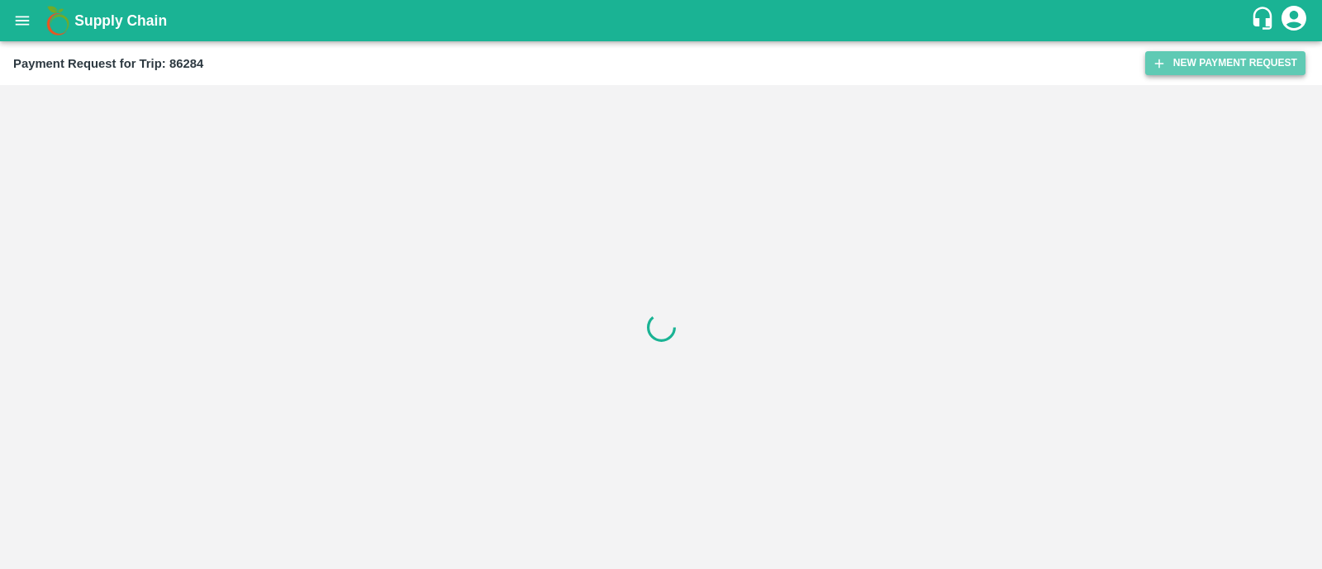
click at [1239, 51] on button "New Payment Request" at bounding box center [1225, 63] width 160 height 24
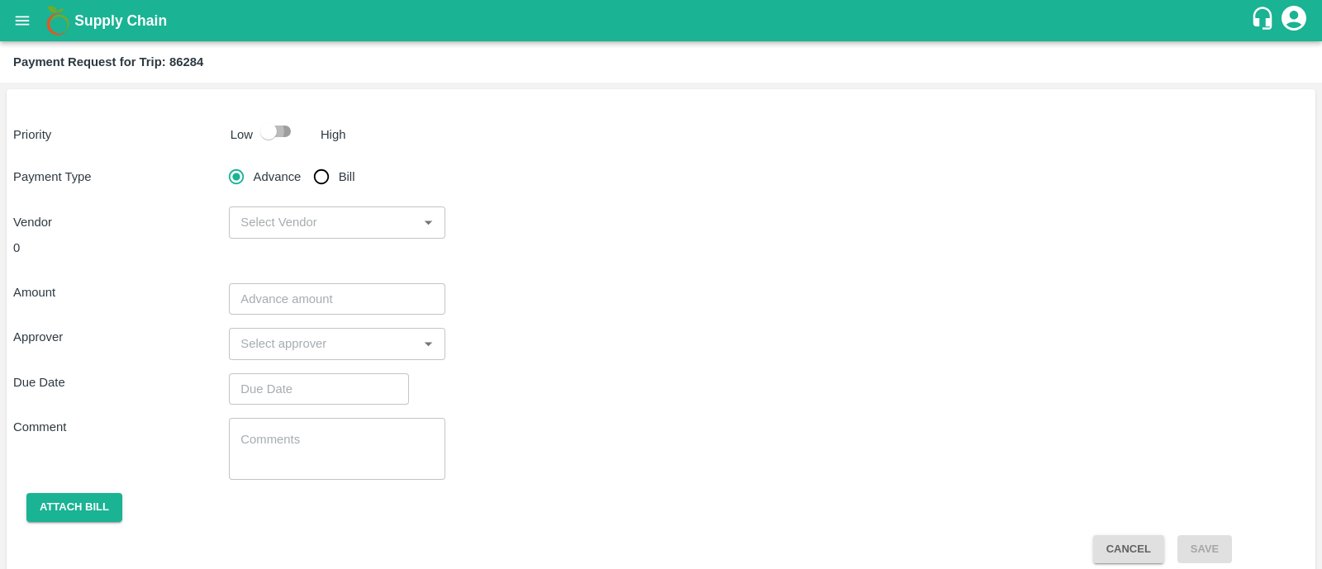
click at [284, 138] on input "checkbox" at bounding box center [268, 131] width 94 height 31
checkbox input "true"
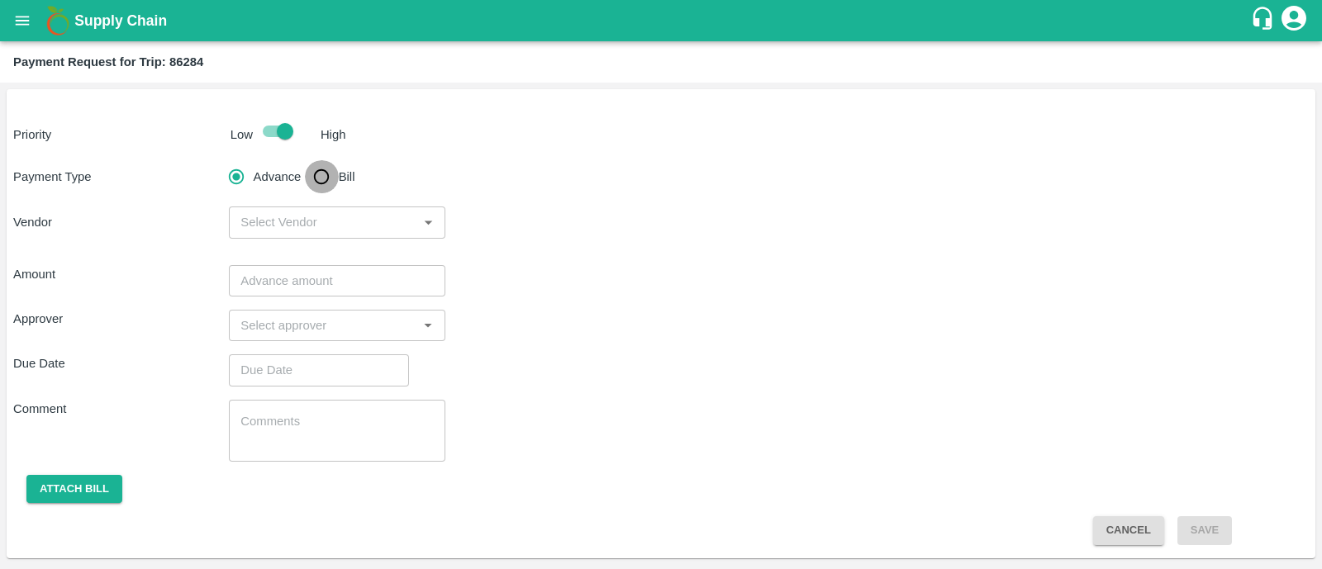
click at [321, 192] on input "Bill" at bounding box center [321, 176] width 33 height 33
radio input "true"
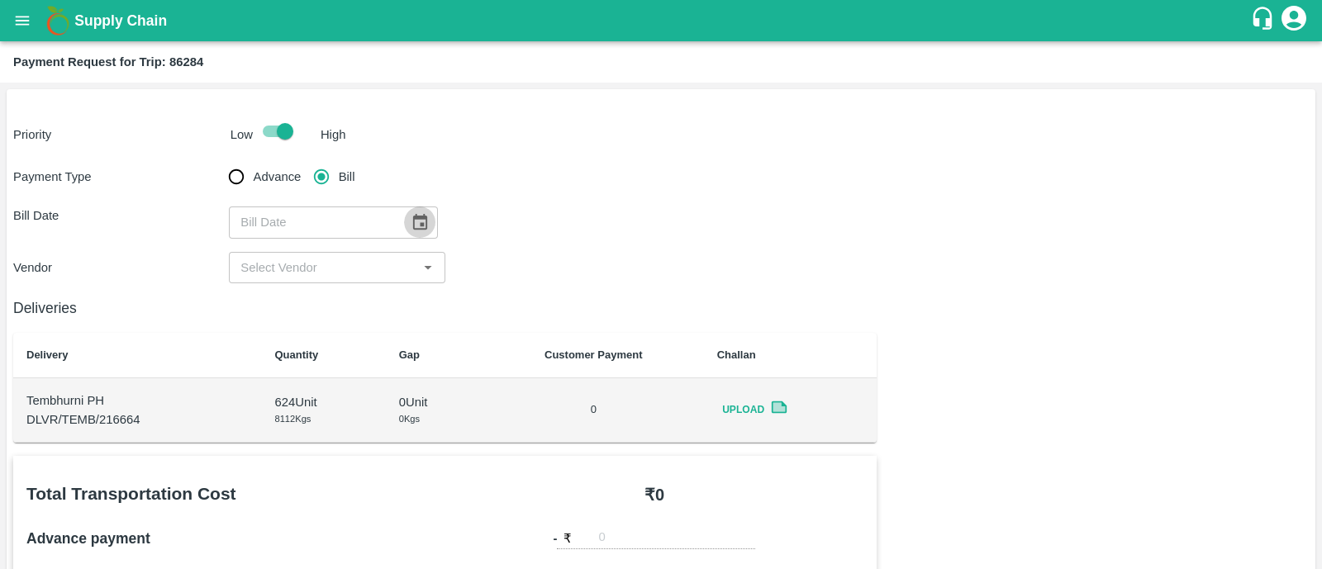
click at [417, 221] on icon "Choose date" at bounding box center [420, 222] width 18 height 18
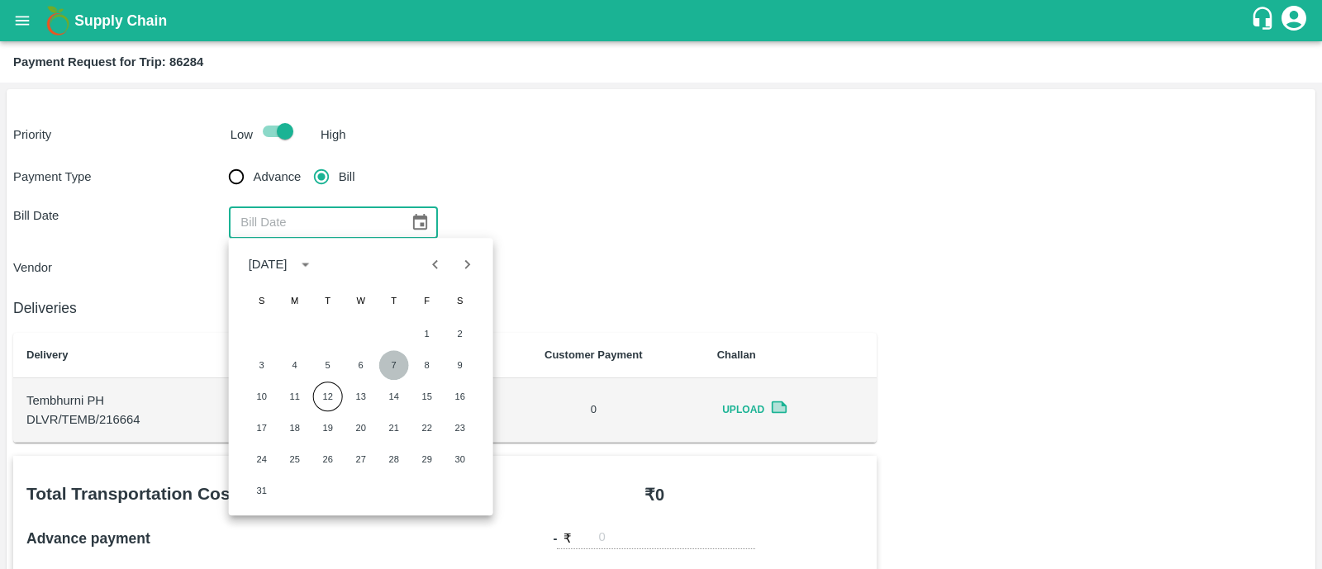
click at [392, 365] on button "7" at bounding box center [394, 365] width 30 height 30
type input "[DATE]"
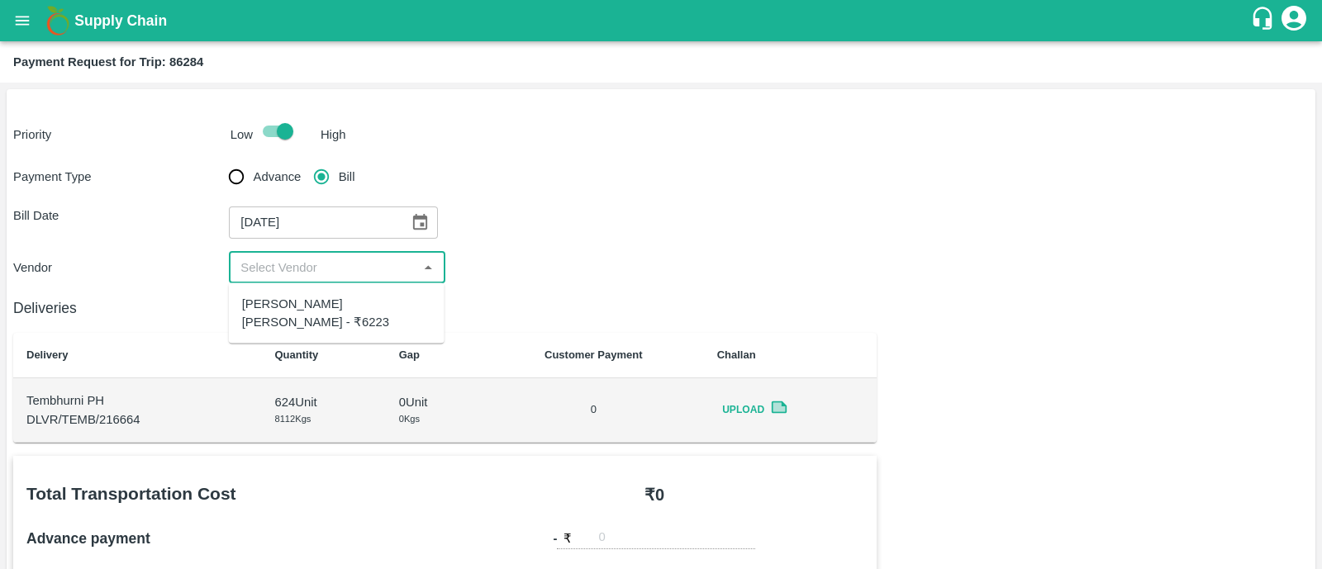
click at [351, 270] on input "input" at bounding box center [323, 267] width 178 height 21
click at [344, 311] on div "[PERSON_NAME] [PERSON_NAME] - ₹6223" at bounding box center [336, 313] width 189 height 37
type input "[PERSON_NAME] [PERSON_NAME] - ₹6223"
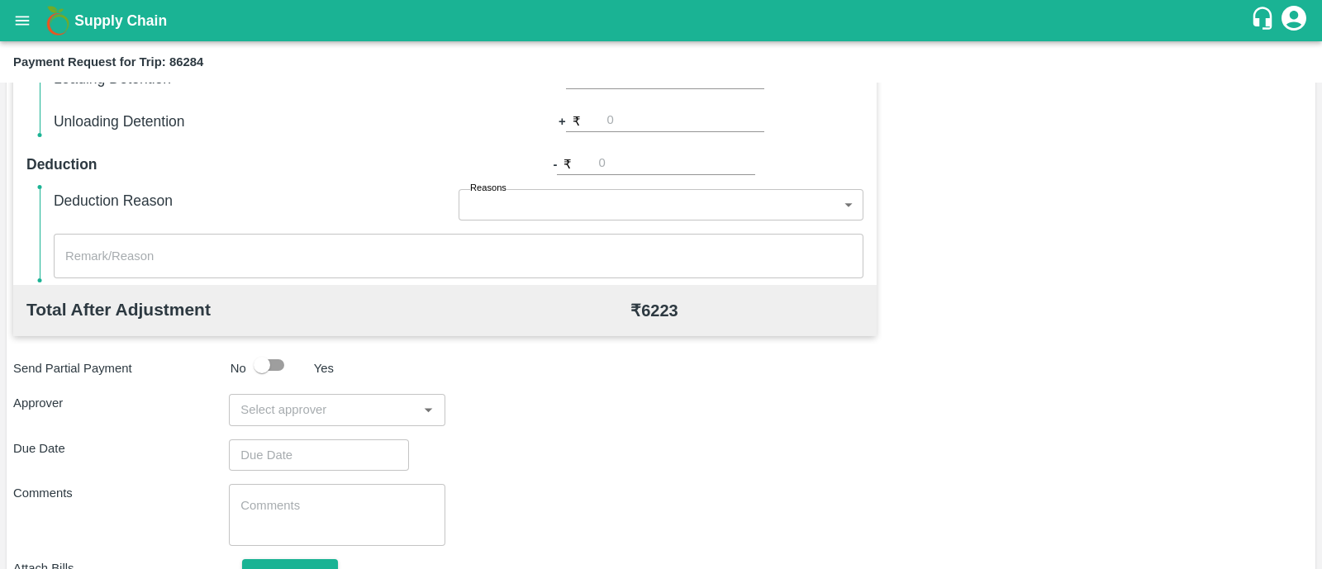
scroll to position [705, 0]
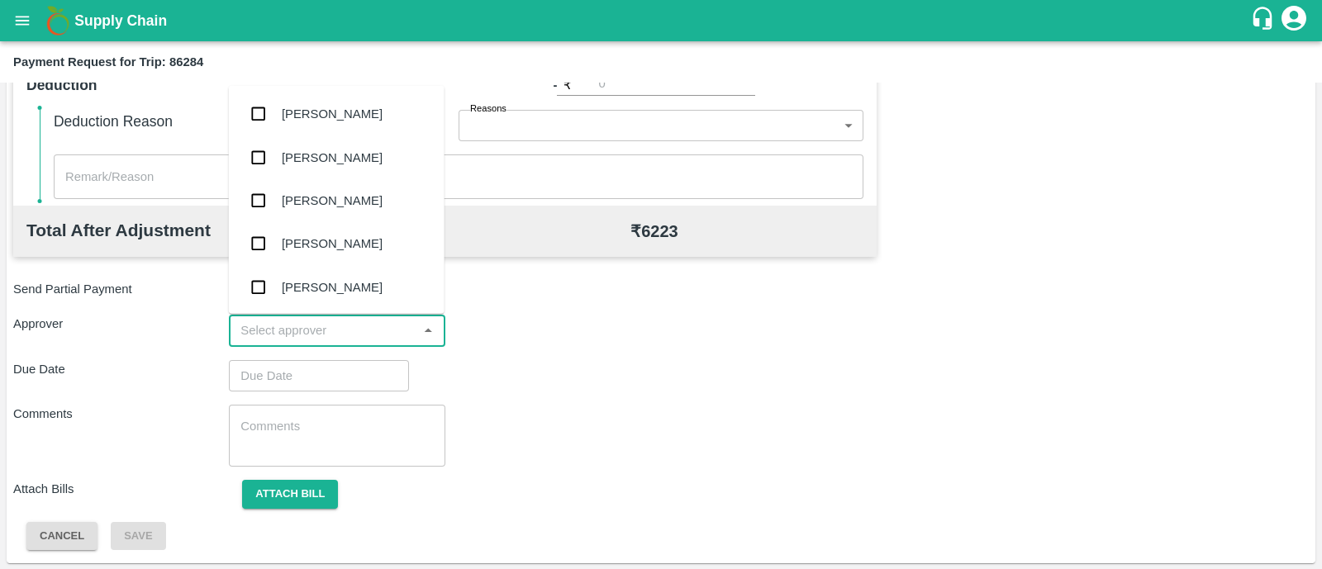
click at [337, 328] on input "input" at bounding box center [323, 330] width 178 height 21
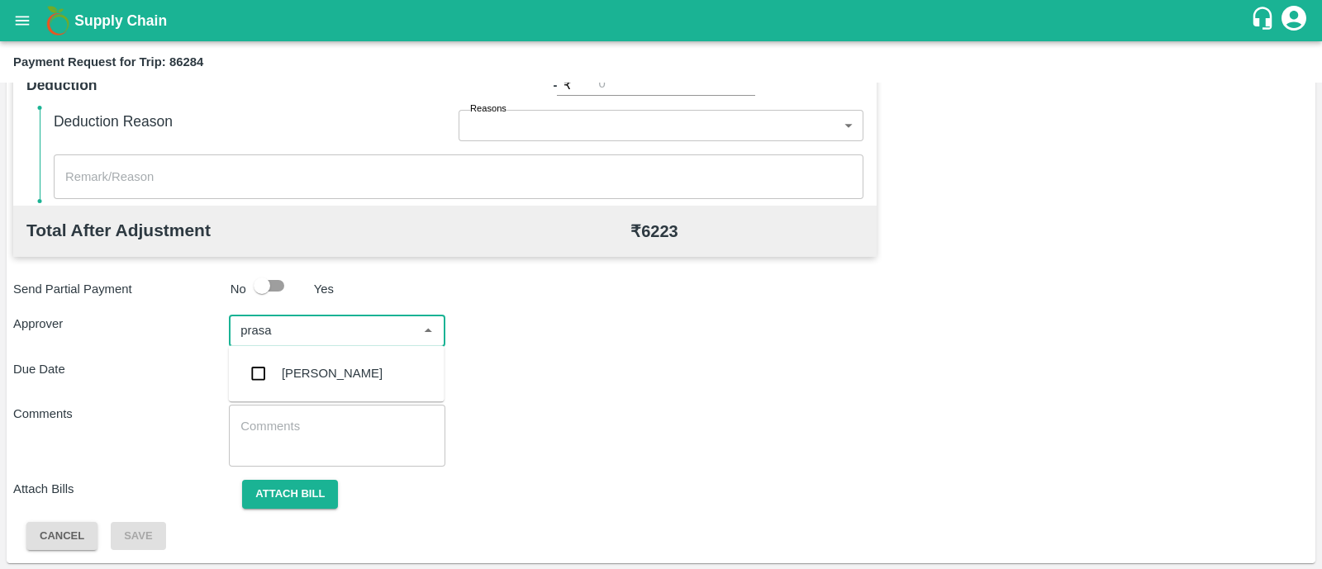
type input "prasad"
click at [339, 364] on div "[PERSON_NAME]" at bounding box center [337, 373] width 216 height 43
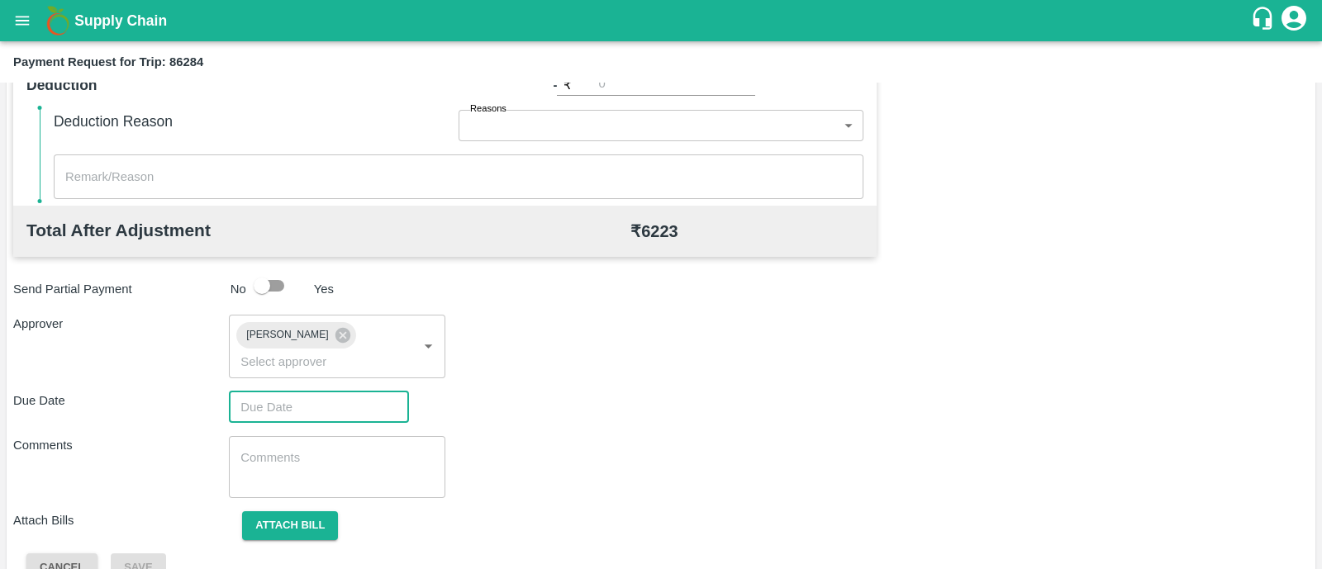
type input "DD/MM/YYYY hh:mm aa"
click at [335, 392] on input "DD/MM/YYYY hh:mm aa" at bounding box center [313, 407] width 169 height 31
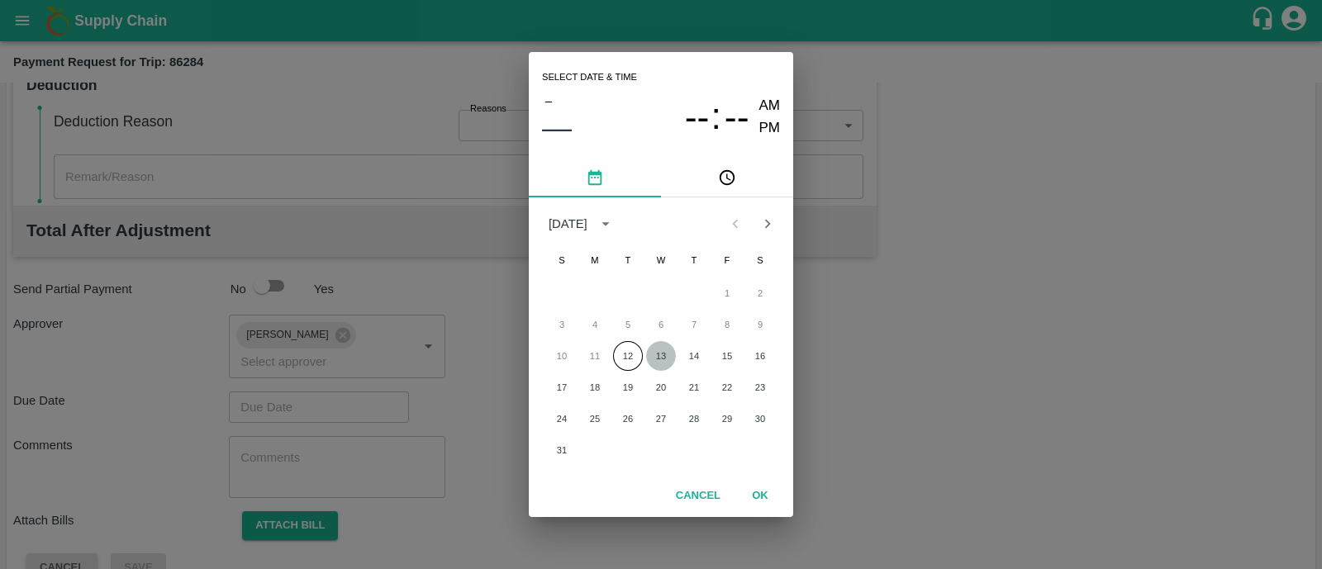
click at [667, 357] on button "13" at bounding box center [661, 356] width 30 height 30
type input "[DATE] 12:00 AM"
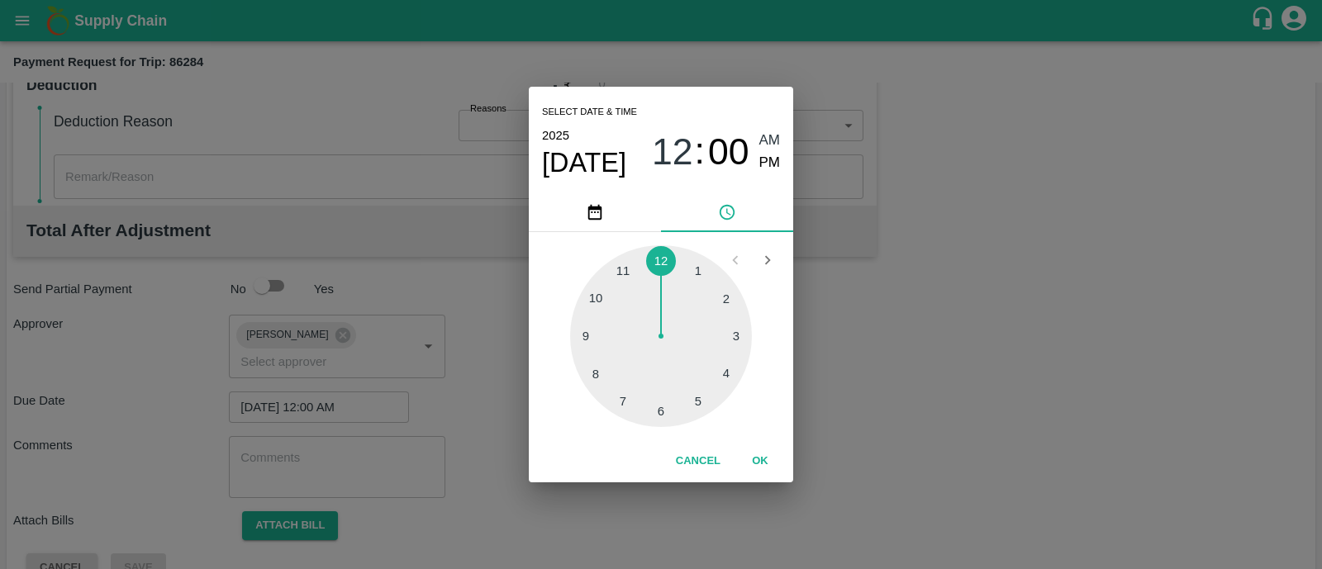
click at [752, 465] on button "OK" at bounding box center [760, 461] width 53 height 29
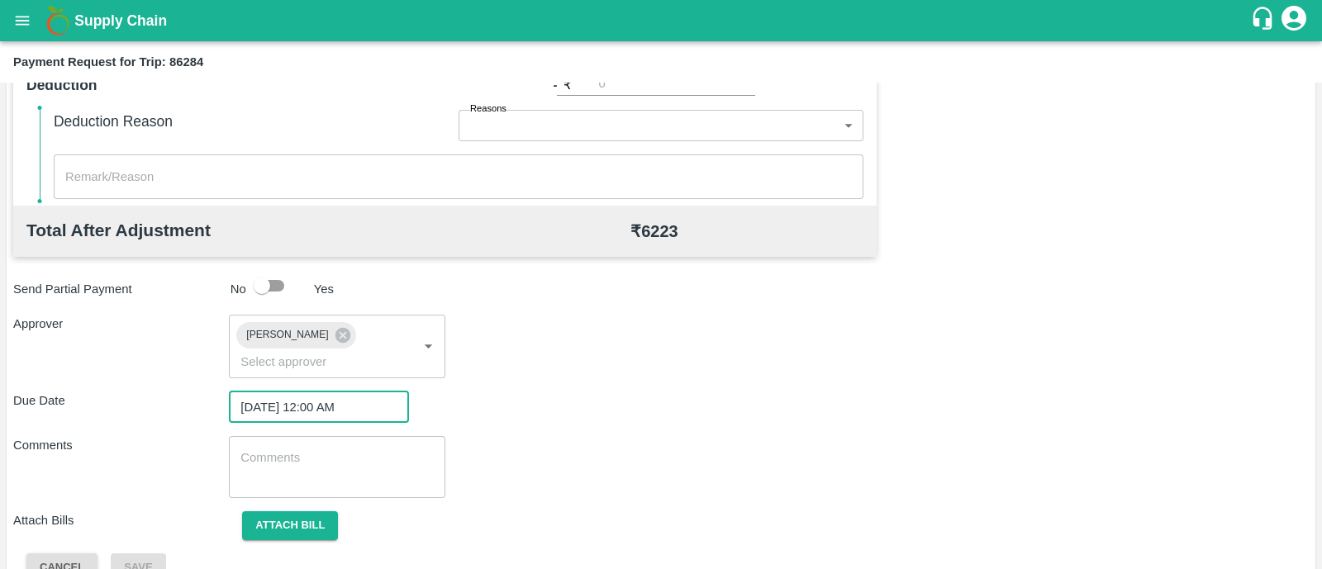
click at [372, 449] on textarea at bounding box center [336, 466] width 193 height 35
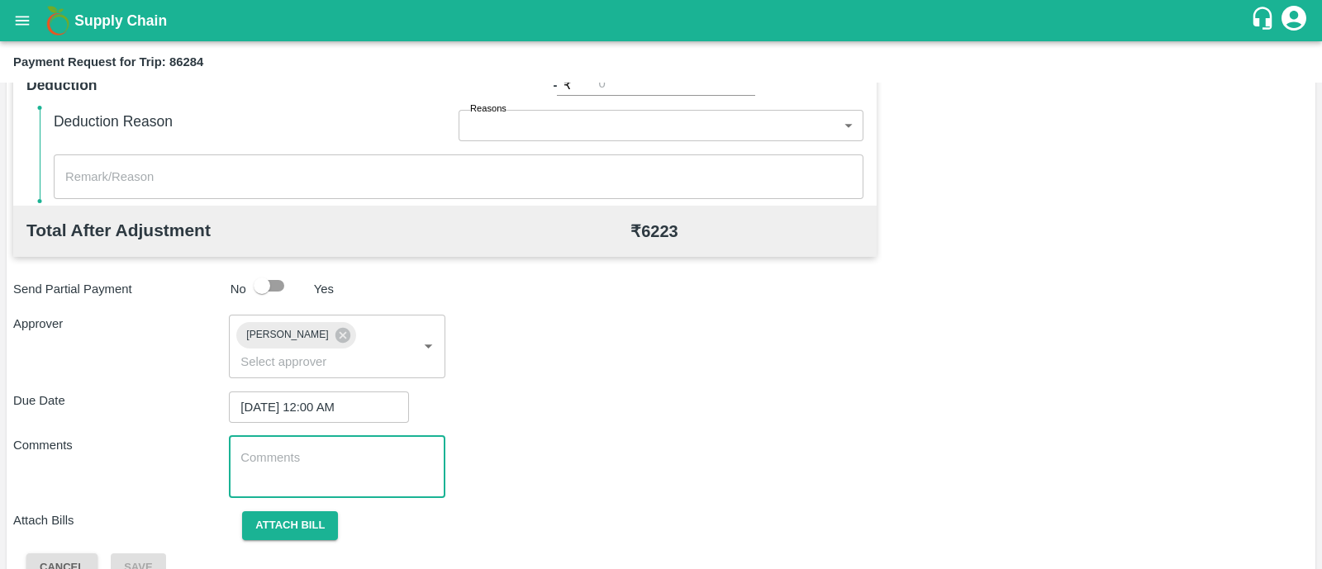
paste textarea "Transport Bill"
type textarea "Transport Bill"
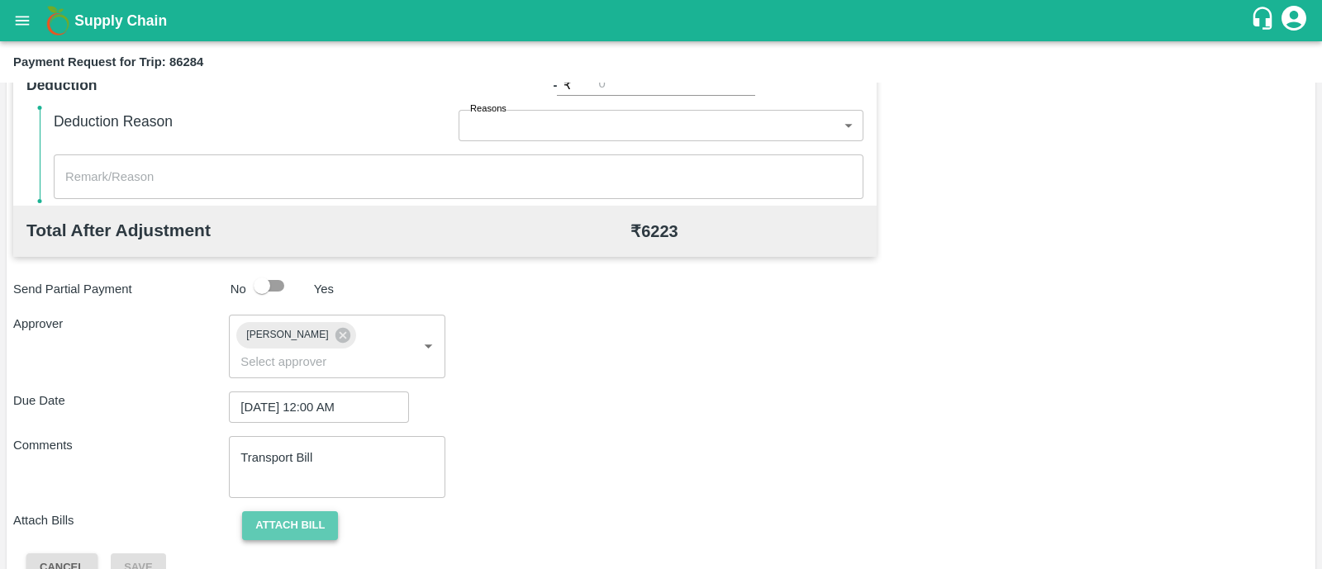
click at [302, 511] on button "Attach bill" at bounding box center [290, 525] width 96 height 29
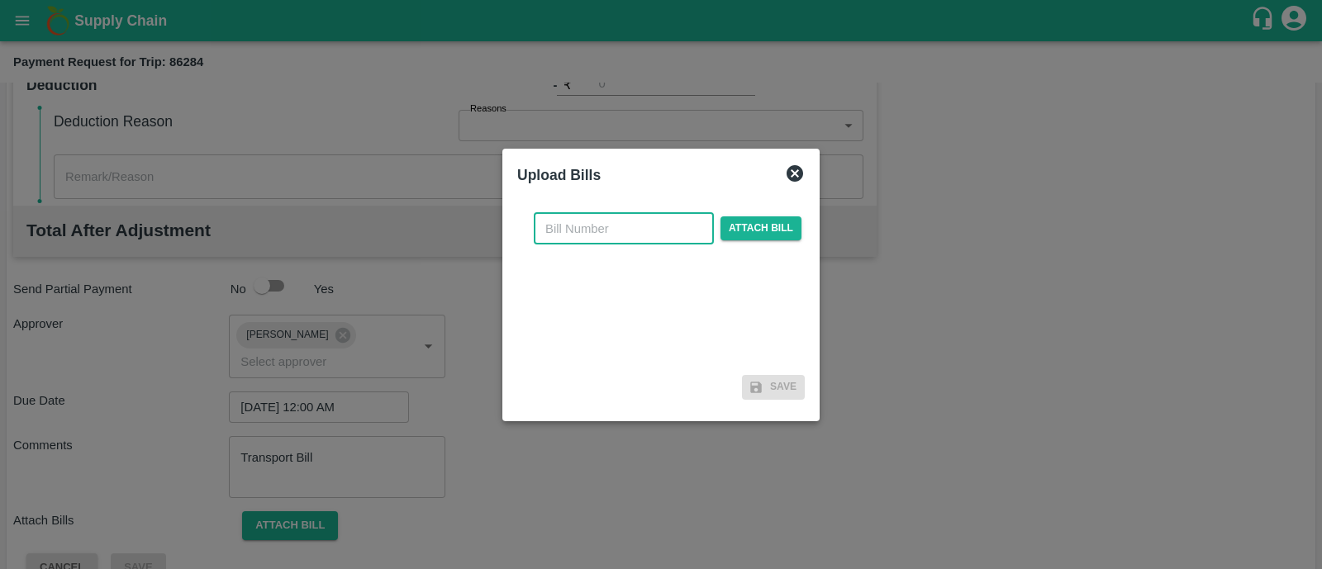
click at [576, 229] on input "text" at bounding box center [624, 228] width 180 height 31
type input "247"
click at [758, 234] on span "Attach bill" at bounding box center [760, 228] width 81 height 24
click at [0, 0] on input "Attach bill" at bounding box center [0, 0] width 0 height 0
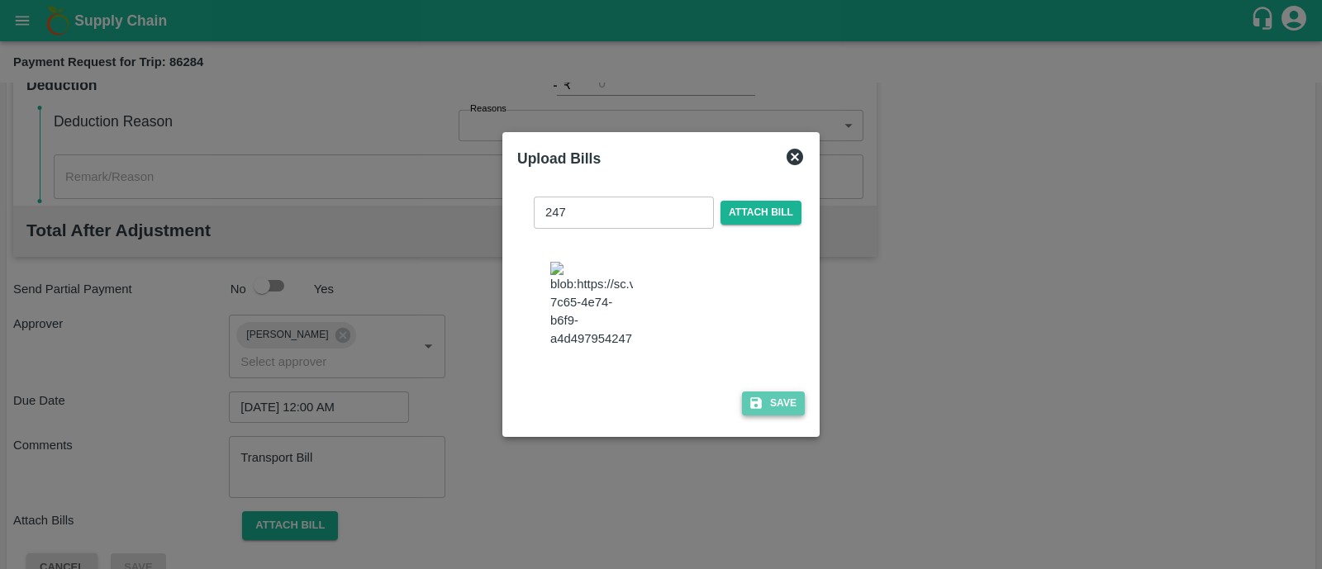
click at [763, 416] on button "Save" at bounding box center [773, 404] width 63 height 24
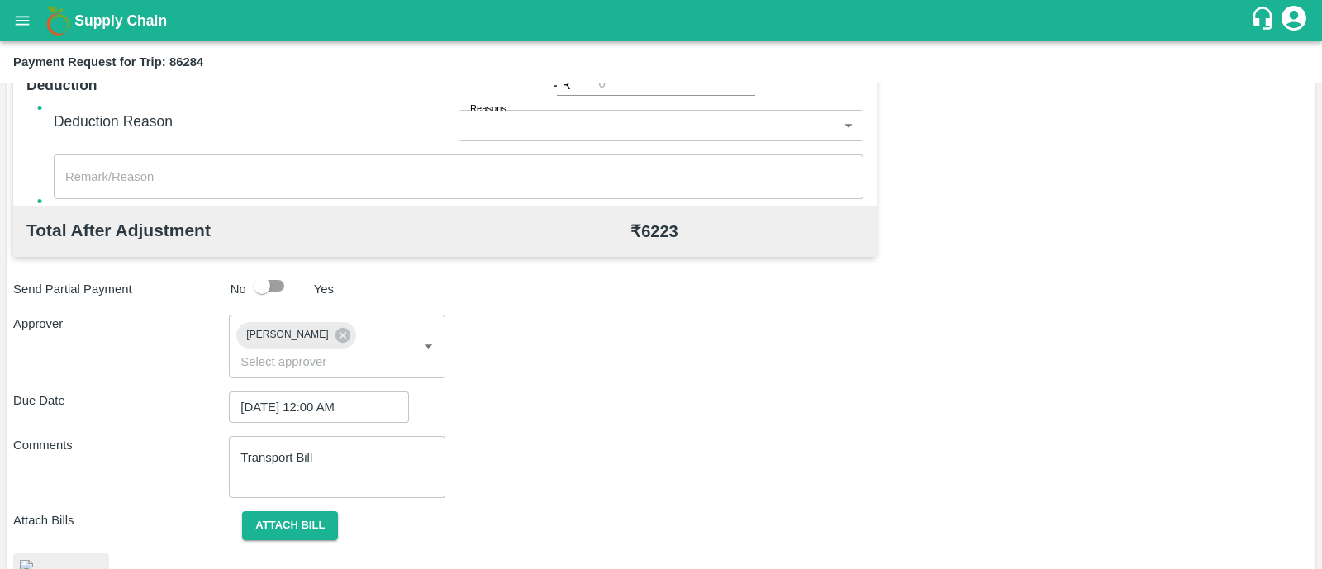
scroll to position [822, 0]
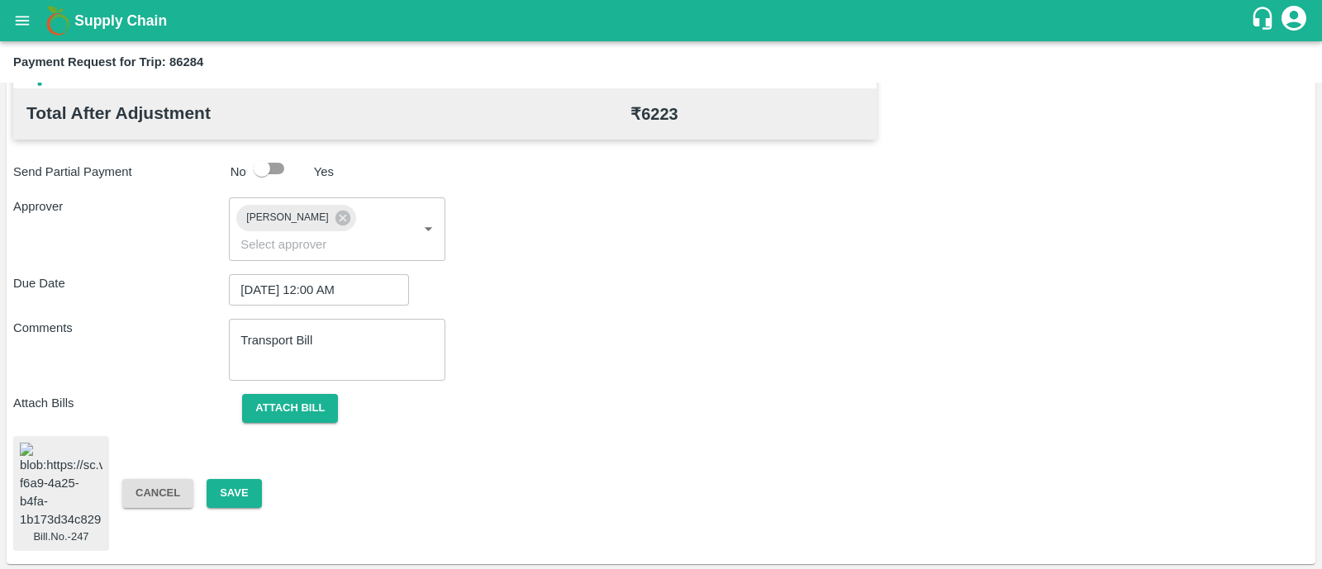
click at [202, 454] on div "Bill.No.-247 Cancel Save" at bounding box center [661, 494] width 1296 height 116
drag, startPoint x: 202, startPoint y: 454, endPoint x: 215, endPoint y: 468, distance: 19.9
click at [215, 468] on div "Bill.No.-247 Cancel Save" at bounding box center [661, 494] width 1296 height 116
click at [215, 479] on button "Save" at bounding box center [234, 493] width 55 height 29
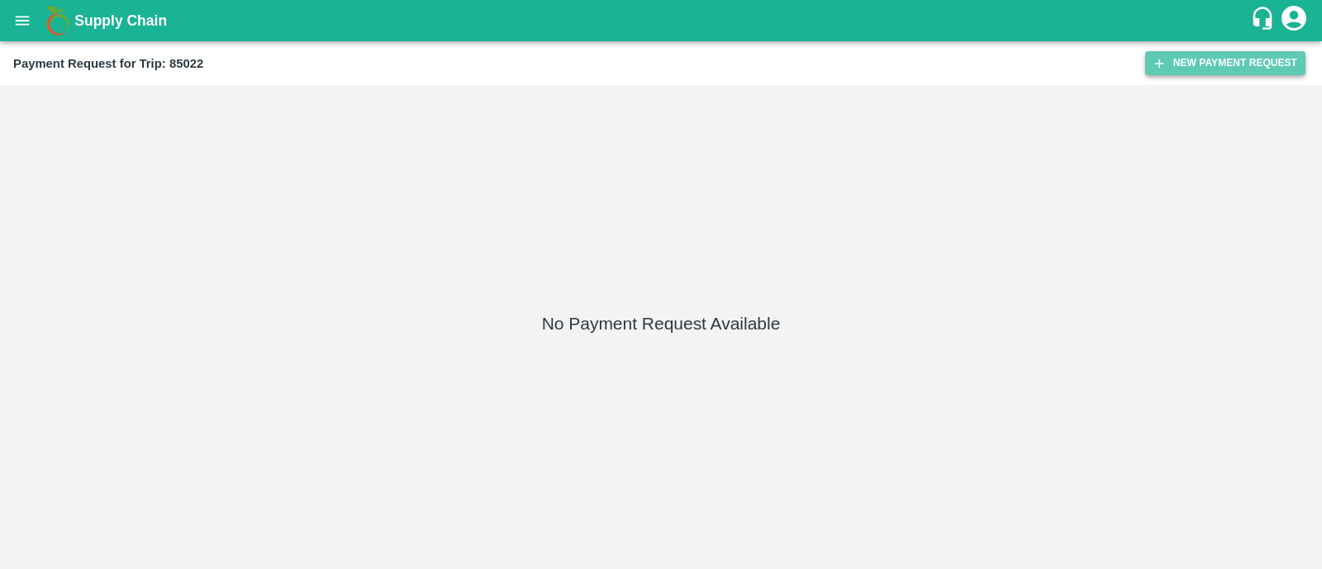
click at [1235, 52] on button "New Payment Request" at bounding box center [1225, 63] width 160 height 24
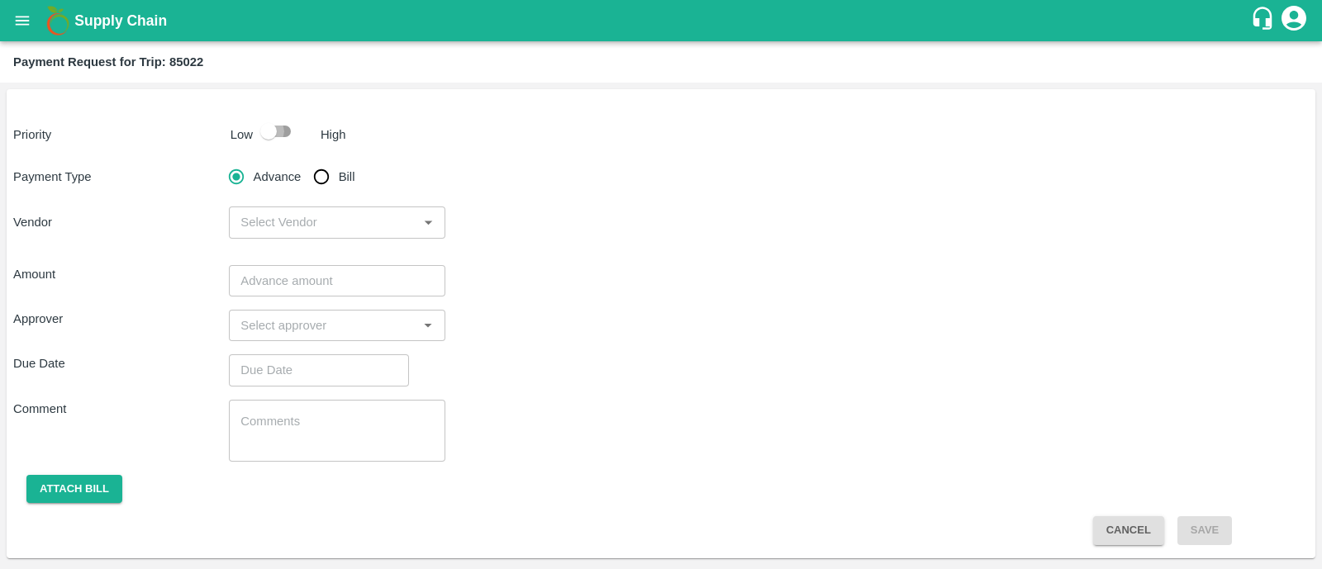
click at [292, 137] on input "checkbox" at bounding box center [268, 131] width 94 height 31
checkbox input "true"
click at [323, 176] on input "Bill" at bounding box center [321, 176] width 33 height 33
radio input "true"
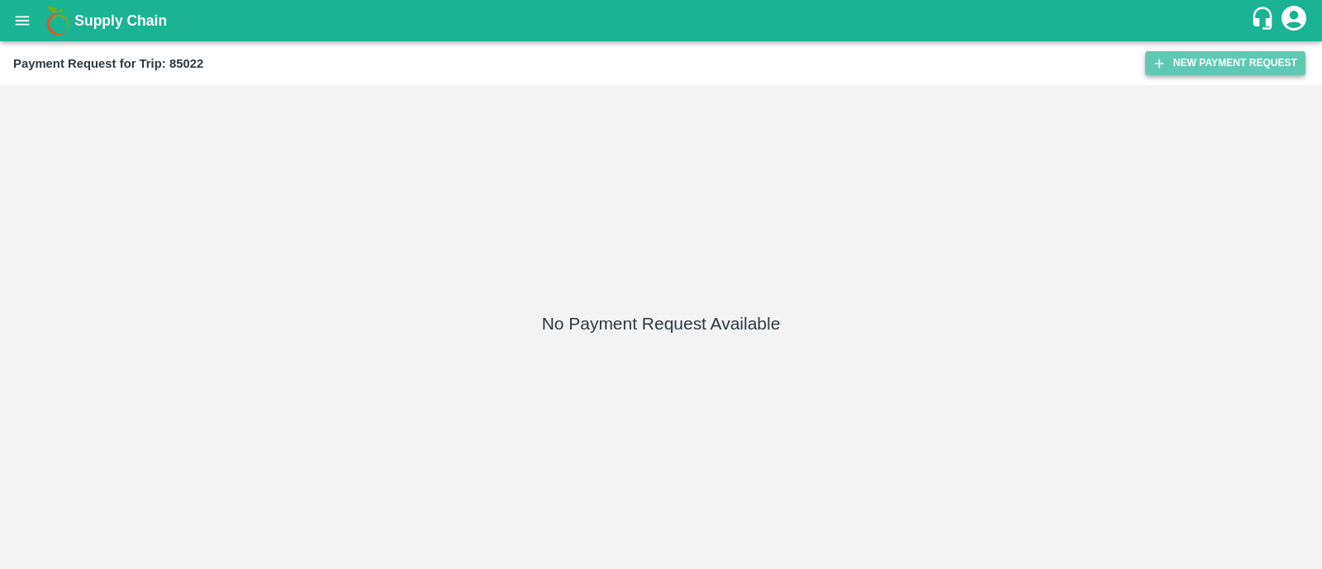
click at [1246, 70] on button "New Payment Request" at bounding box center [1225, 63] width 160 height 24
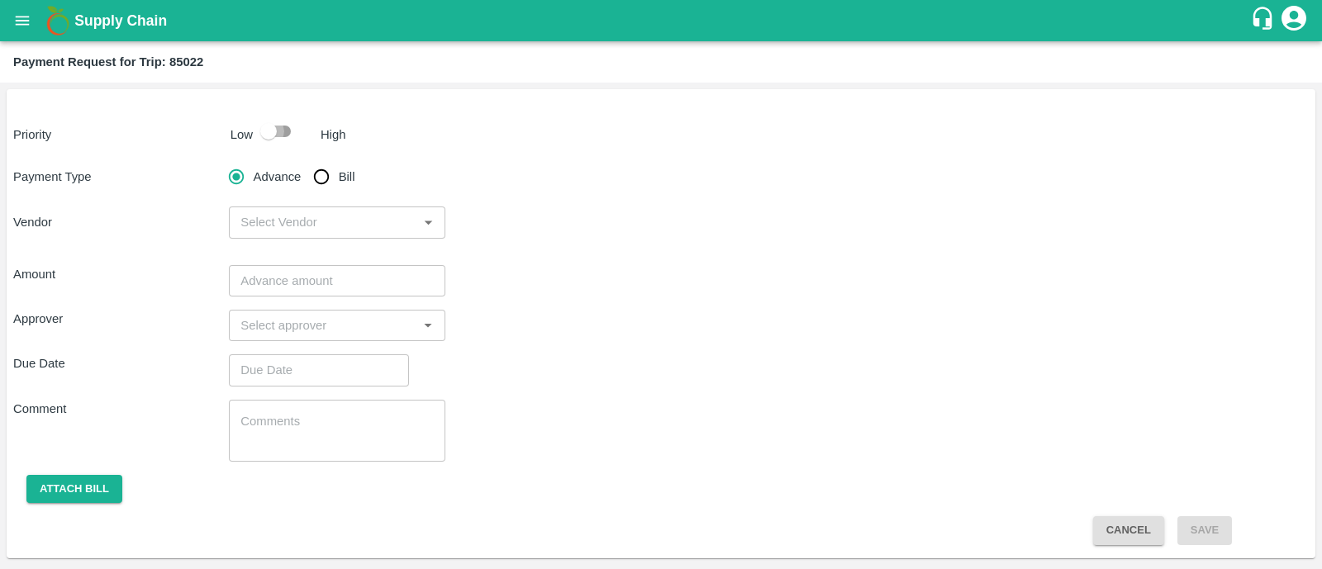
click at [297, 140] on input "checkbox" at bounding box center [268, 131] width 94 height 31
checkbox input "true"
click at [321, 181] on input "Bill" at bounding box center [321, 176] width 33 height 33
radio input "true"
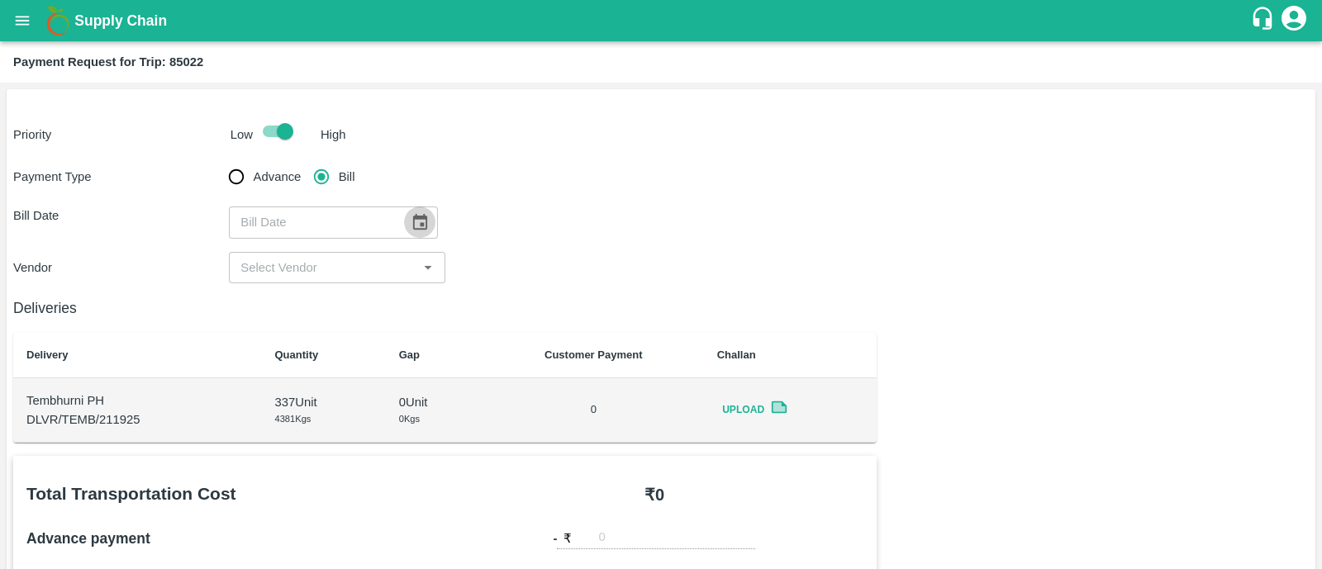
click at [424, 224] on button "Choose date" at bounding box center [419, 222] width 31 height 31
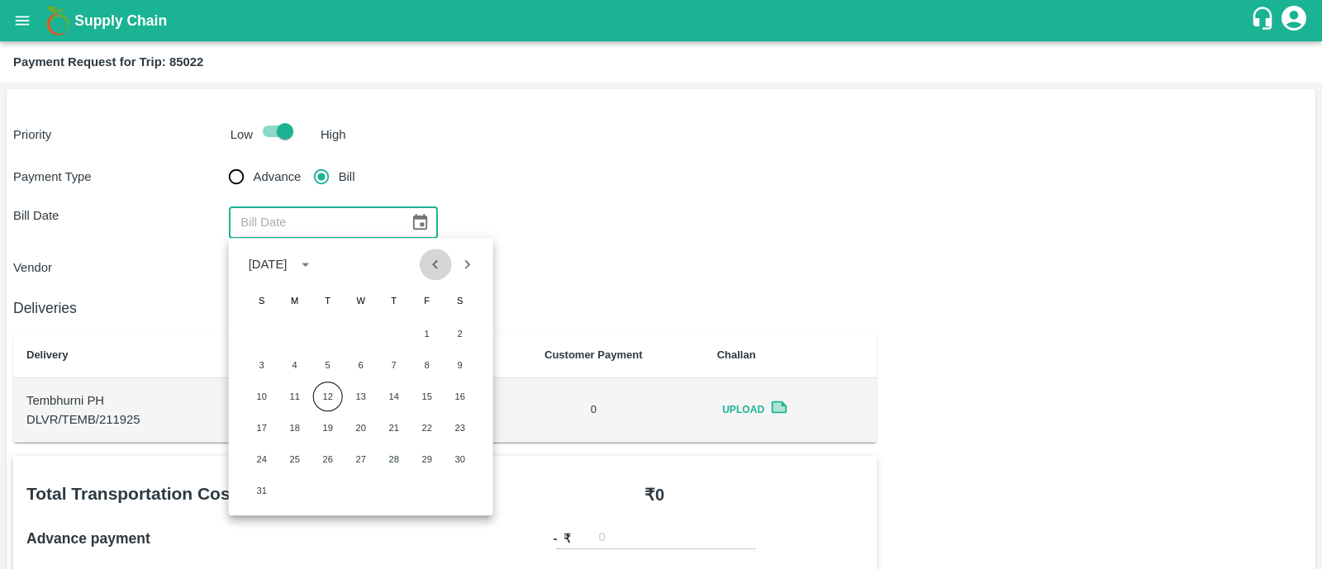
click at [432, 260] on icon "Previous month" at bounding box center [435, 264] width 18 height 18
click at [459, 391] on button "19" at bounding box center [460, 397] width 30 height 30
type input "19/07/2025"
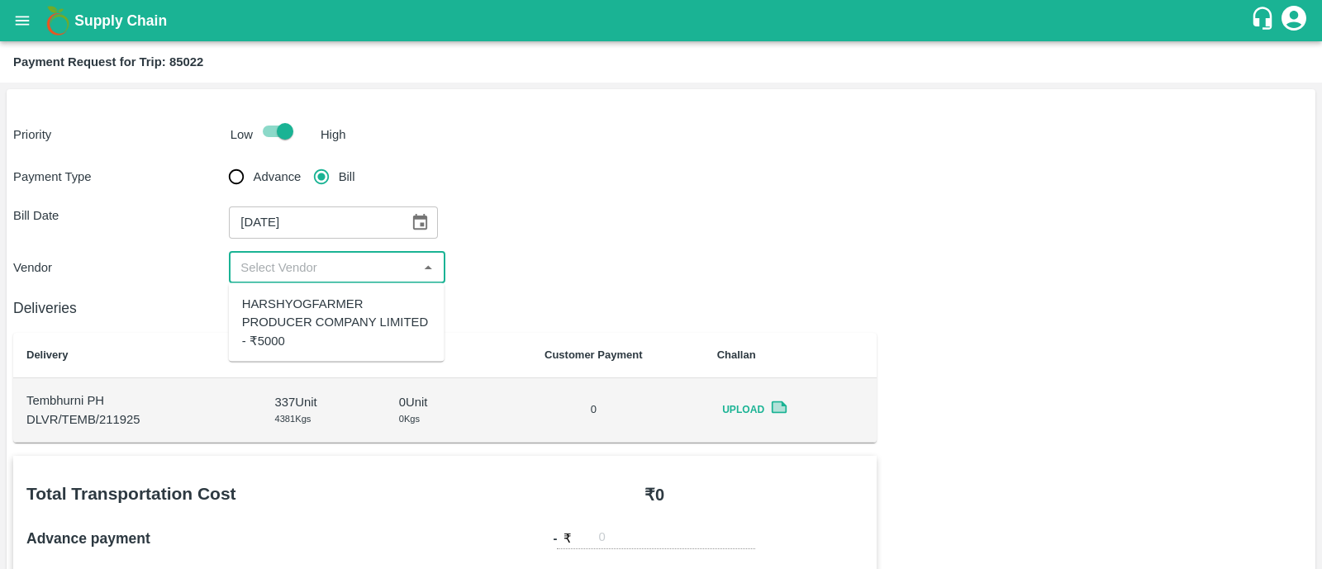
click at [324, 266] on input "input" at bounding box center [323, 267] width 178 height 21
click at [330, 316] on div "HARSHYOGFARMER PRODUCER COMPANY LIMITED - ₹5000" at bounding box center [336, 322] width 189 height 55
type input "HARSHYOGFARMER PRODUCER COMPANY LIMITED - ₹5000"
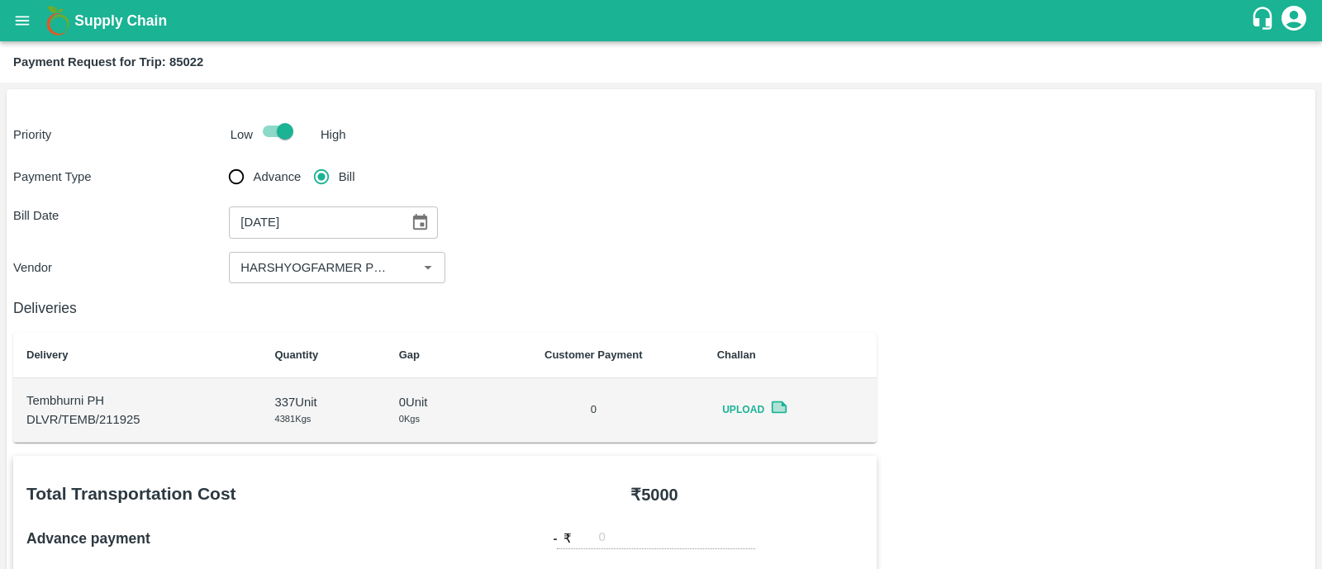
click at [834, 379] on td "Upload" at bounding box center [791, 410] width 174 height 64
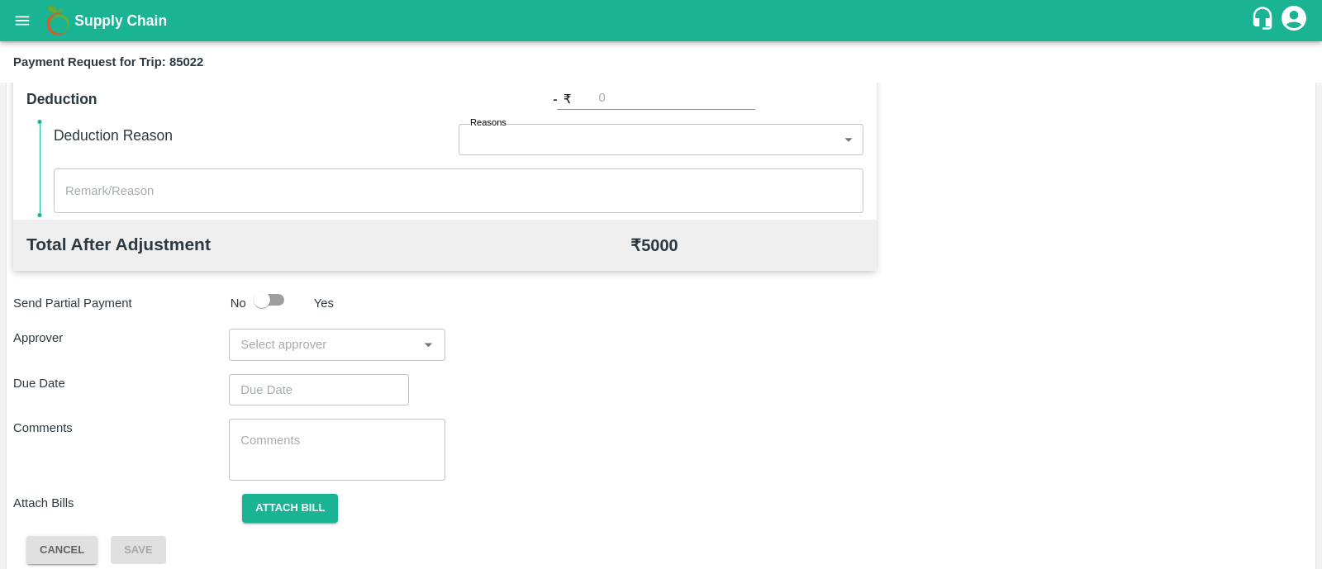
scroll to position [705, 0]
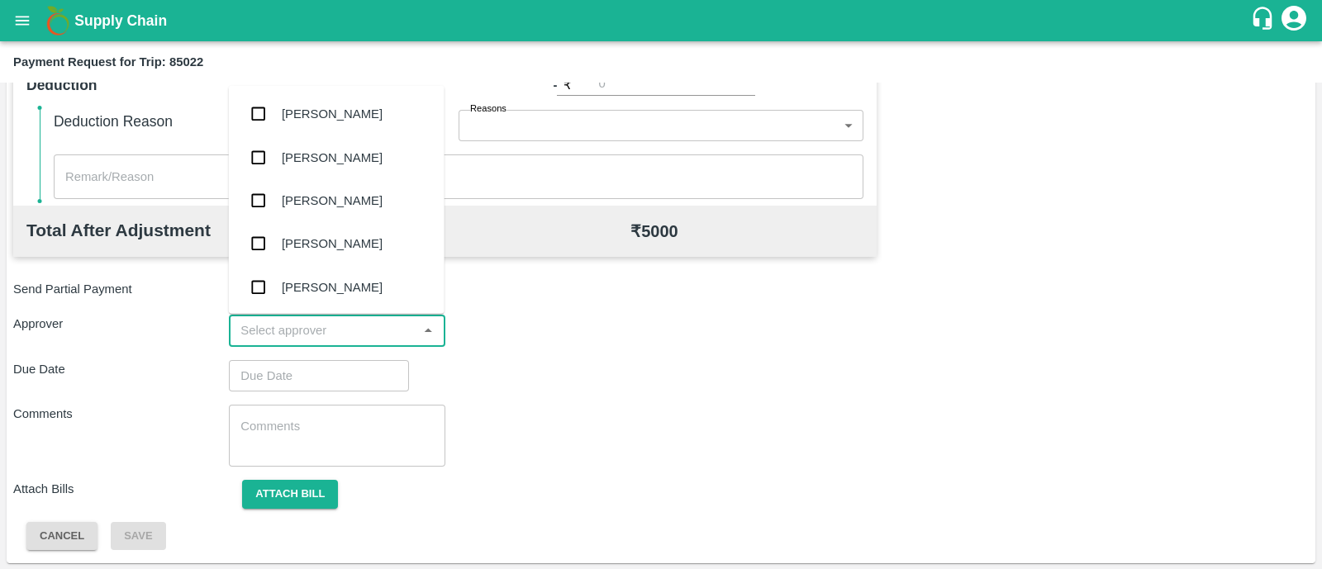
click at [329, 326] on input "input" at bounding box center [323, 330] width 178 height 21
type input "PRASAD"
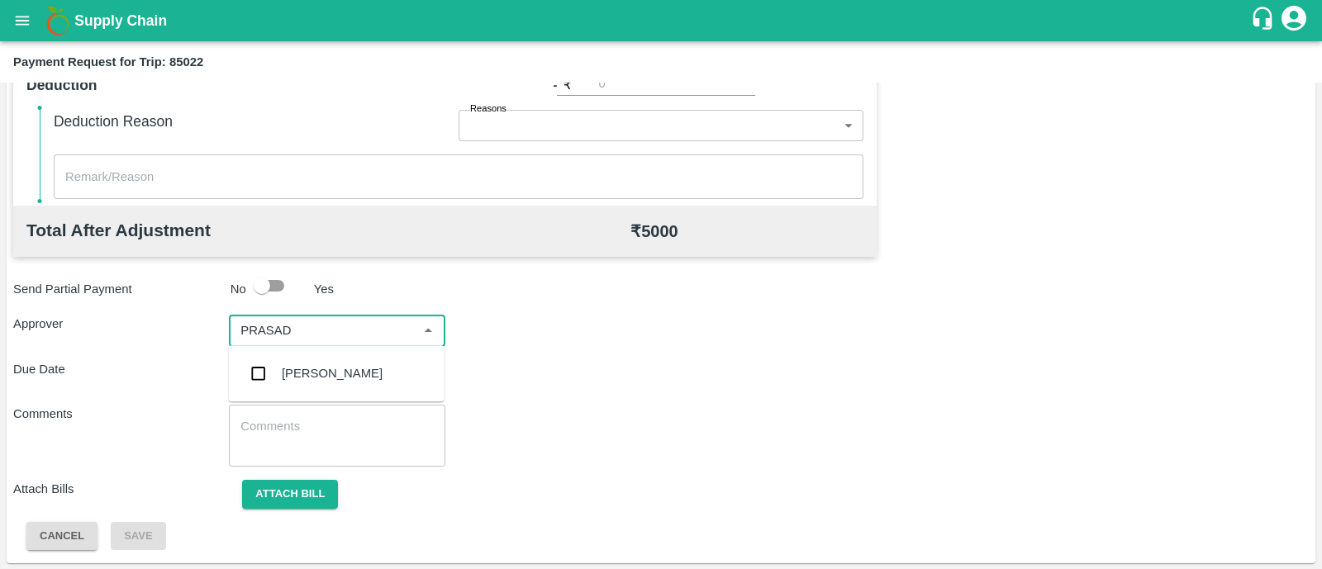
click at [322, 372] on div "Prasad Waghade" at bounding box center [332, 373] width 101 height 18
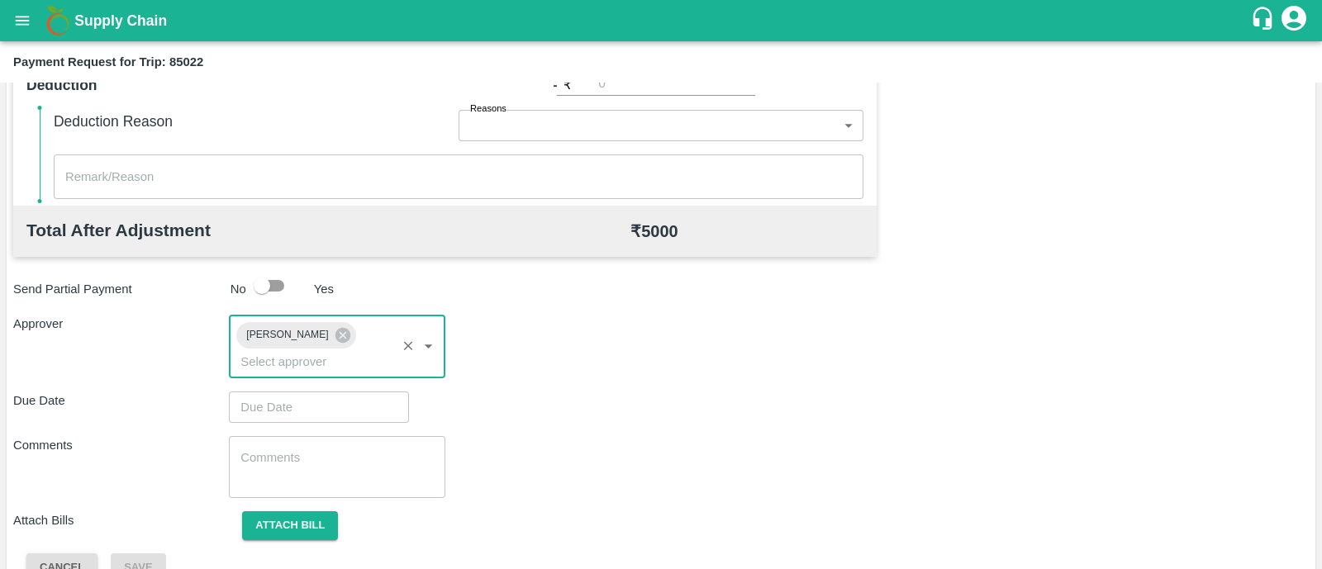
type input "DD/MM/YYYY hh:mm aa"
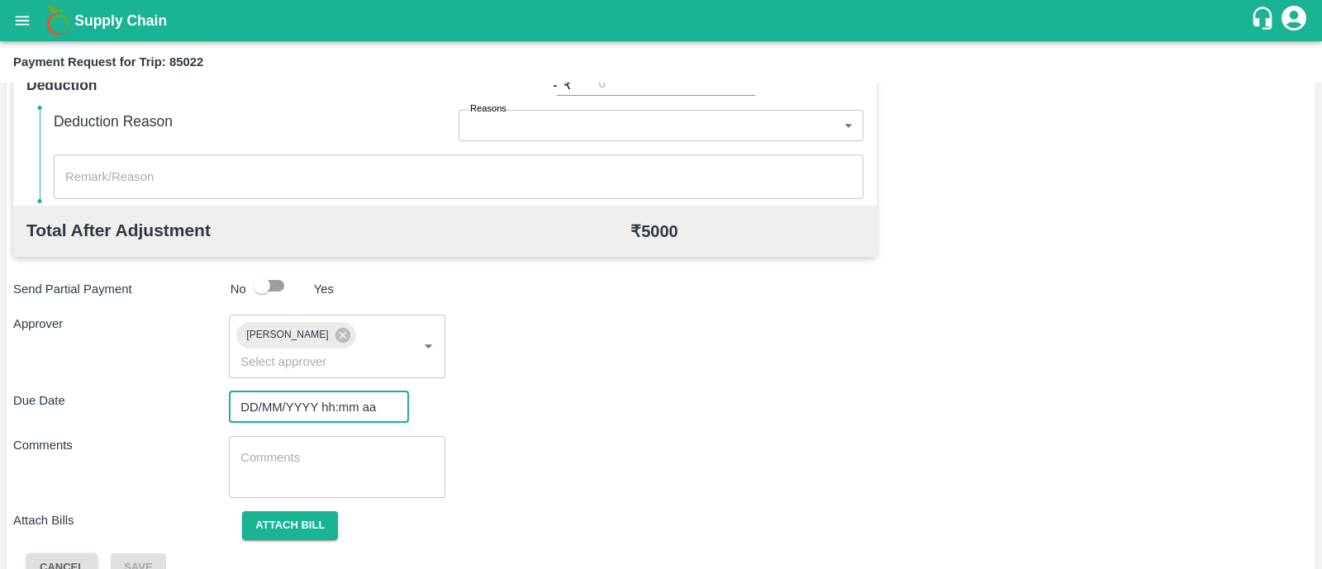
click at [322, 392] on input "DD/MM/YYYY hh:mm aa" at bounding box center [313, 407] width 169 height 31
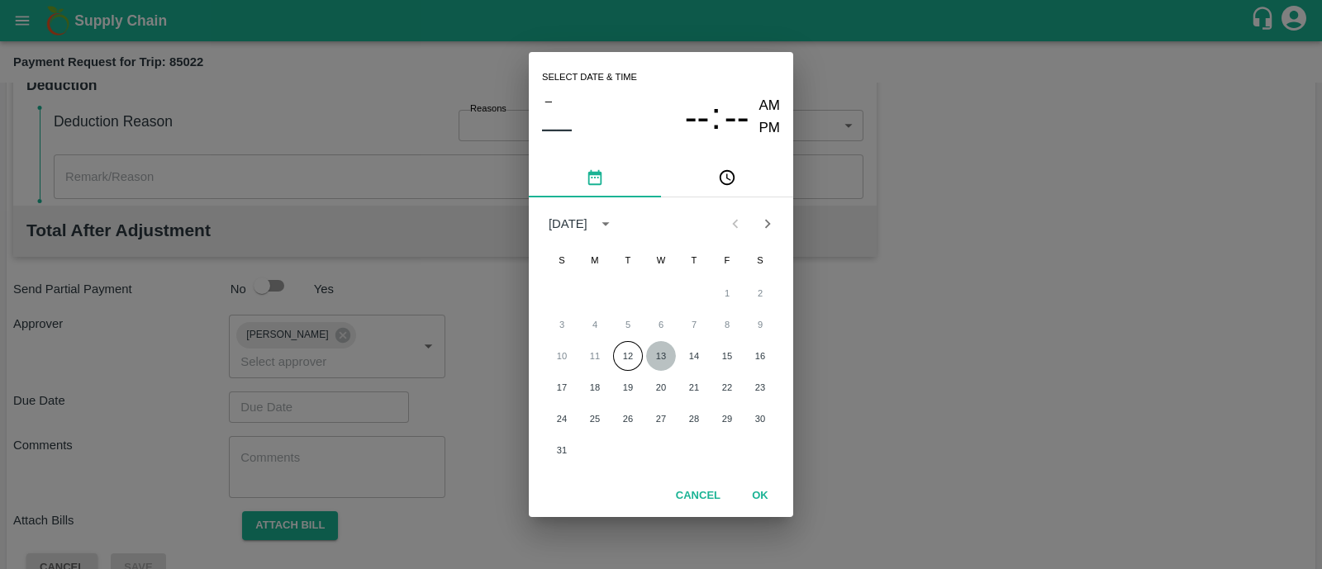
click at [649, 354] on button "13" at bounding box center [661, 356] width 30 height 30
type input "13/08/2025 12:00 AM"
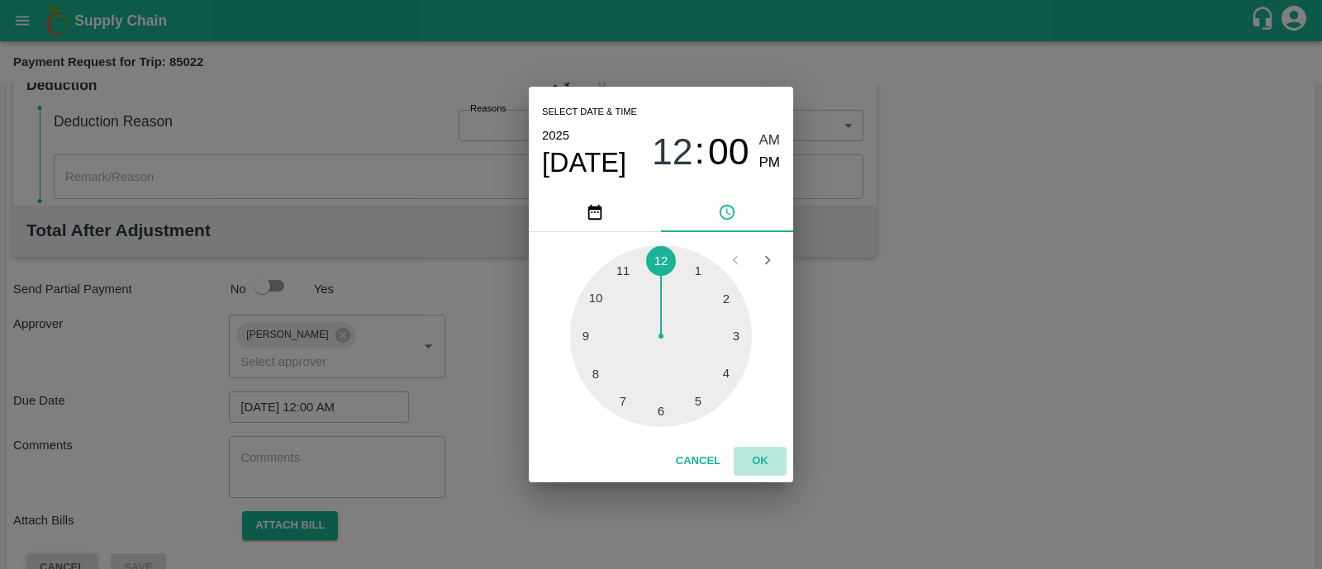
click at [747, 448] on button "OK" at bounding box center [760, 461] width 53 height 29
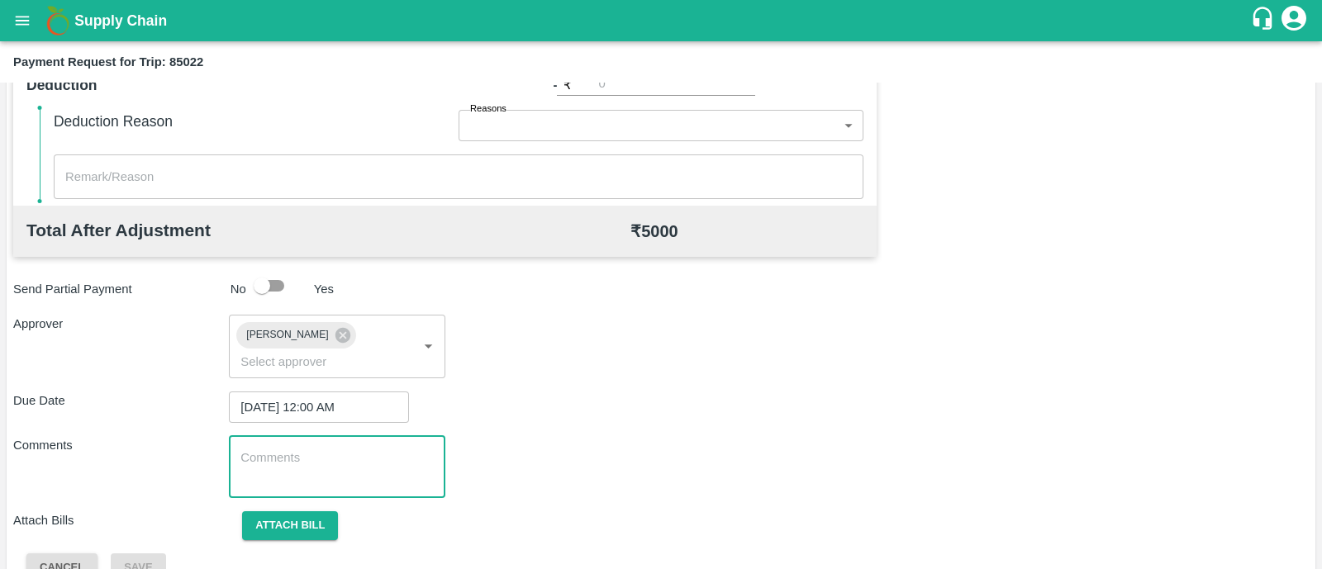
click at [308, 449] on textarea at bounding box center [336, 466] width 193 height 35
paste textarea "Transport Bill"
type textarea "Transport Bill"
click at [297, 511] on button "Attach bill" at bounding box center [290, 525] width 96 height 29
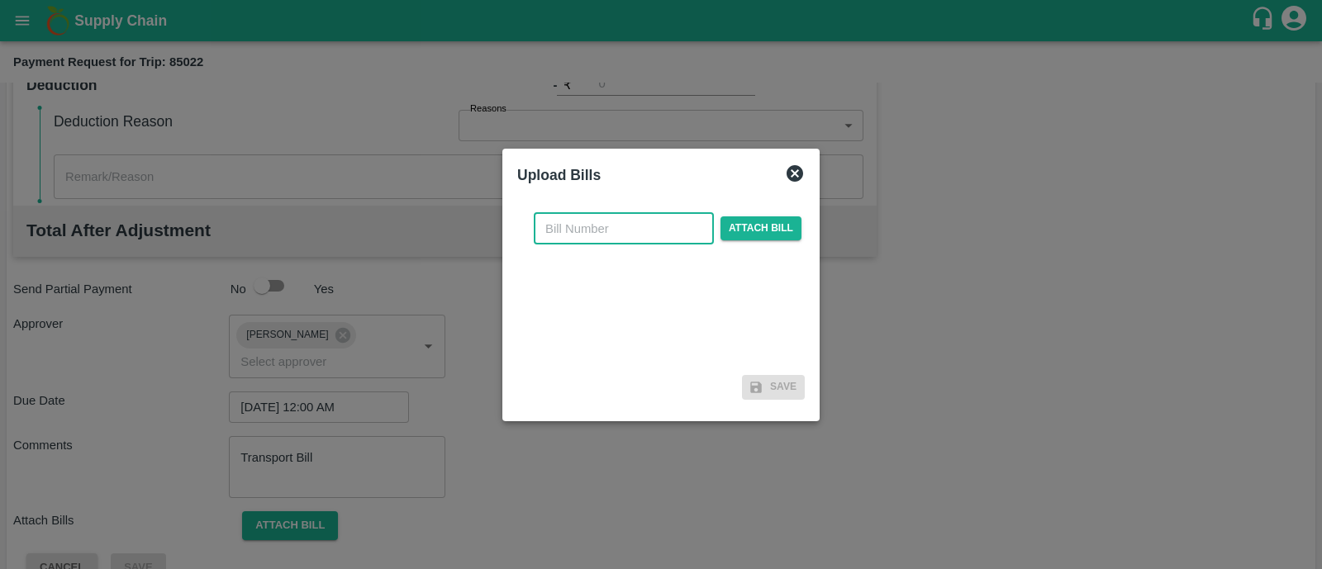
click at [628, 232] on input "text" at bounding box center [624, 228] width 180 height 31
type input "HPVC-287/25-26"
click at [754, 219] on span "Attach bill" at bounding box center [760, 228] width 81 height 24
click at [0, 0] on input "Attach bill" at bounding box center [0, 0] width 0 height 0
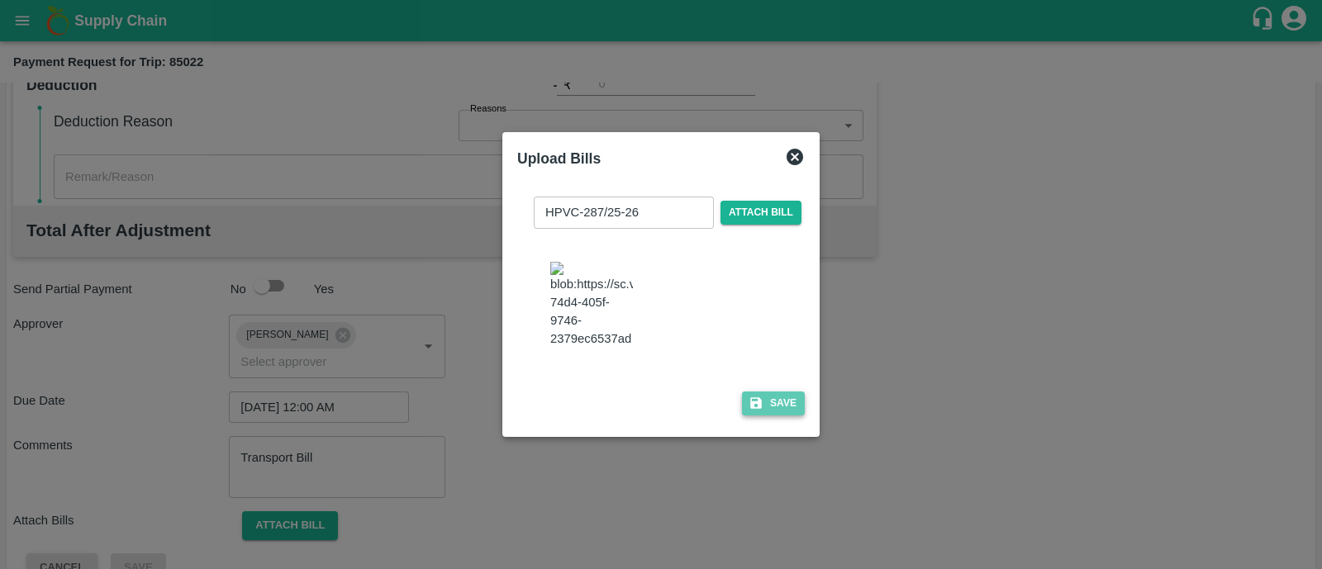
click at [764, 416] on button "Save" at bounding box center [773, 404] width 63 height 24
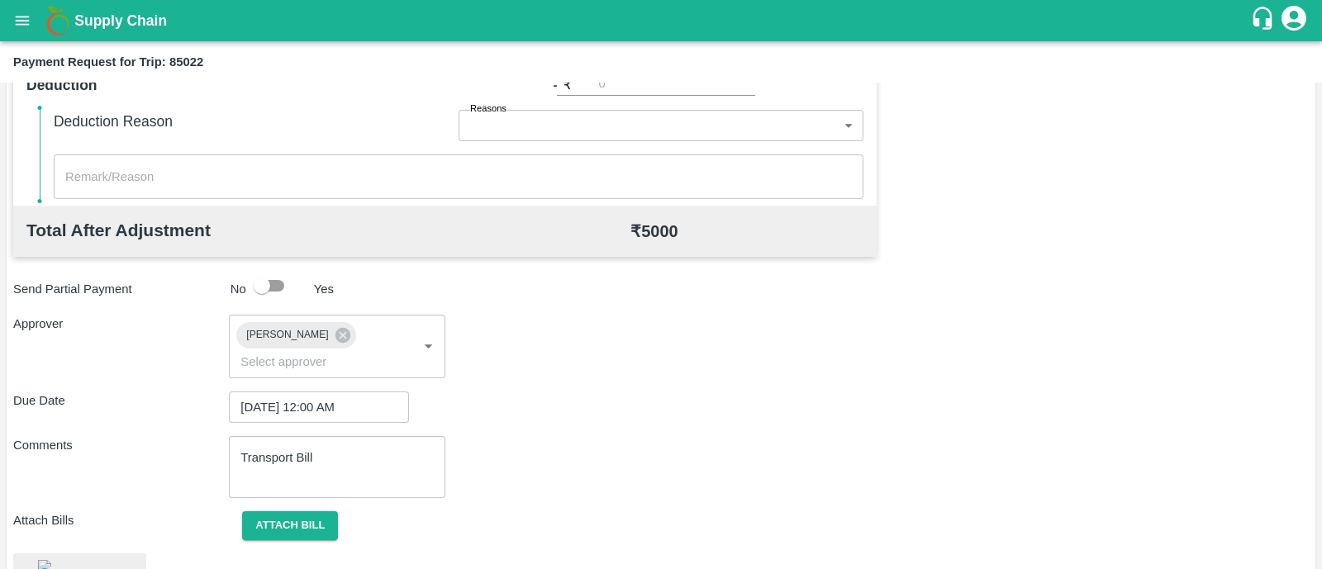
scroll to position [836, 0]
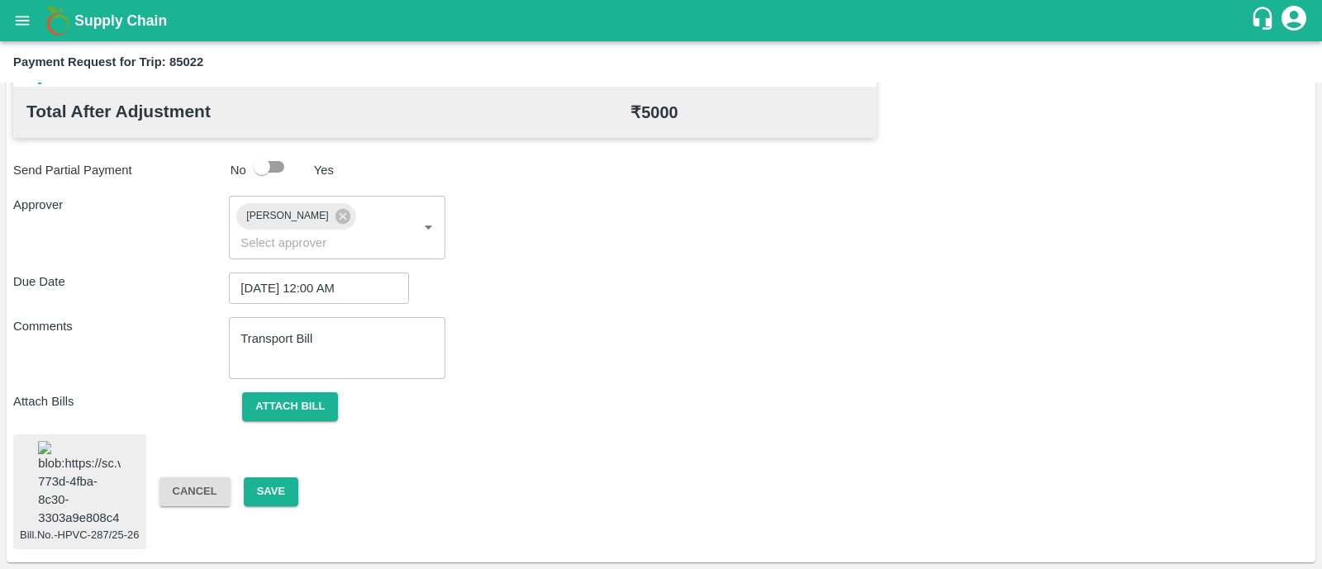
click at [276, 458] on div "Bill.No.-HPVC-287/25-26 Cancel Save" at bounding box center [661, 493] width 1296 height 116
click at [276, 478] on button "Save" at bounding box center [271, 492] width 55 height 29
click at [272, 478] on button "Save" at bounding box center [271, 492] width 55 height 29
click at [273, 478] on button "Save" at bounding box center [271, 492] width 55 height 29
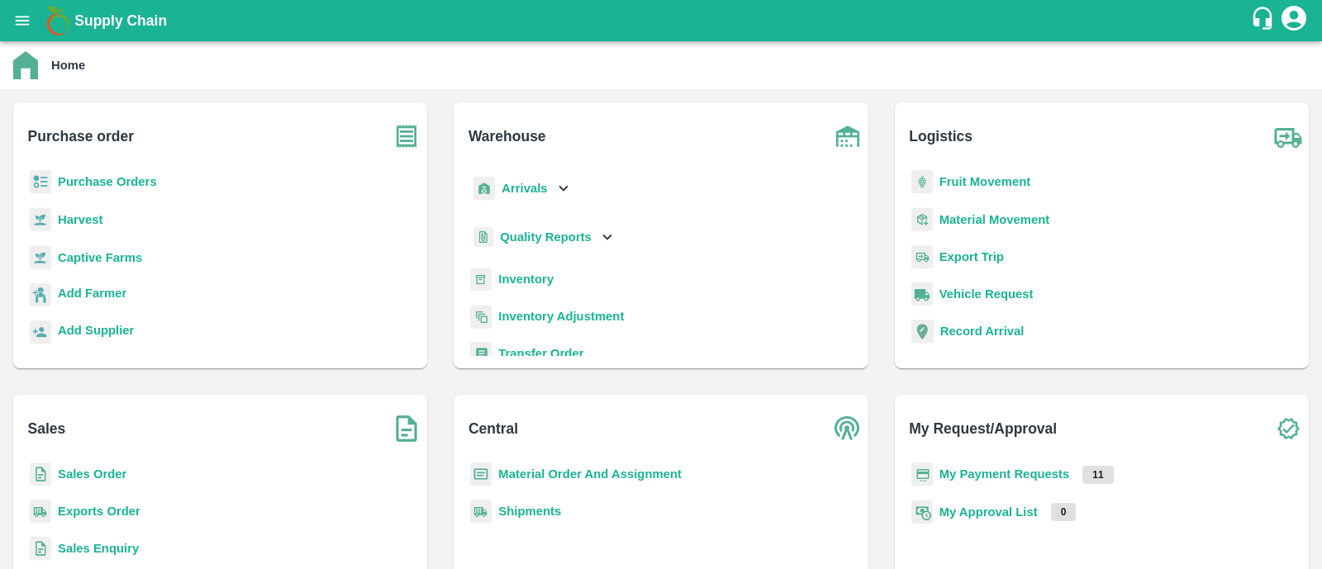
click at [958, 473] on b "My Payment Requests" at bounding box center [1004, 474] width 131 height 13
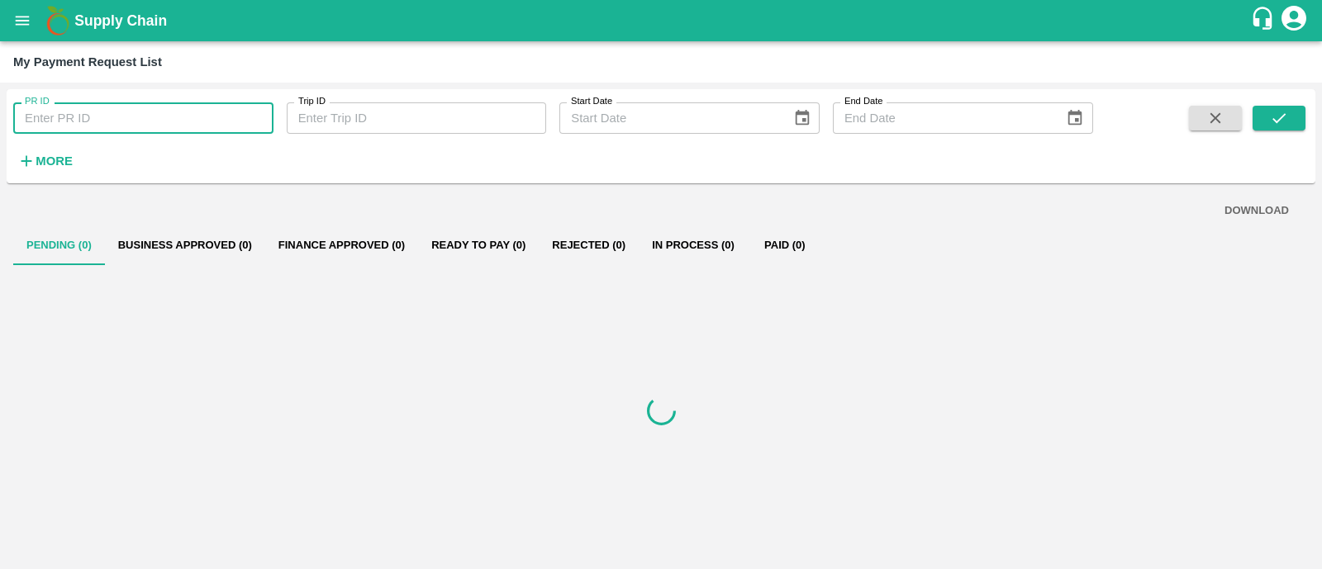
click at [111, 123] on input "PR ID" at bounding box center [143, 117] width 260 height 31
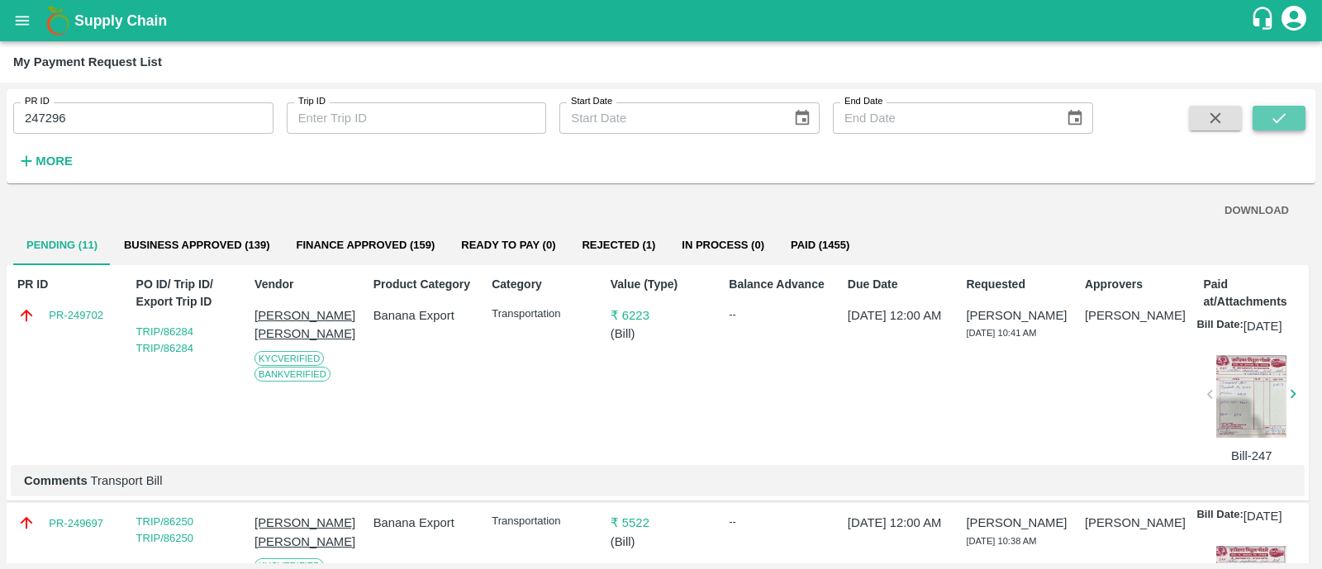
click at [1281, 113] on icon "submit" at bounding box center [1279, 118] width 18 height 18
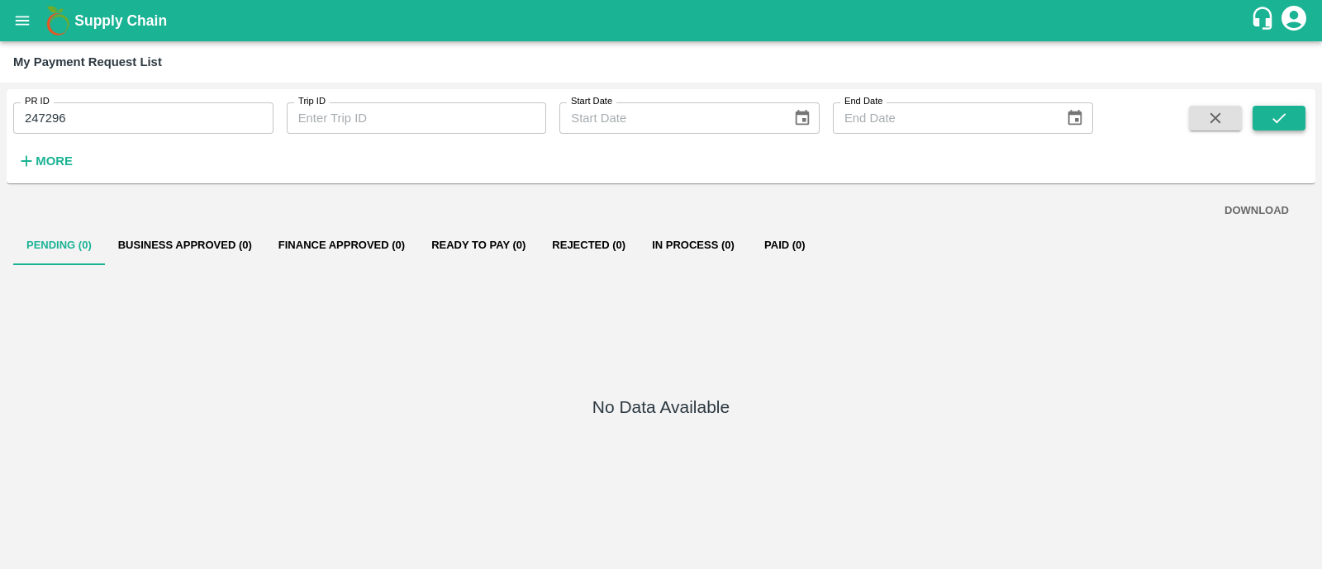
click at [1294, 121] on button "submit" at bounding box center [1279, 118] width 53 height 25
click at [1259, 118] on button "submit" at bounding box center [1279, 118] width 53 height 25
click at [179, 126] on input "247296" at bounding box center [143, 117] width 260 height 31
type input "2"
click at [264, 280] on div "No Data Available" at bounding box center [661, 410] width 1296 height 291
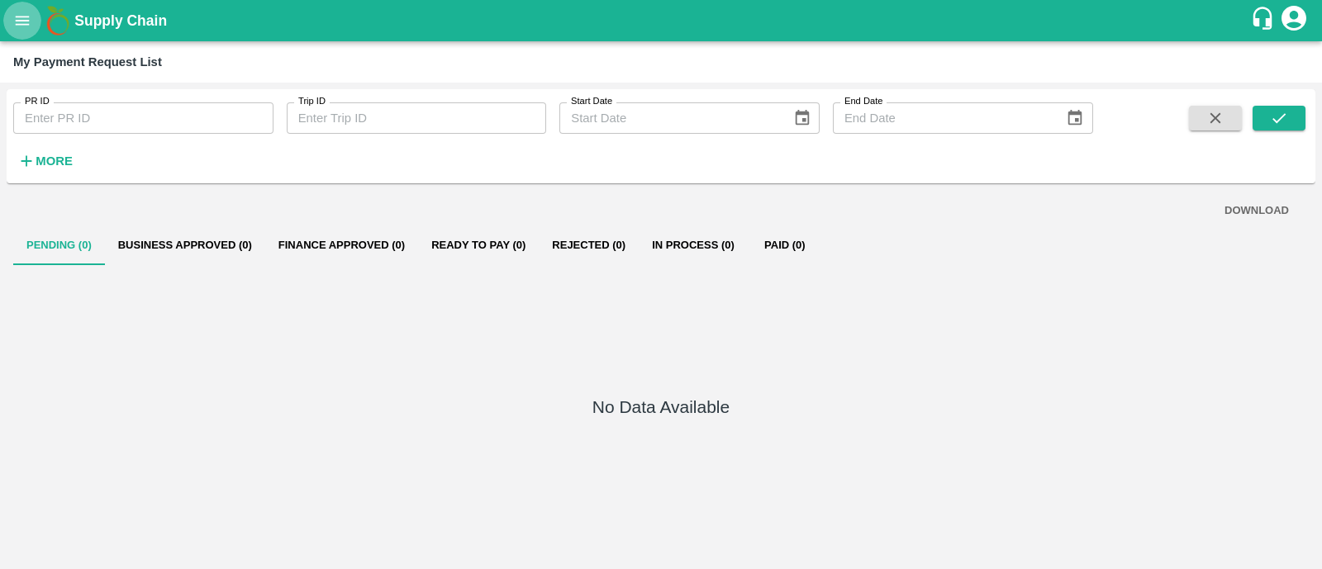
click at [25, 27] on icon "open drawer" at bounding box center [22, 21] width 18 height 18
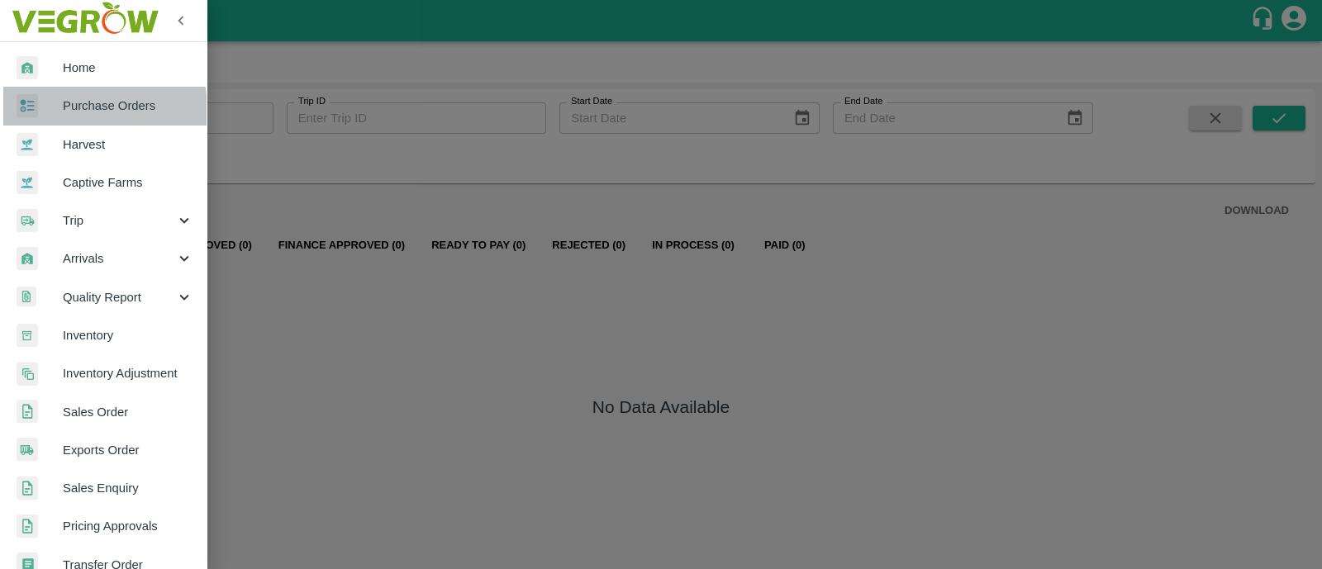
click at [66, 110] on span "Purchase Orders" at bounding box center [128, 106] width 131 height 18
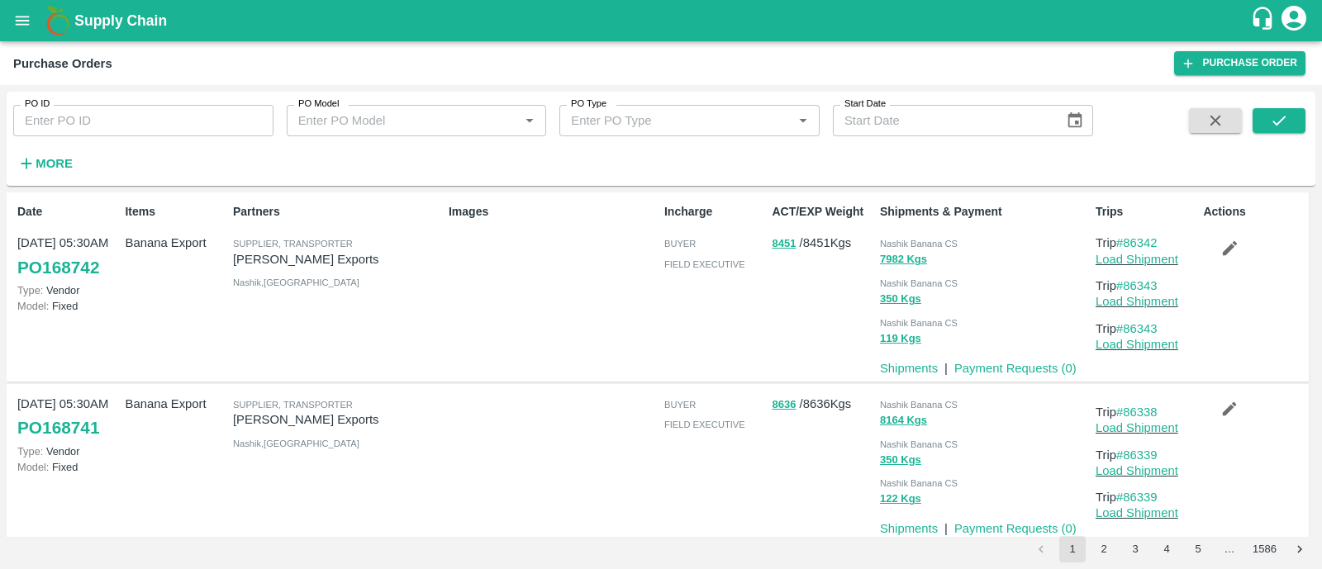
drag, startPoint x: 606, startPoint y: 421, endPoint x: 459, endPoint y: 443, distance: 149.6
click at [459, 443] on div at bounding box center [550, 463] width 216 height 150
drag, startPoint x: 516, startPoint y: 415, endPoint x: 835, endPoint y: 460, distance: 322.2
click at [835, 460] on div "11 Aug, 05:30AM PO 168741 Type: Vendor Model: Fixed Banana Export Supplier, Tra…" at bounding box center [658, 463] width 1302 height 159
click at [835, 460] on div "8636 / 8636 Kgs" at bounding box center [818, 463] width 107 height 150
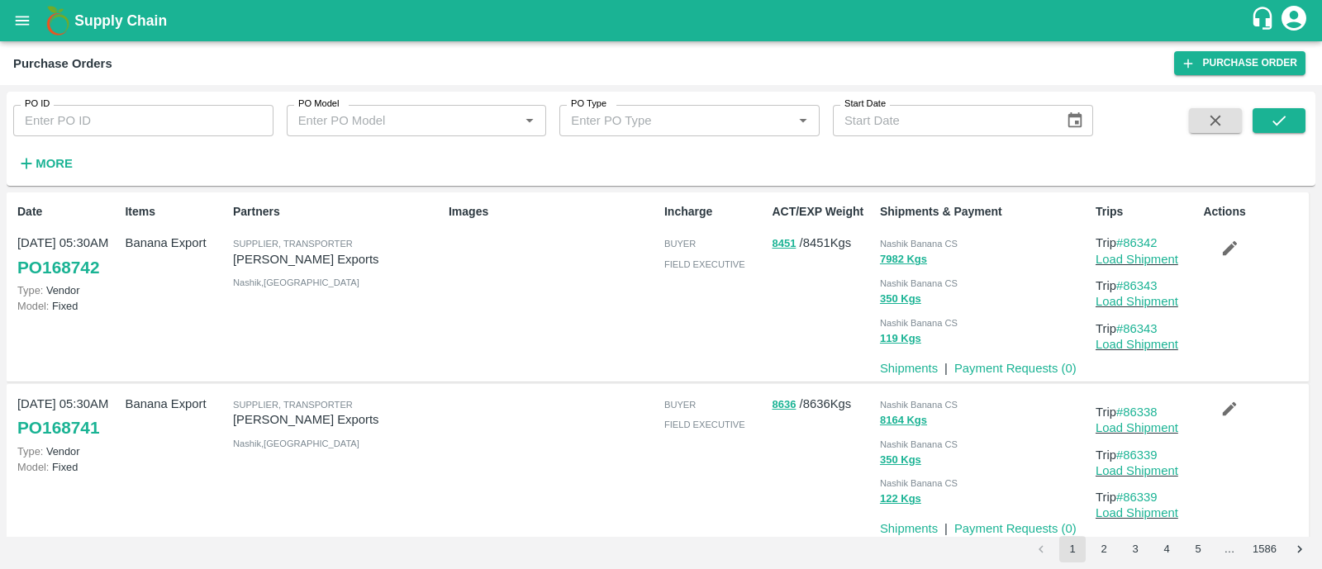
click at [542, 287] on div "Images" at bounding box center [550, 287] width 216 height 180
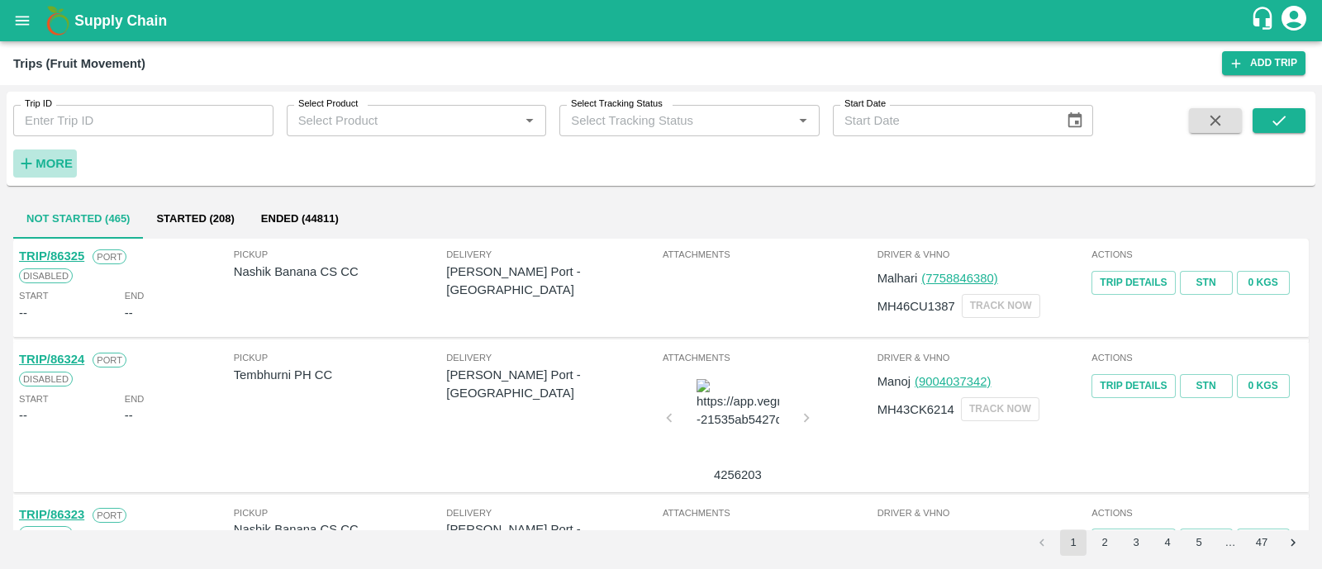
click at [70, 150] on button "More" at bounding box center [45, 164] width 64 height 28
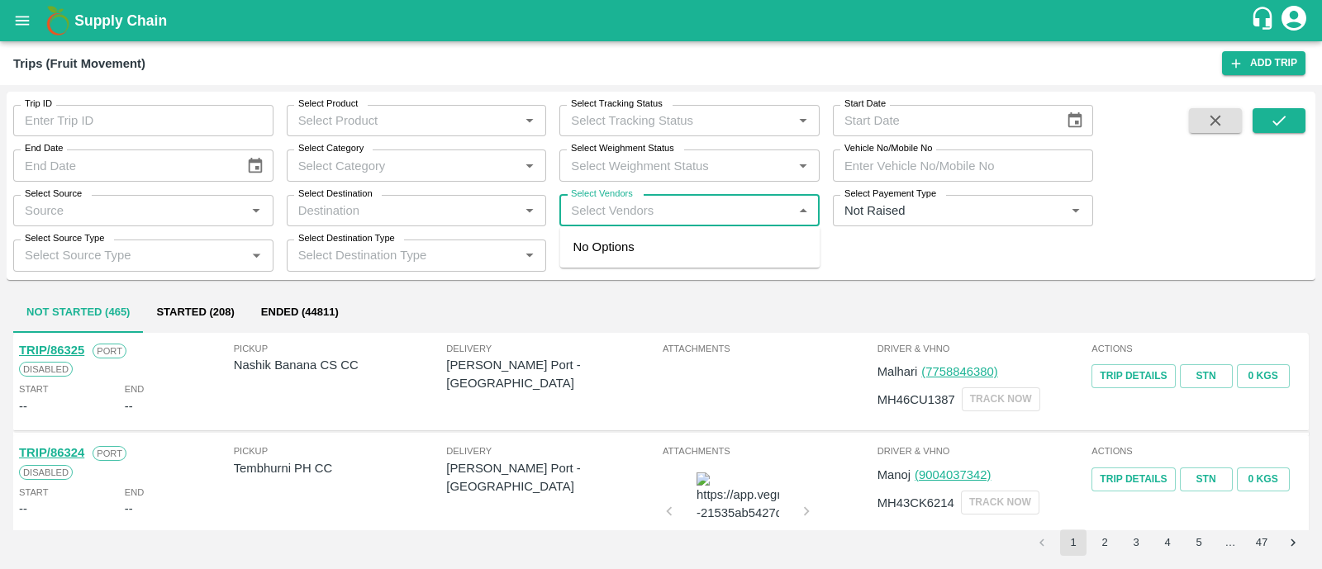
click at [685, 208] on input "Select Vendors" at bounding box center [675, 210] width 223 height 21
type input "HARSH"
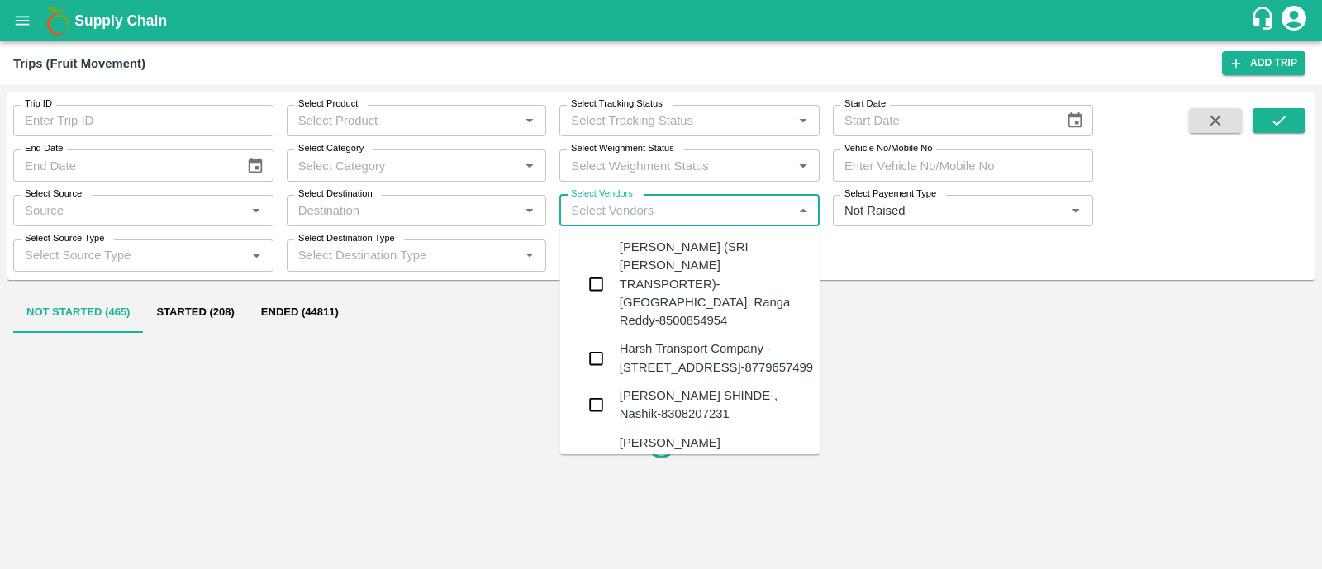
scroll to position [316, 0]
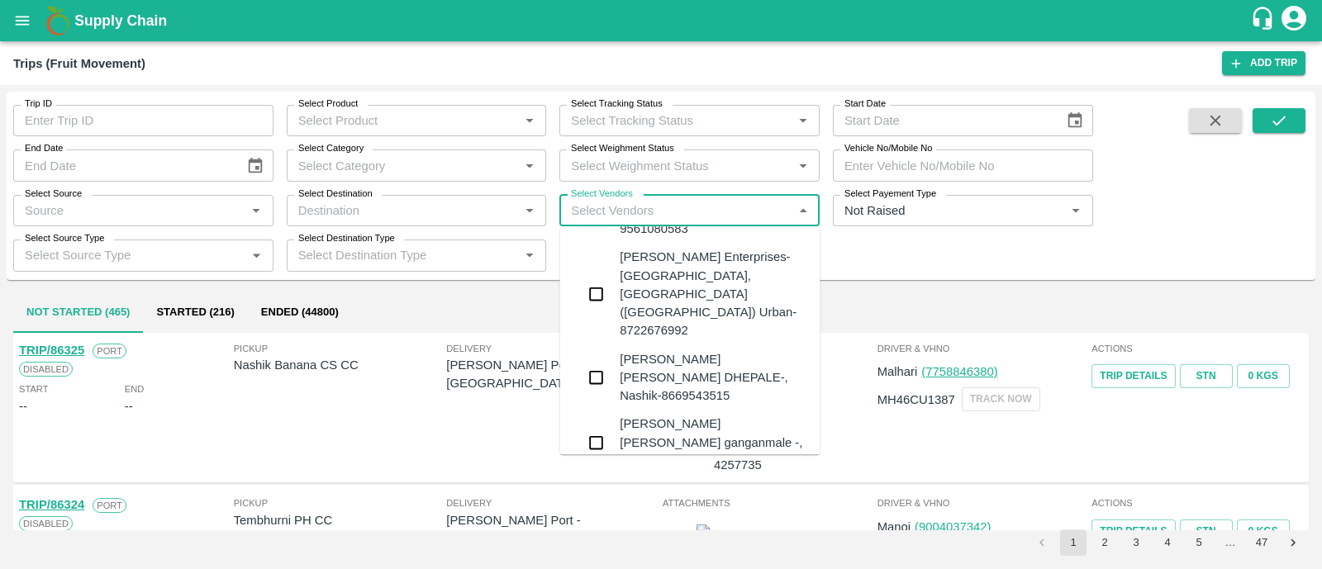
click at [673, 480] on div "HARSHYOGFARMER PRODUCER COMPANY LIMITED-[STREET_ADDRESS]-8007955595" at bounding box center [716, 507] width 193 height 55
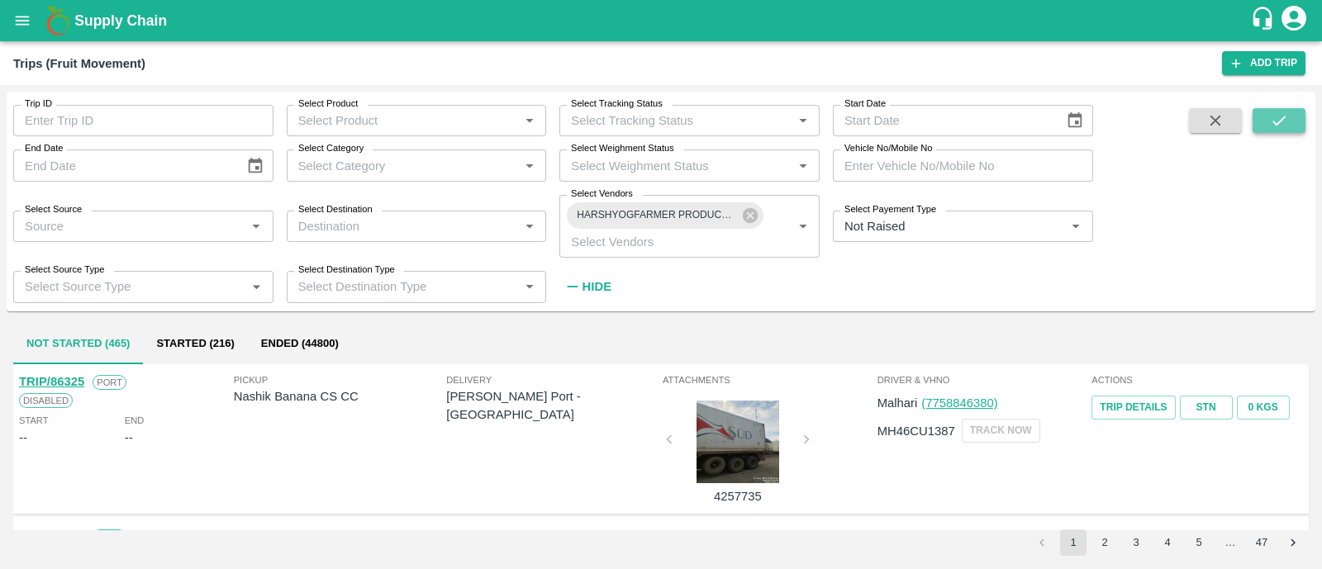
click at [1301, 117] on button "submit" at bounding box center [1279, 120] width 53 height 25
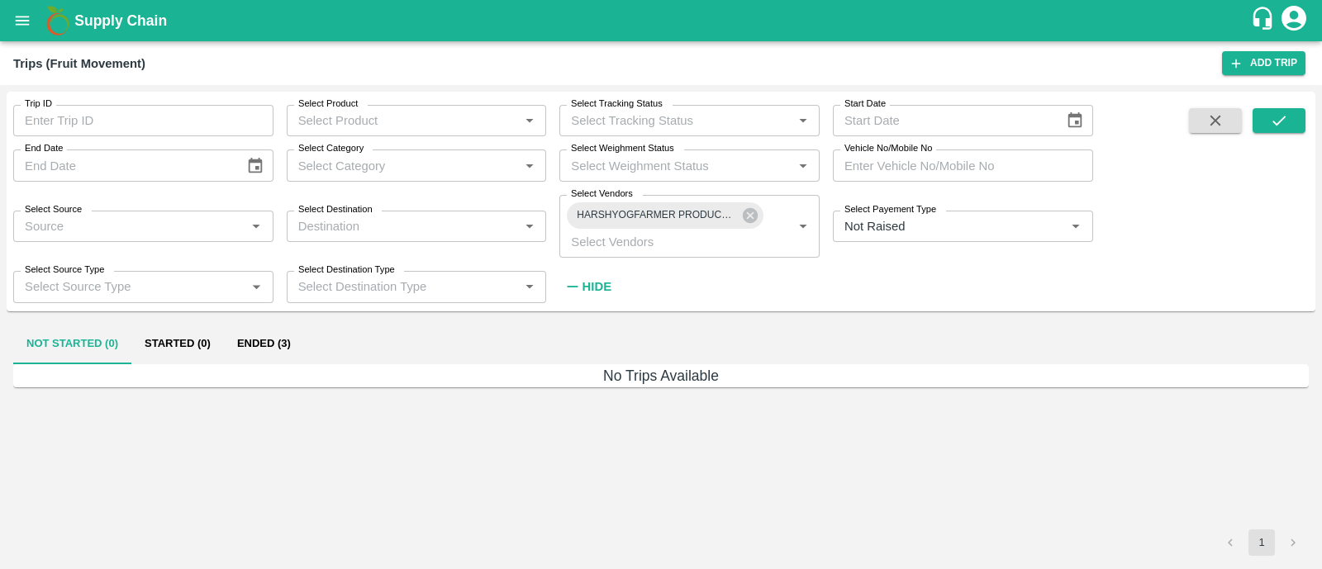
click at [597, 295] on h6 "Hide" at bounding box center [597, 286] width 29 height 21
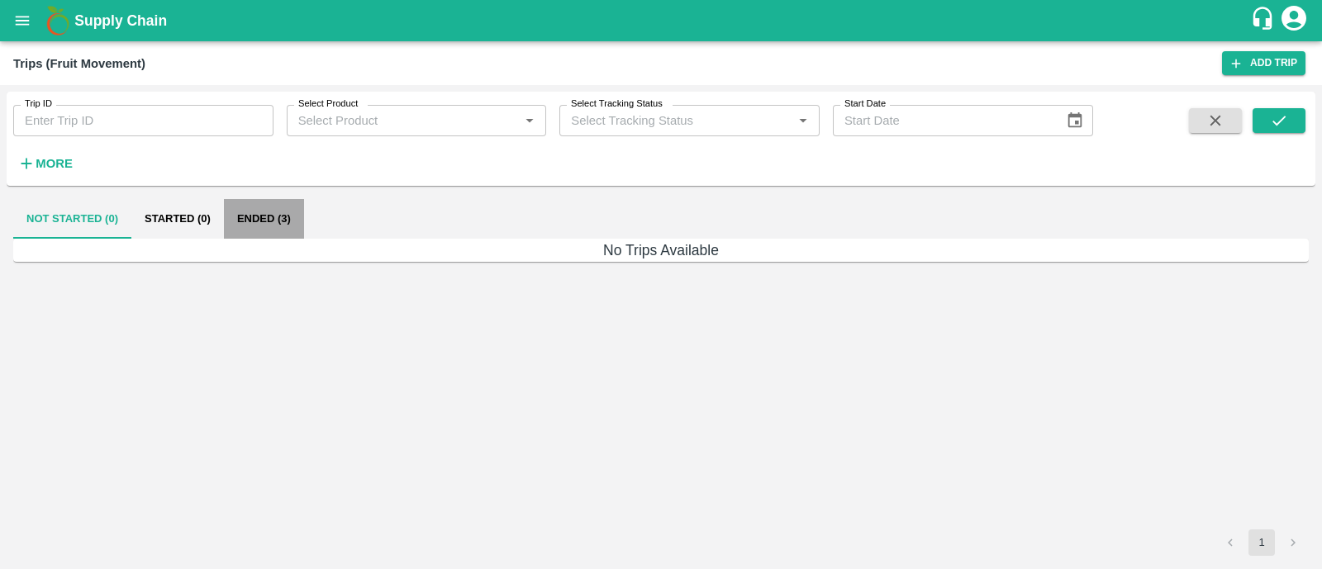
click at [259, 221] on button "Ended (3)" at bounding box center [264, 219] width 80 height 40
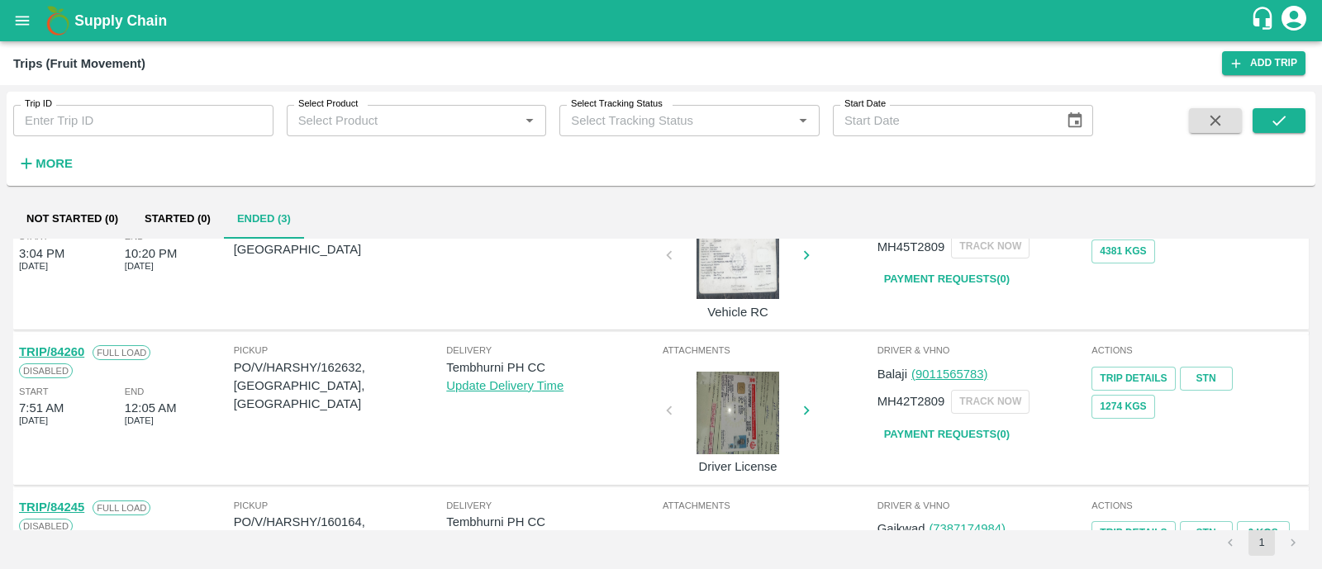
scroll to position [102, 0]
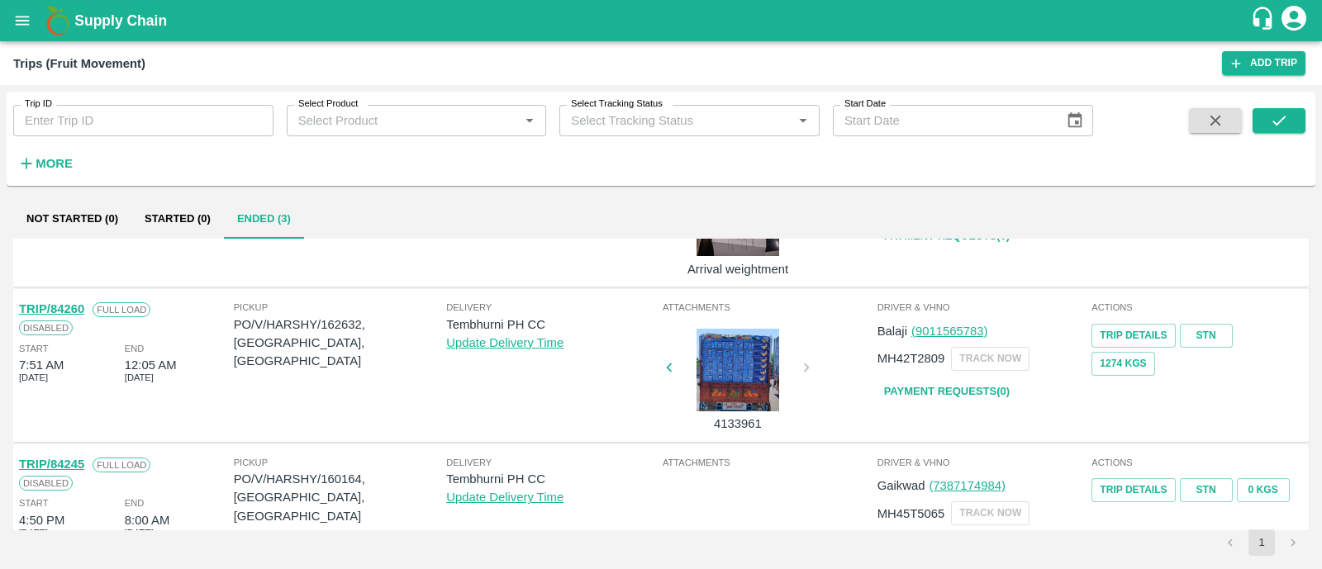
click at [33, 21] on button "open drawer" at bounding box center [22, 21] width 38 height 38
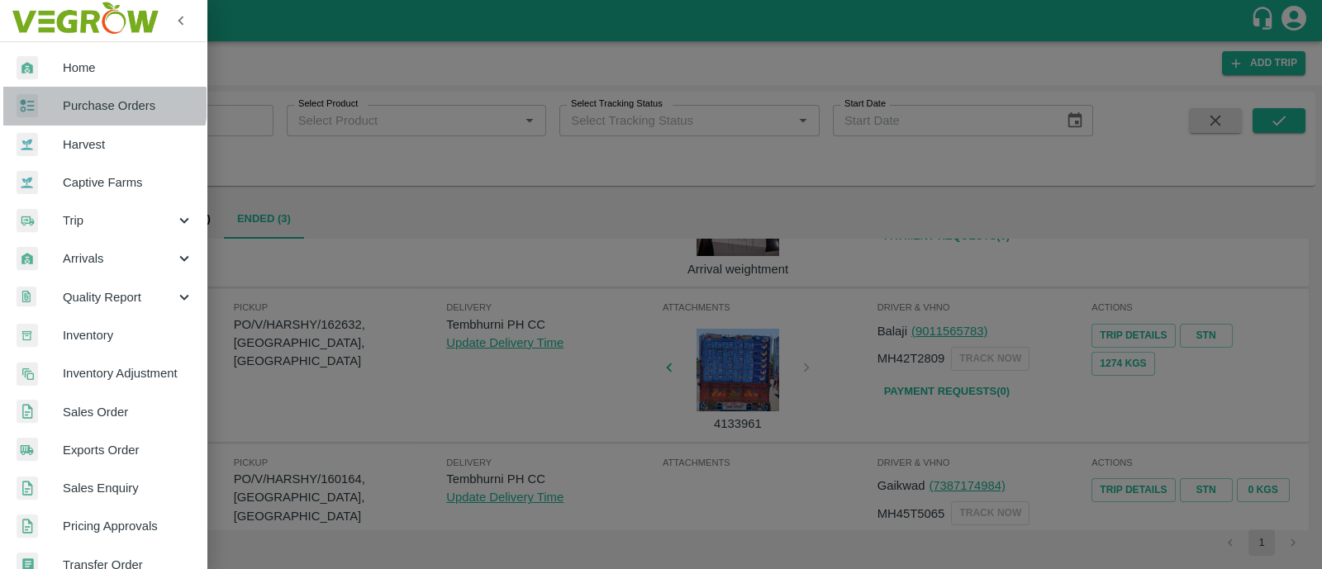
click at [91, 103] on span "Purchase Orders" at bounding box center [128, 106] width 131 height 18
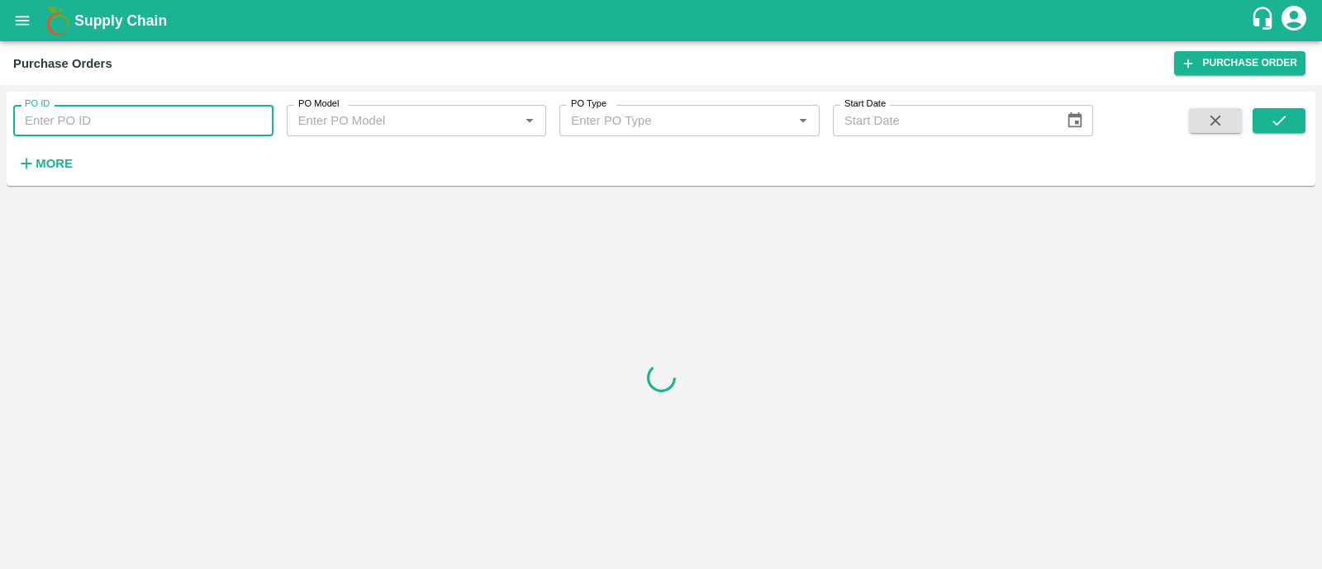
click at [111, 119] on input "PO ID" at bounding box center [143, 120] width 260 height 31
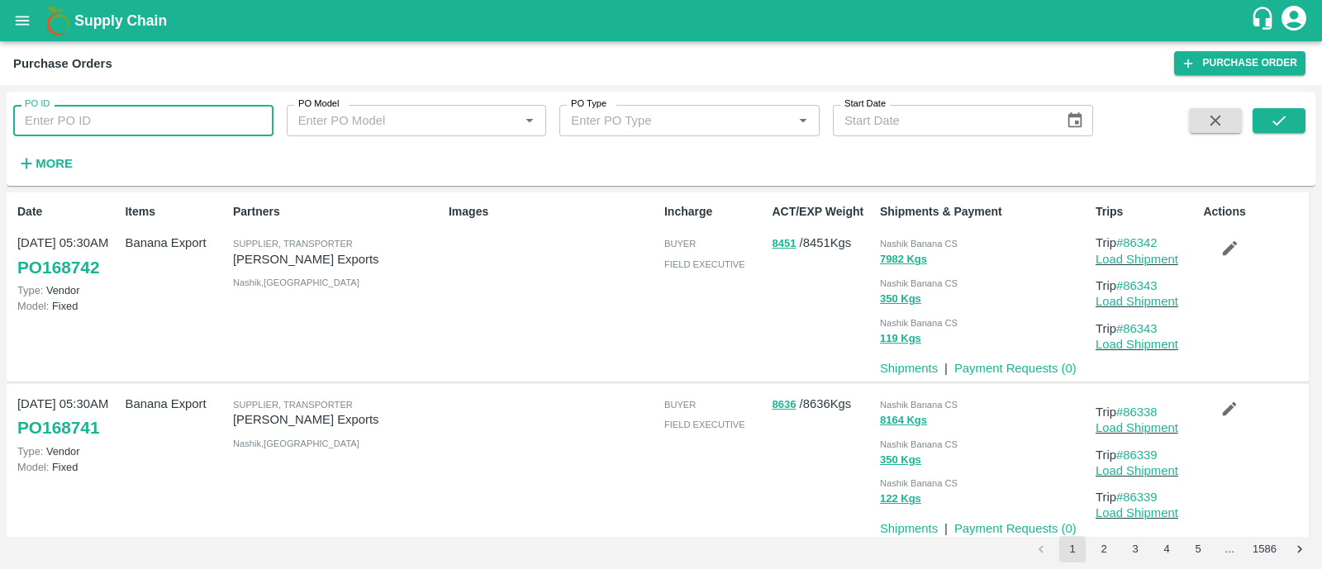
paste input "164048"
click at [1273, 132] on button "submit" at bounding box center [1279, 120] width 53 height 25
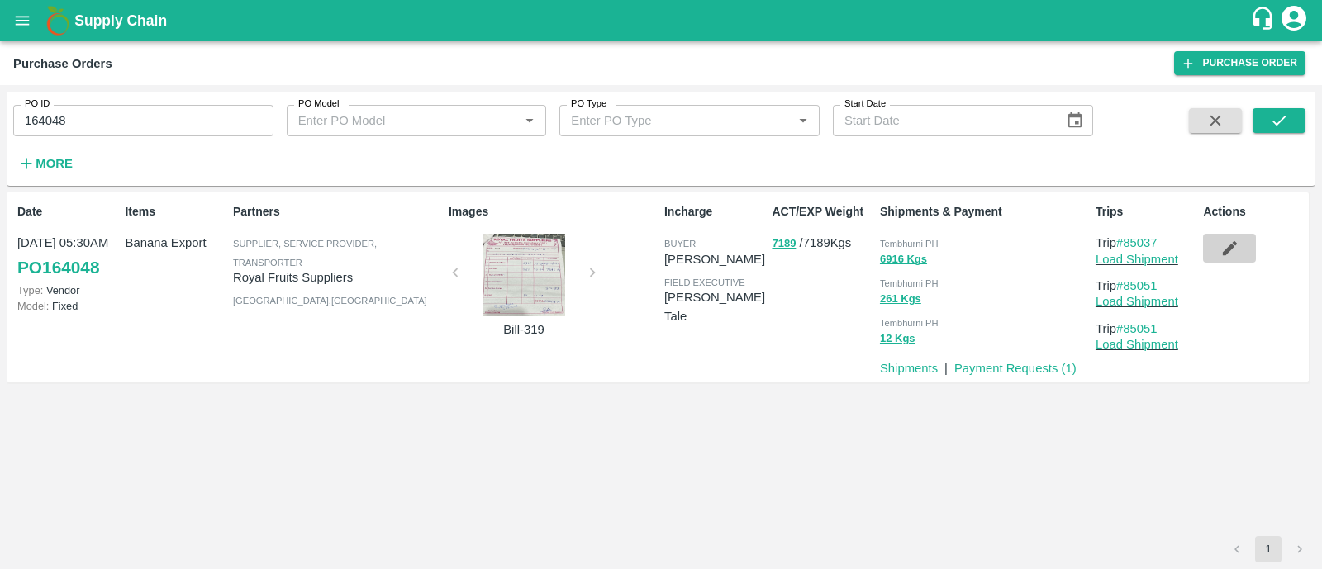
click at [1227, 250] on icon "button" at bounding box center [1230, 248] width 14 height 14
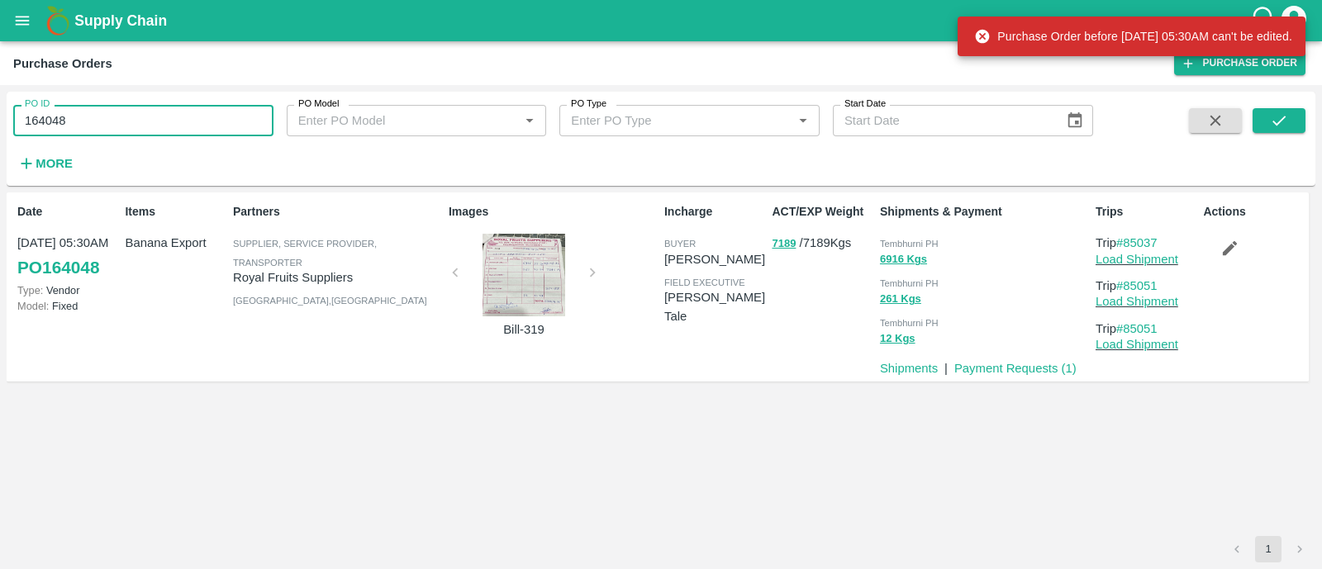
click at [142, 129] on input "164048" at bounding box center [143, 120] width 260 height 31
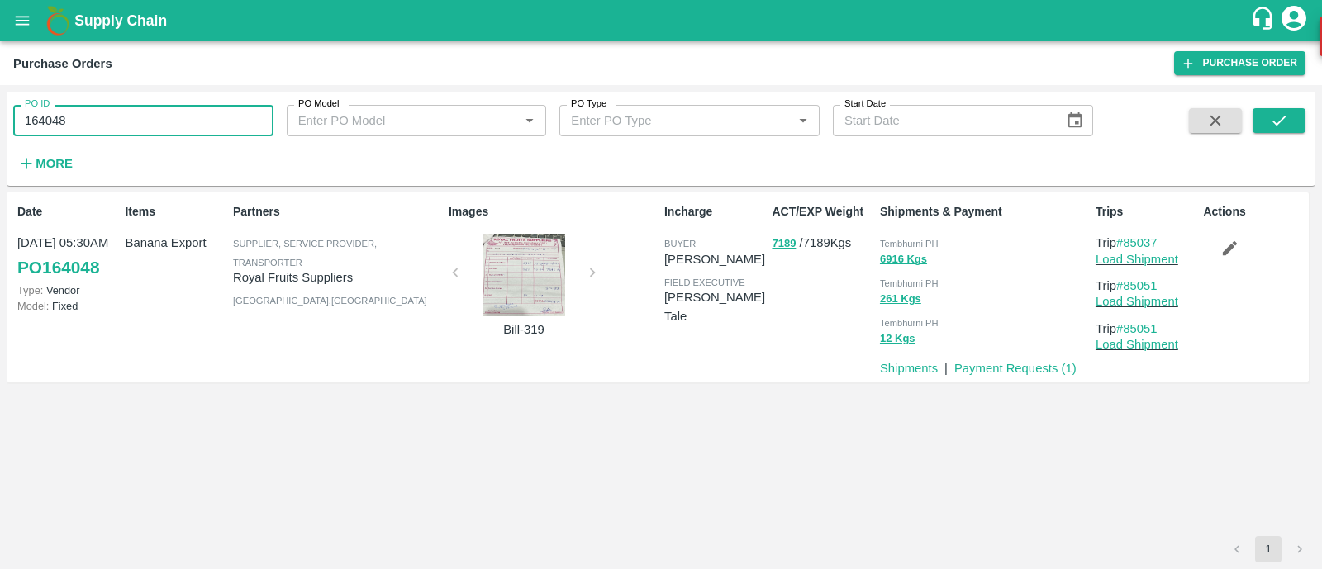
paste input "text"
type input "167608"
click at [1278, 118] on icon "submit" at bounding box center [1279, 121] width 18 height 18
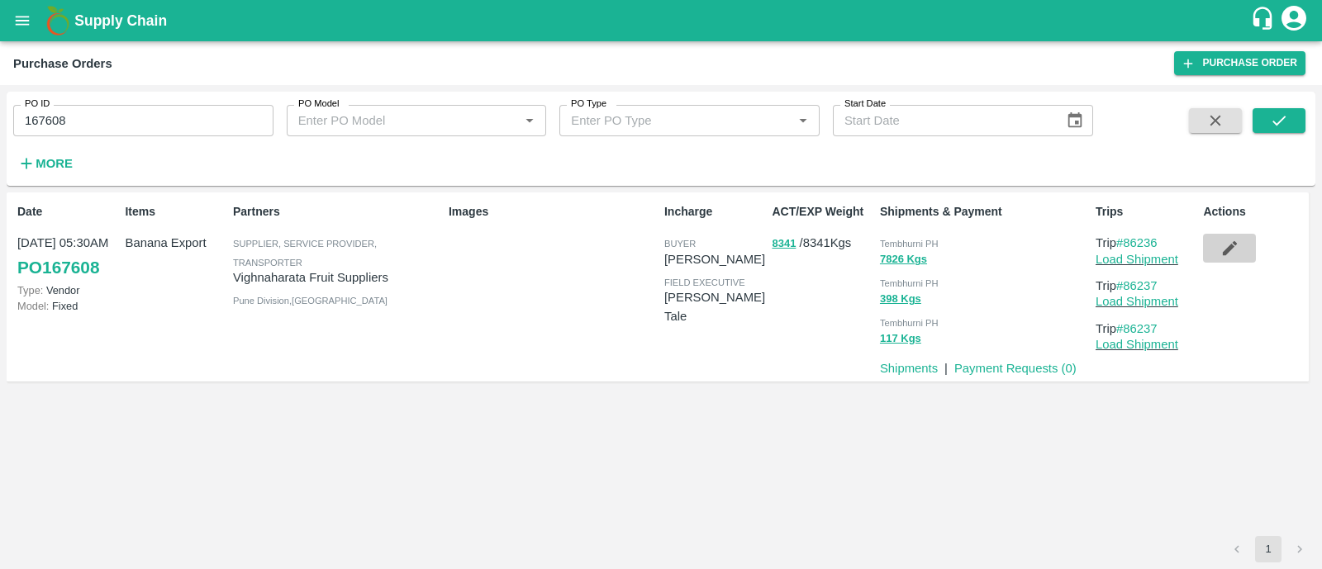
click at [1230, 244] on icon "button" at bounding box center [1229, 248] width 18 height 18
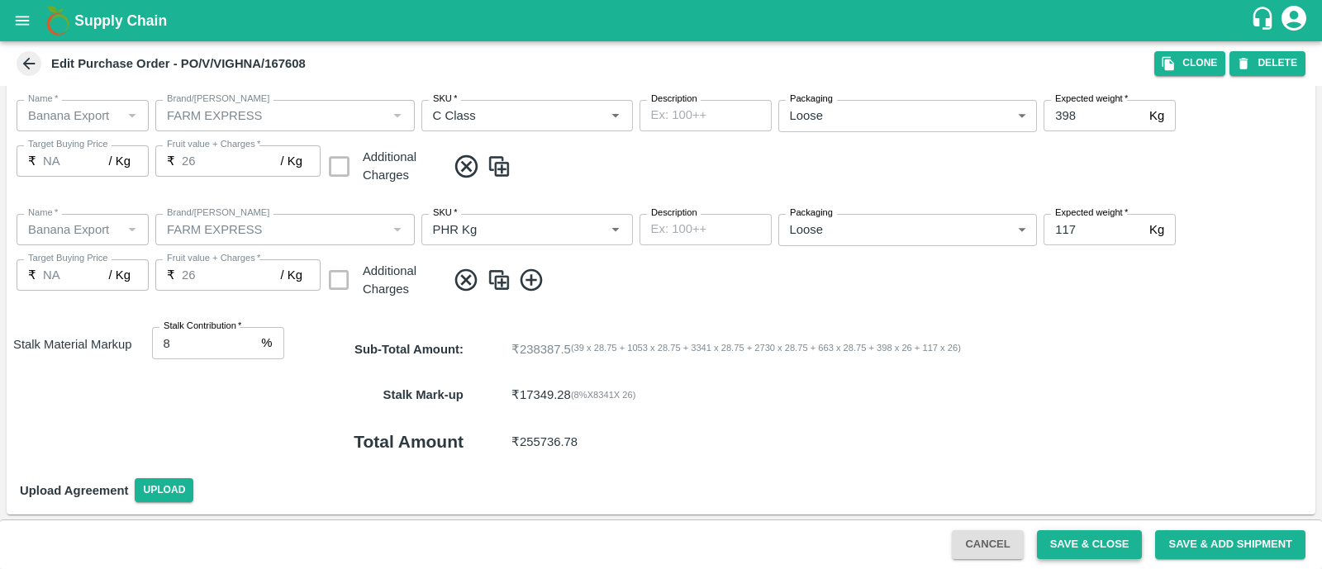
scroll to position [17, 0]
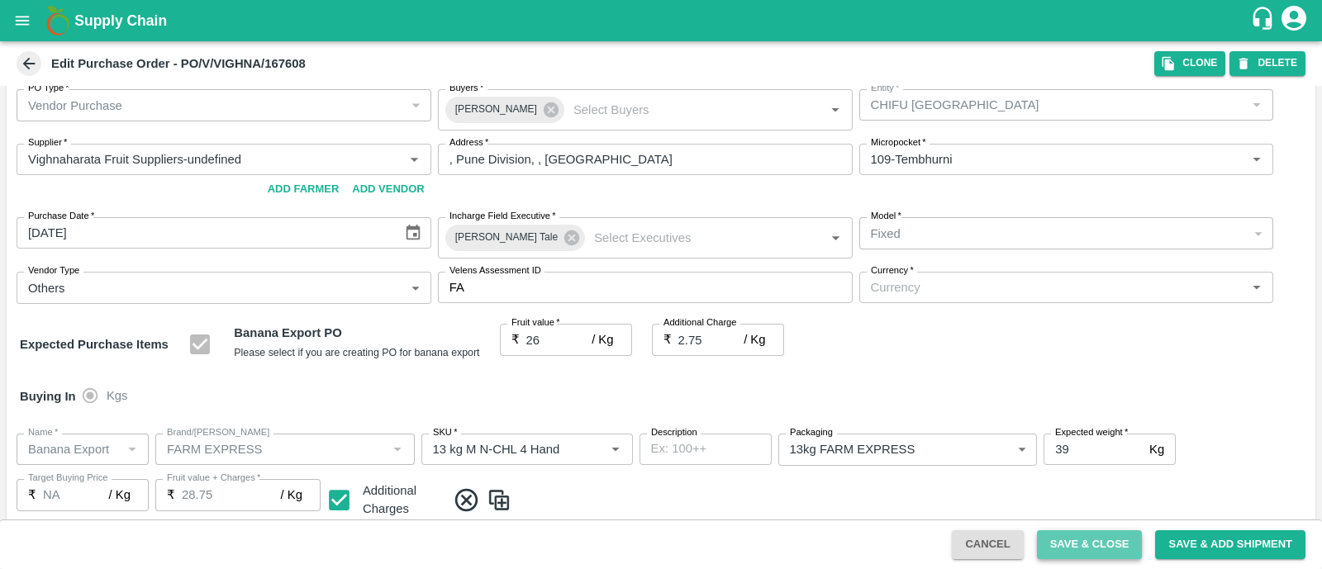
click at [1111, 536] on button "Save & Close" at bounding box center [1090, 544] width 106 height 29
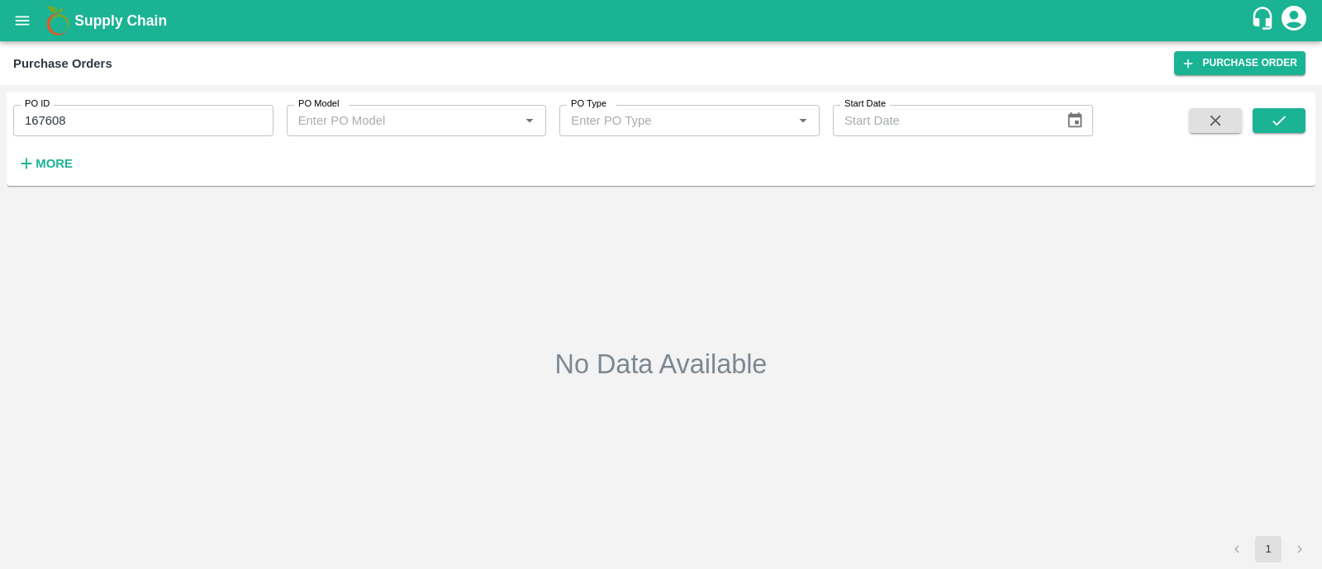
type input "167608"
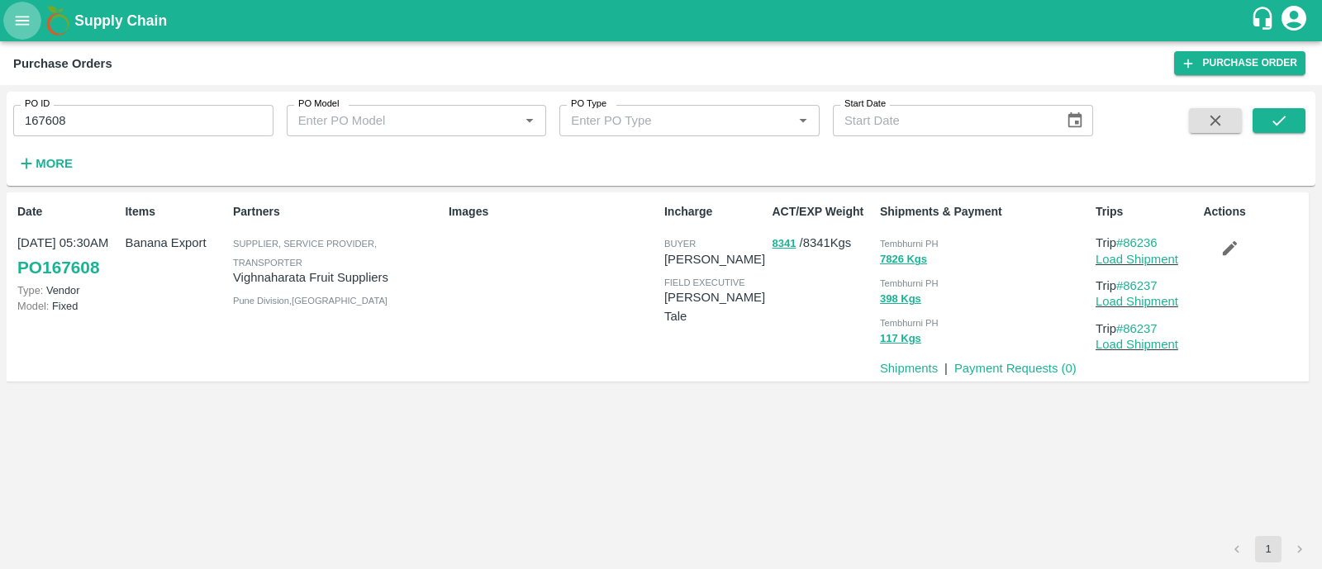
click at [20, 25] on icon "open drawer" at bounding box center [23, 20] width 14 height 9
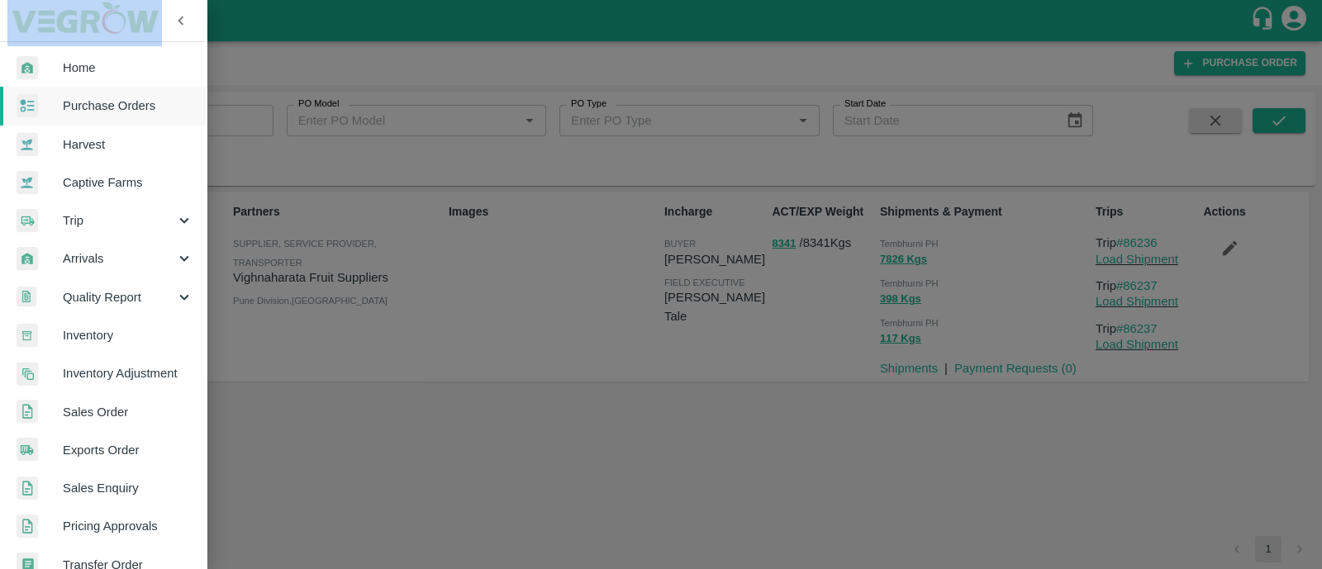
click at [71, 112] on div "Home Purchase Orders Harvest Captive Farms Trip Arrivals Quality Report Invento…" at bounding box center [661, 284] width 1322 height 569
click at [71, 112] on span "Purchase Orders" at bounding box center [128, 106] width 131 height 18
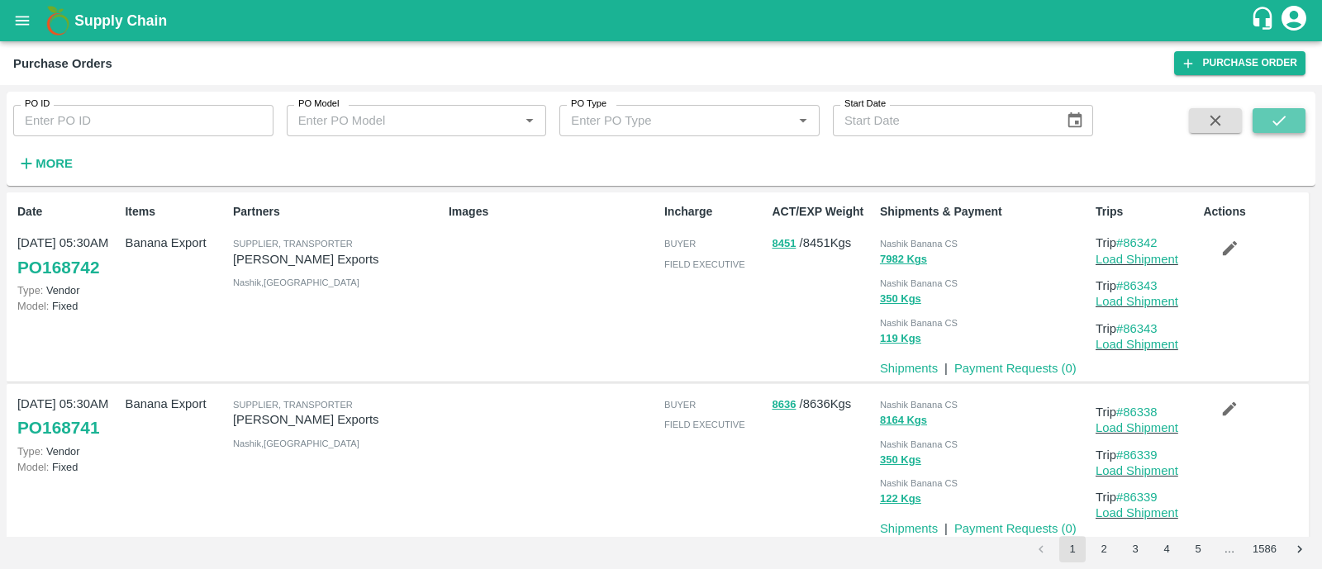
click at [1271, 126] on icon "submit" at bounding box center [1279, 121] width 18 height 18
click at [161, 138] on div "PO ID PO ID PO Model PO Model   * PO Type PO Type   * Start Date Start Date More" at bounding box center [546, 135] width 1093 height 86
click at [154, 130] on input "PO ID" at bounding box center [143, 120] width 260 height 31
paste input "165330"
type input "165330"
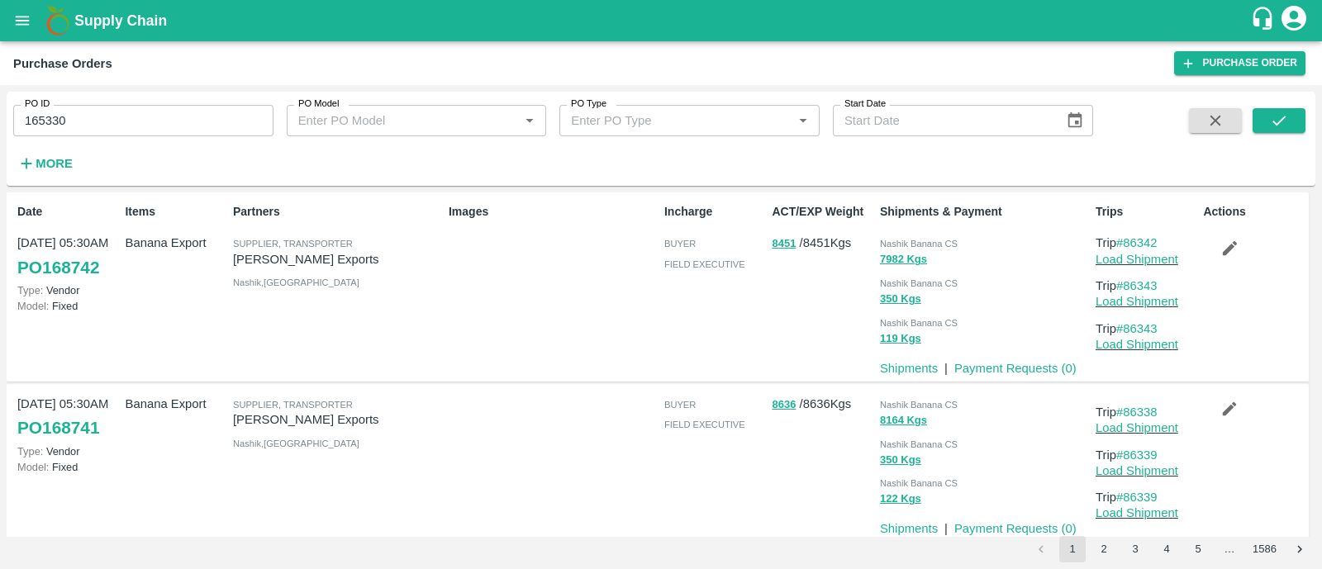
click at [1277, 134] on span at bounding box center [1279, 142] width 53 height 68
click at [1278, 130] on icon "submit" at bounding box center [1279, 121] width 18 height 18
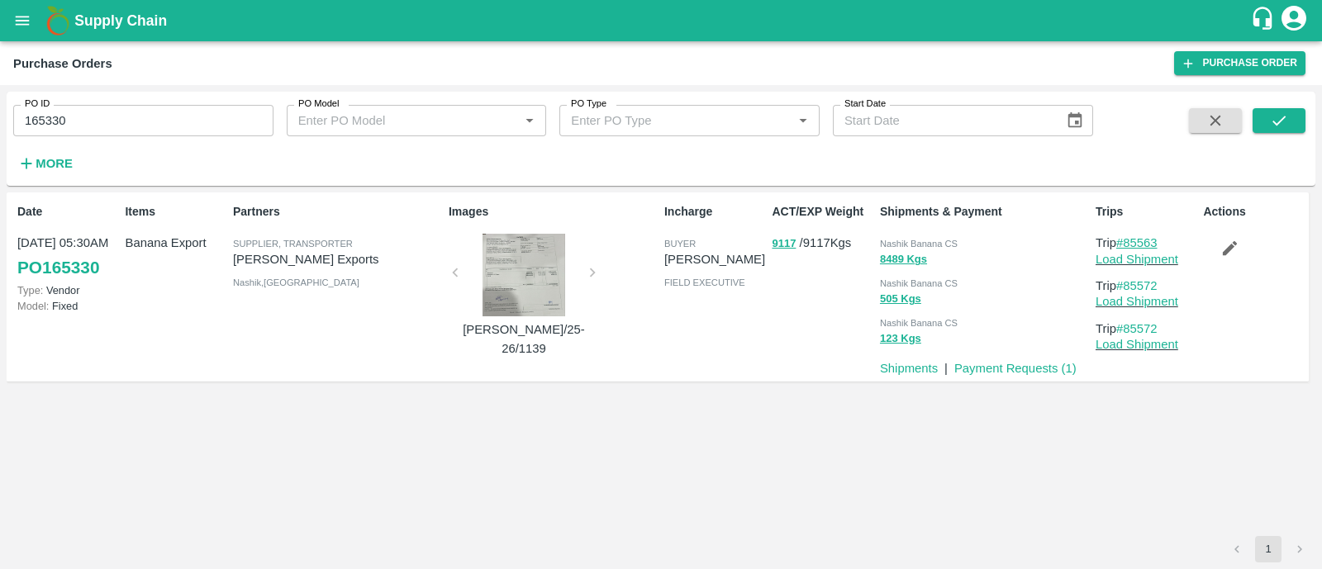
drag, startPoint x: 1168, startPoint y: 236, endPoint x: 1126, endPoint y: 237, distance: 41.3
click at [1126, 237] on p "Trip #85563" at bounding box center [1146, 243] width 101 height 18
copy link "85563"
click at [21, 32] on button "open drawer" at bounding box center [22, 21] width 38 height 38
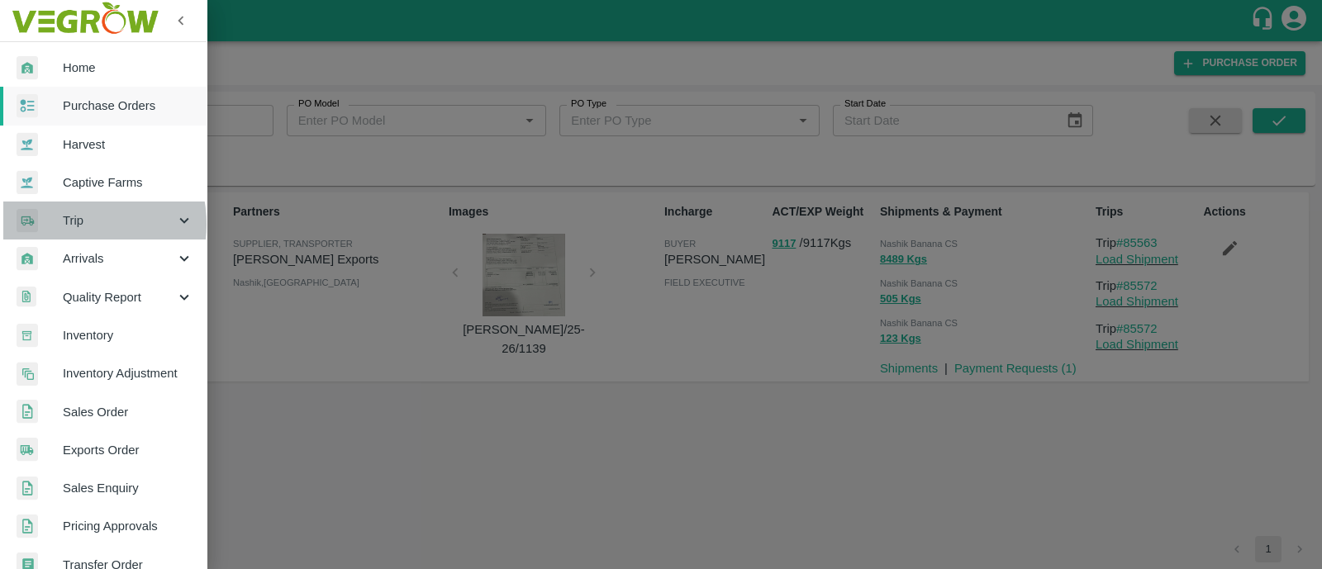
click at [71, 224] on span "Trip" at bounding box center [119, 221] width 112 height 18
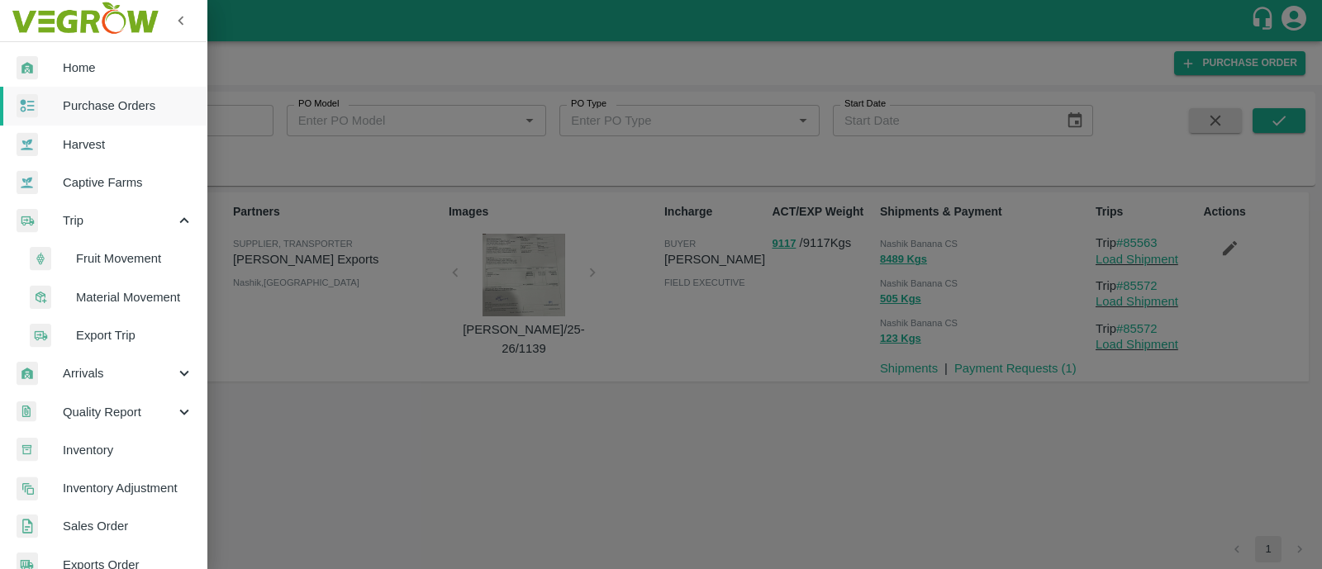
click at [121, 268] on li "Fruit Movement" at bounding box center [109, 259] width 193 height 38
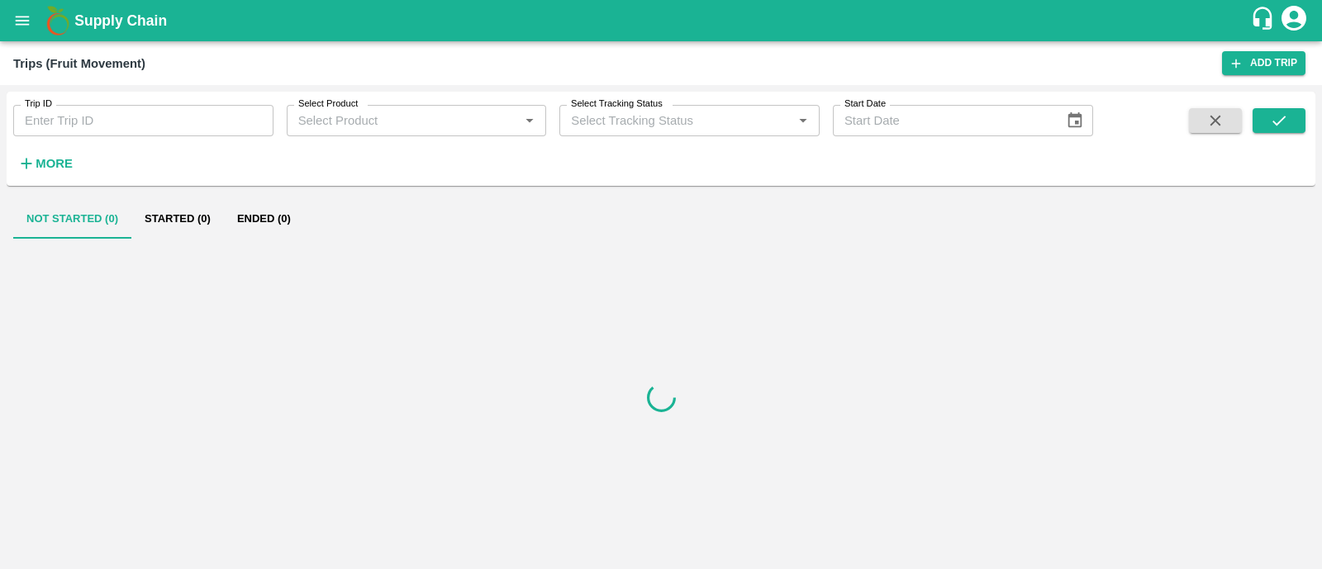
click at [102, 125] on input "Trip ID" at bounding box center [143, 120] width 260 height 31
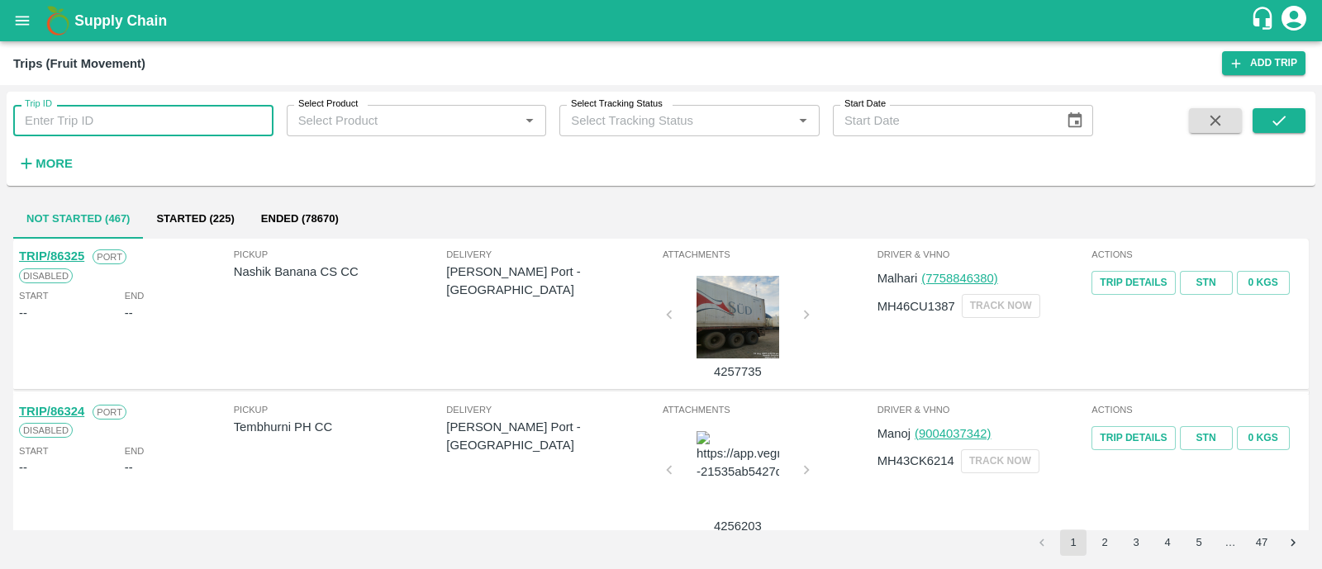
paste input "85563"
type input "85563"
click at [1267, 115] on button "submit" at bounding box center [1279, 120] width 53 height 25
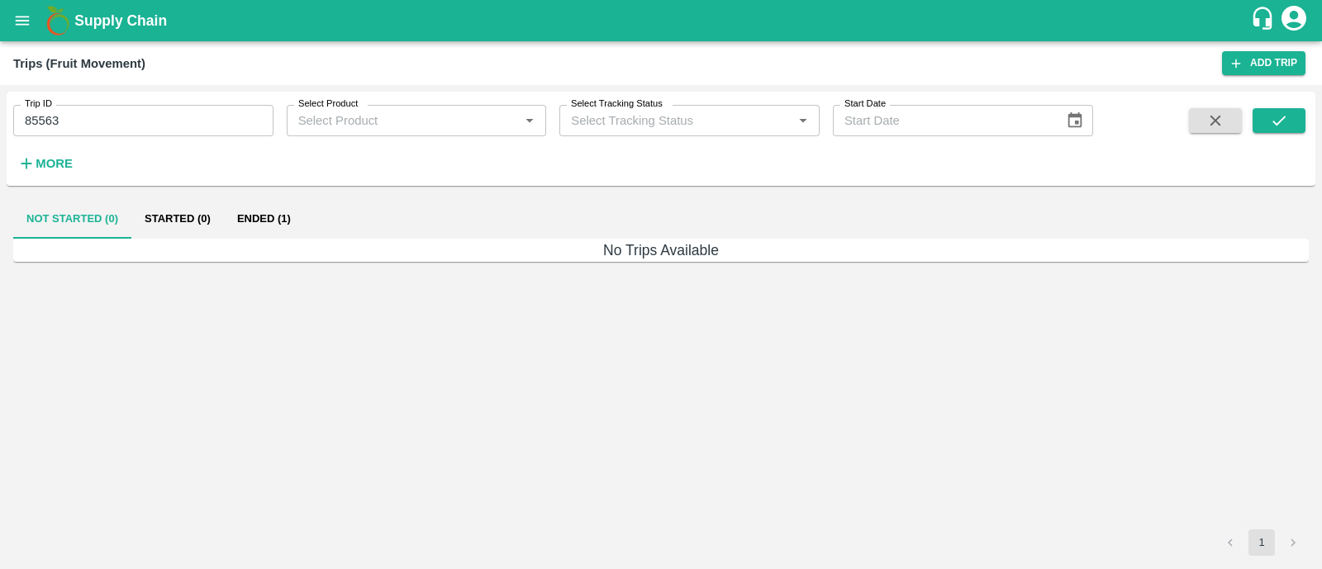
click at [246, 212] on button "Ended (1)" at bounding box center [264, 219] width 80 height 40
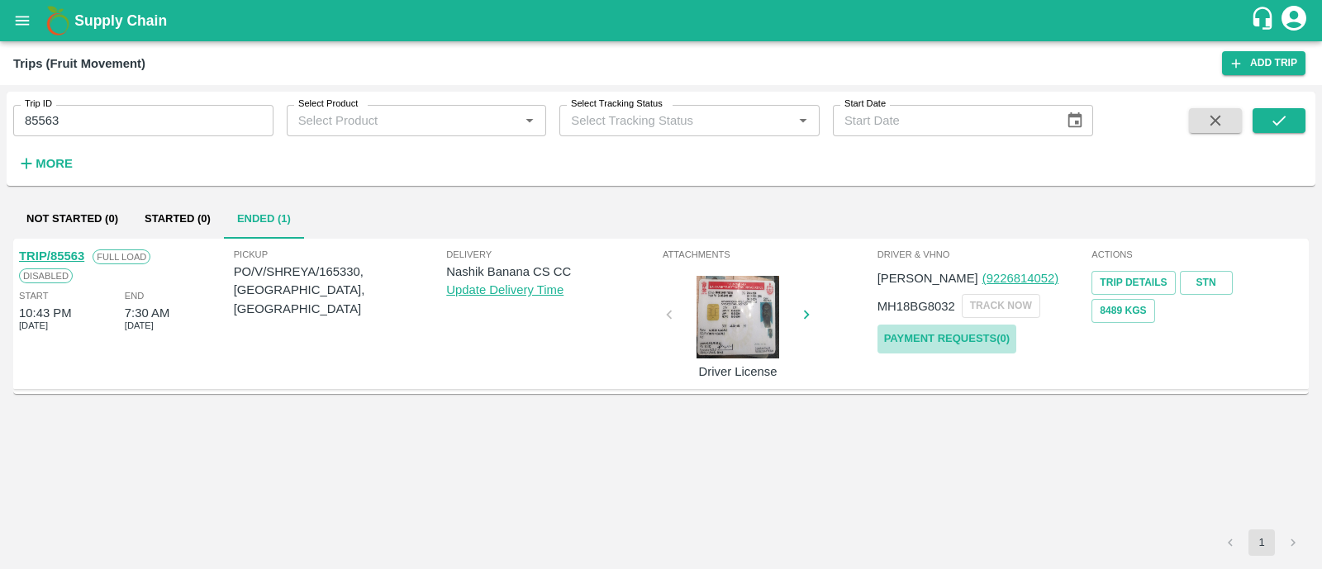
click at [974, 340] on link "Payment Requests( 0 )" at bounding box center [946, 339] width 139 height 29
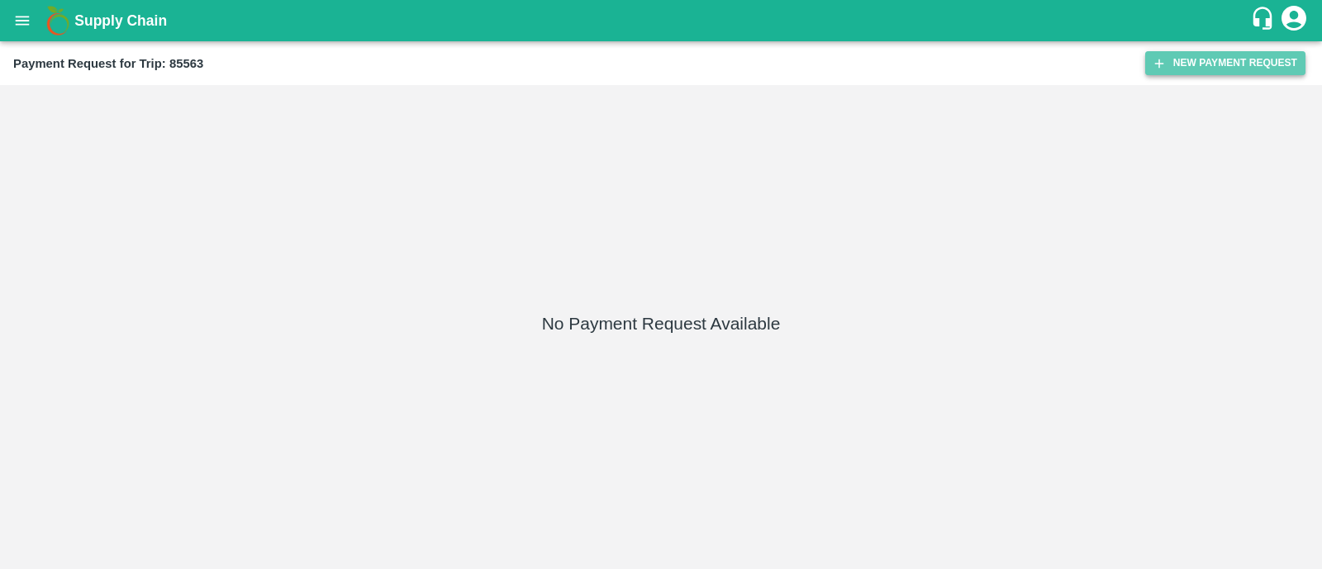
click at [1210, 64] on button "New Payment Request" at bounding box center [1225, 63] width 160 height 24
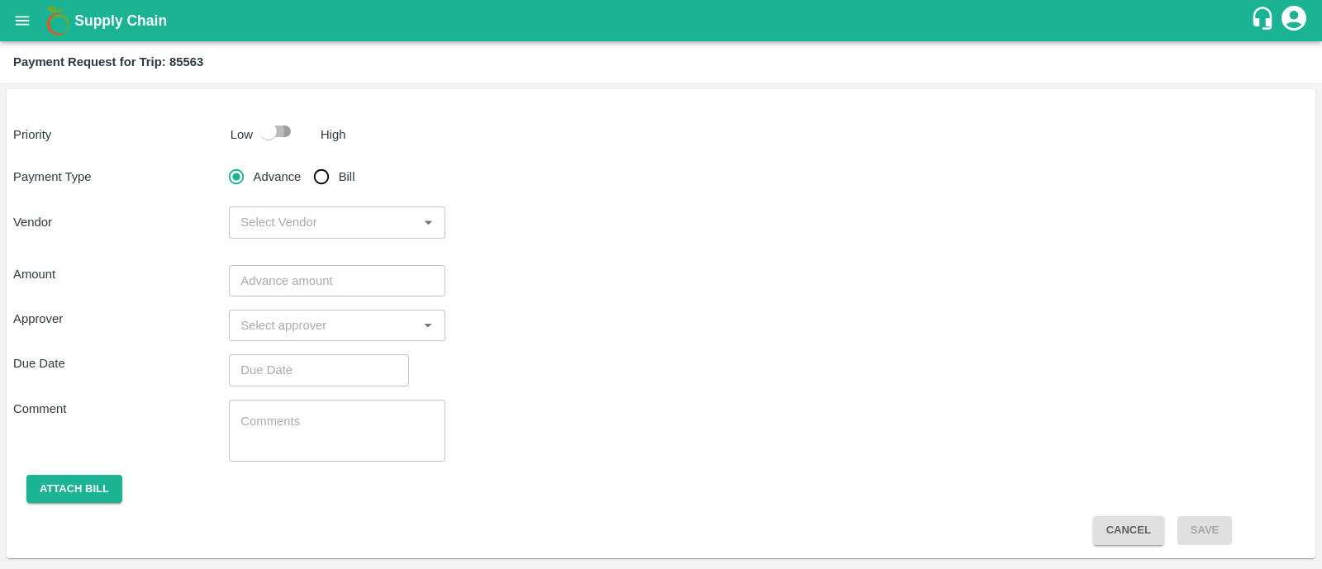
click at [278, 138] on input "checkbox" at bounding box center [268, 131] width 94 height 31
checkbox input "true"
click at [332, 178] on input "Bill" at bounding box center [321, 176] width 33 height 33
radio input "true"
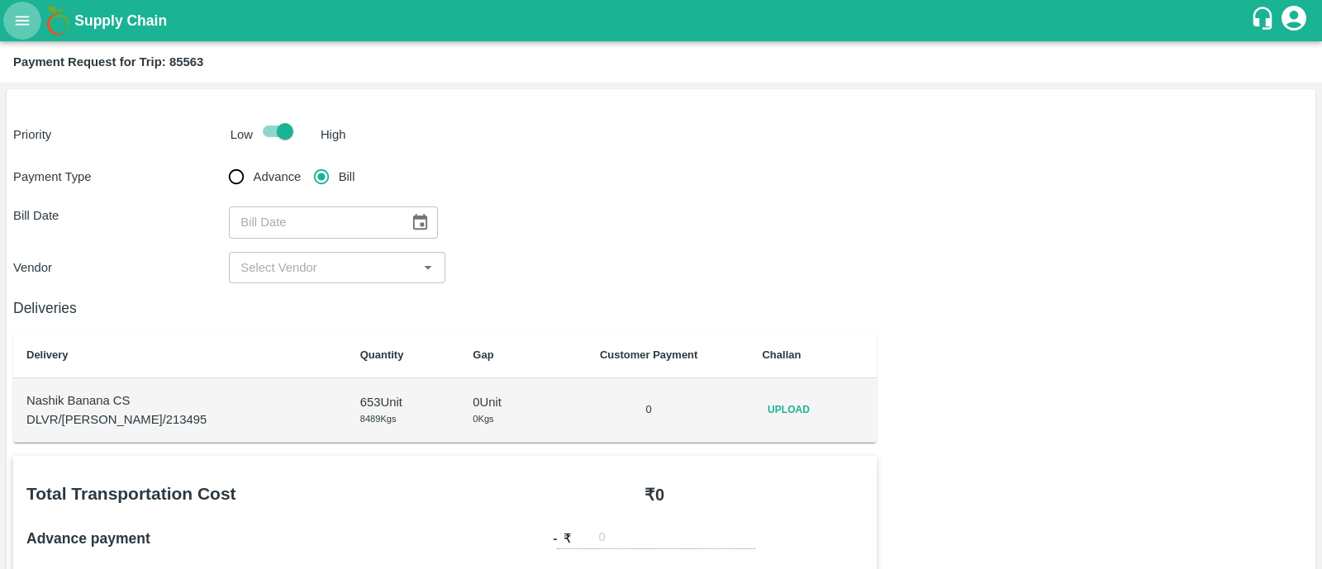
click at [23, 31] on button "open drawer" at bounding box center [22, 21] width 38 height 38
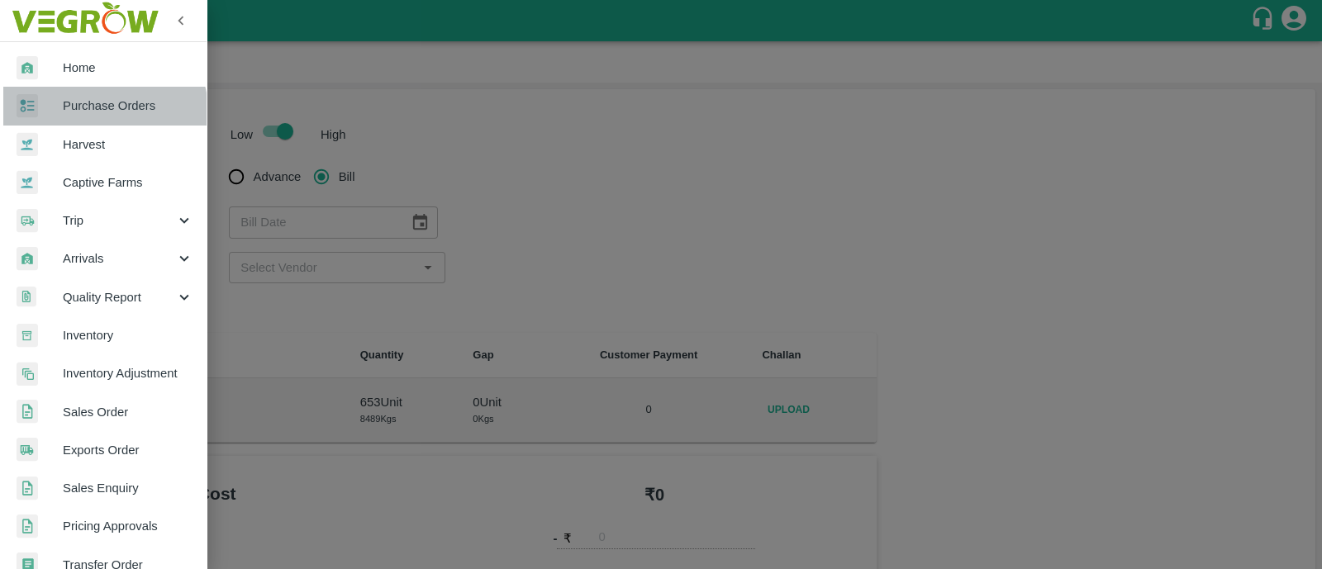
click at [102, 112] on span "Purchase Orders" at bounding box center [128, 106] width 131 height 18
